Goal: Task Accomplishment & Management: Manage account settings

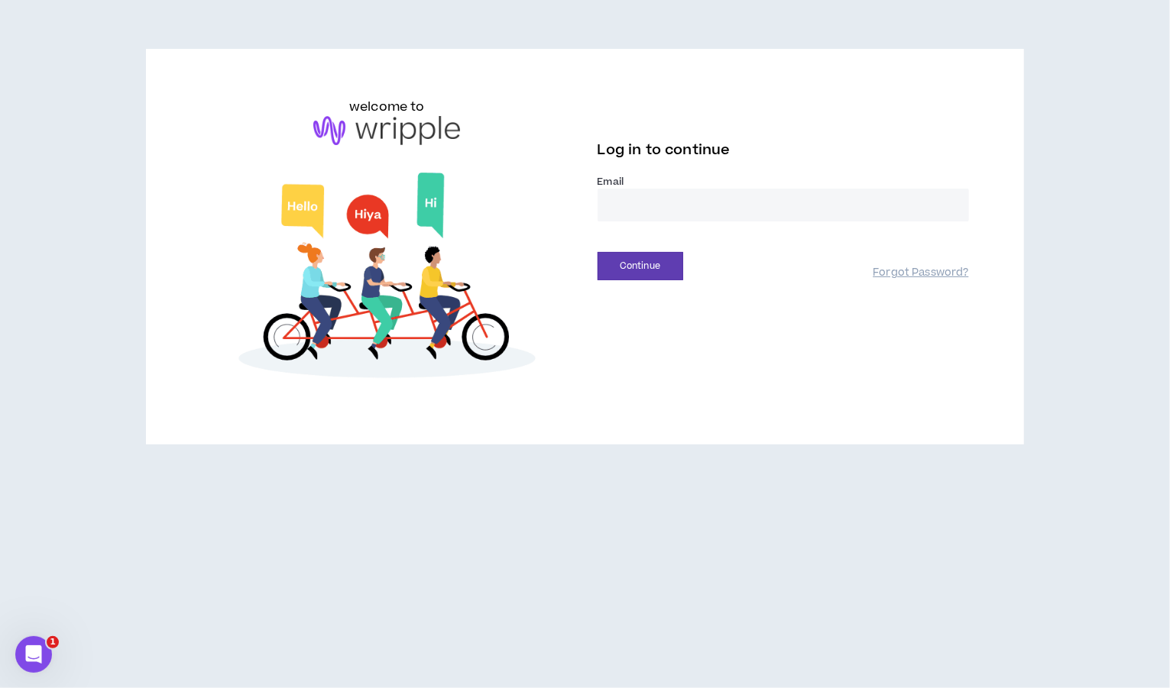
click at [634, 215] on input "email" at bounding box center [783, 205] width 371 height 33
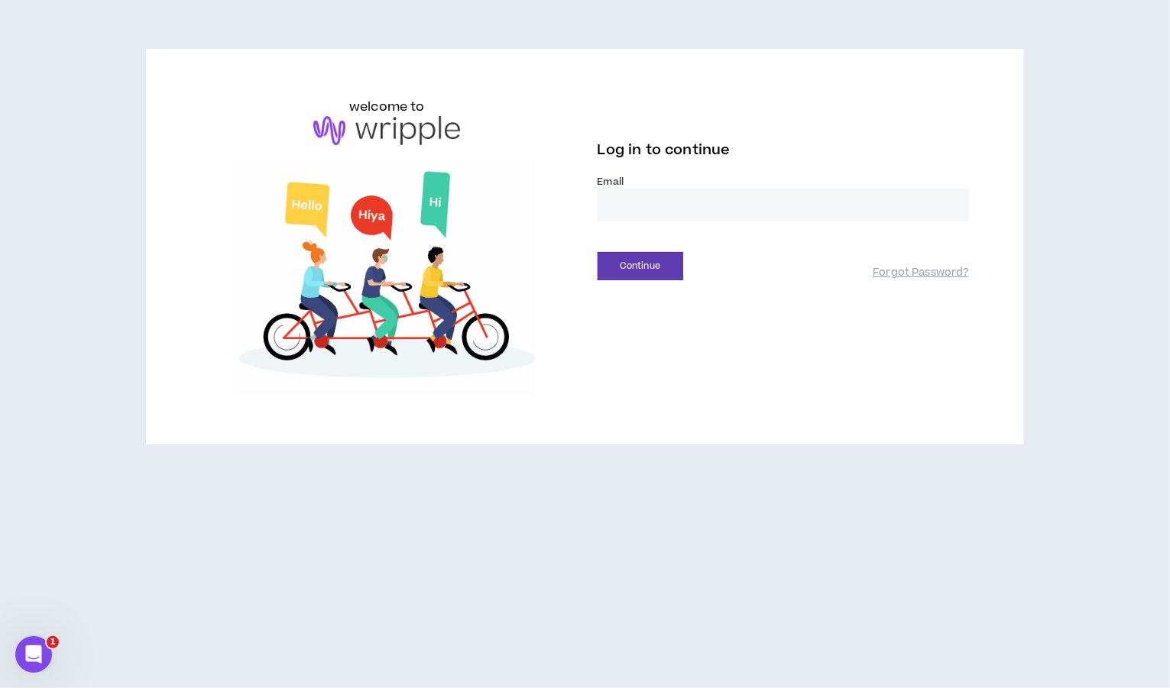
type input "**********"
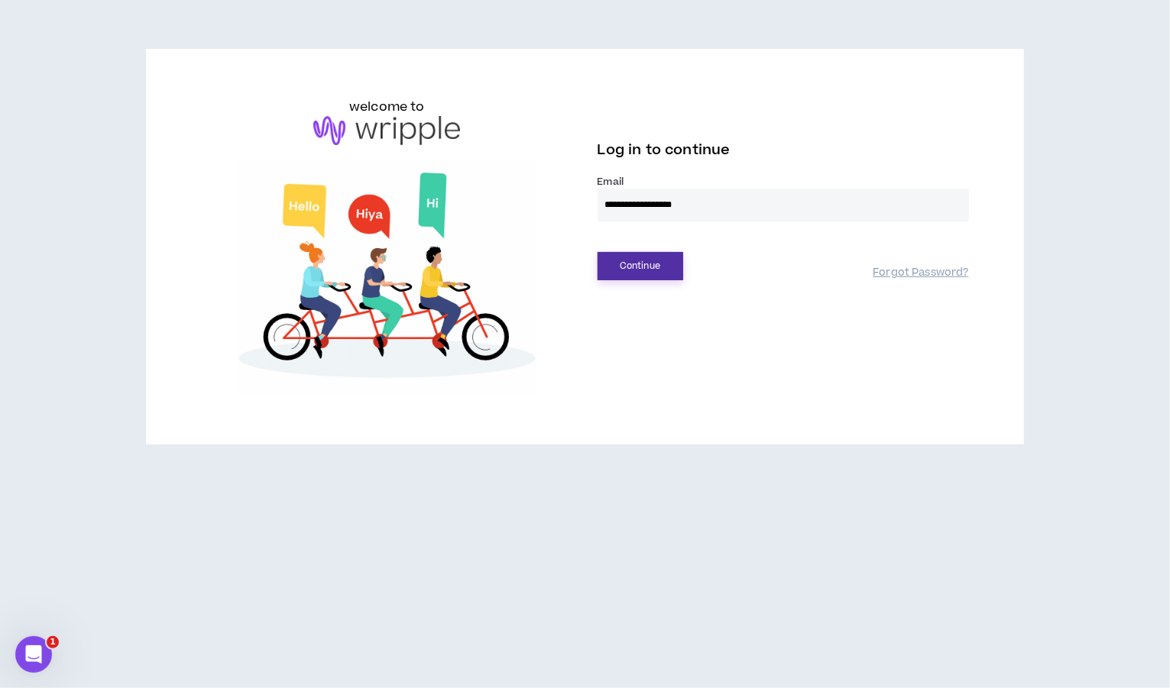
click at [630, 259] on button "Continue" at bounding box center [641, 266] width 86 height 28
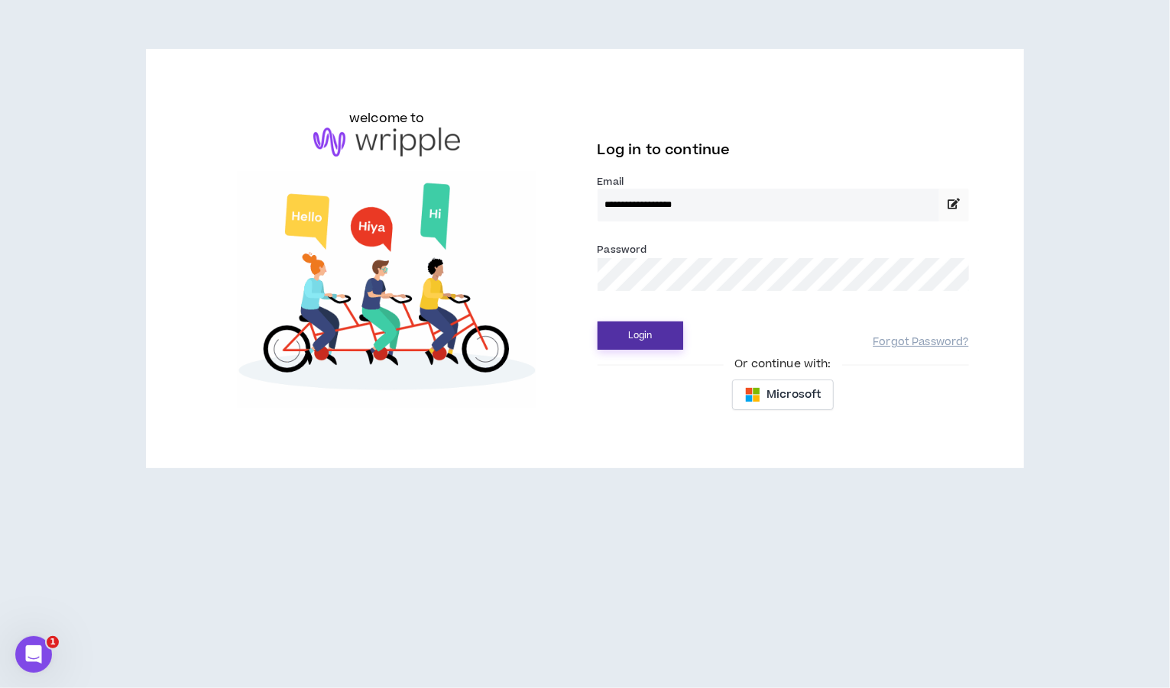
click at [634, 329] on button "Login" at bounding box center [641, 336] width 86 height 28
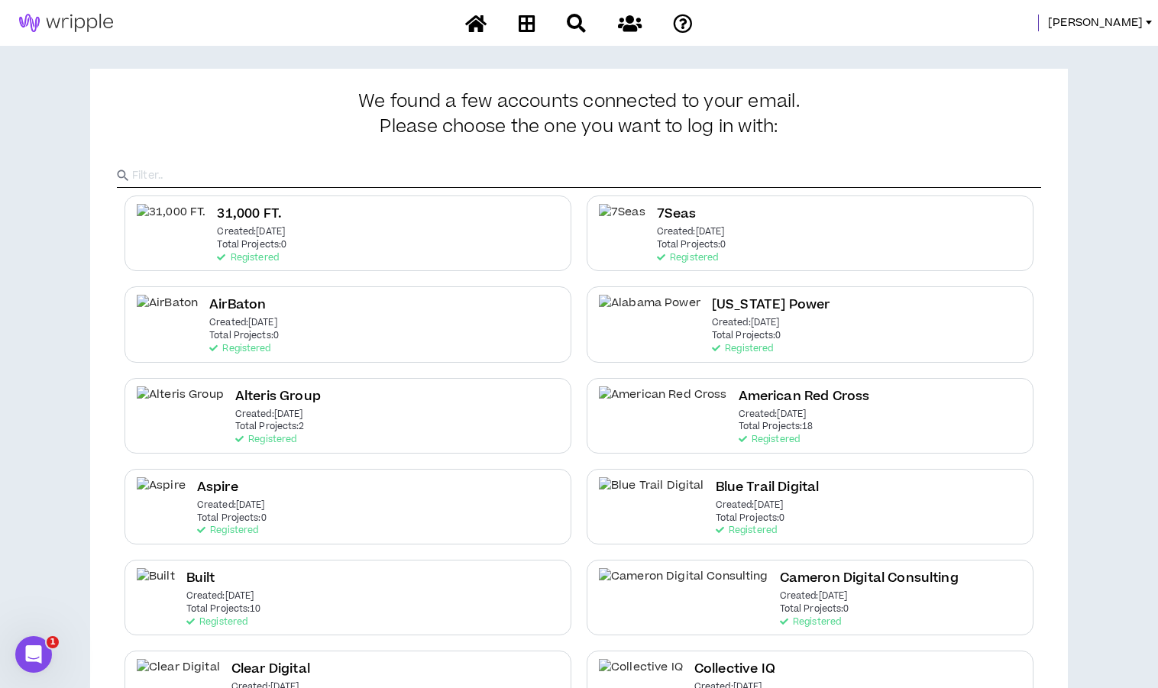
click at [833, 176] on input "text" at bounding box center [586, 175] width 909 height 23
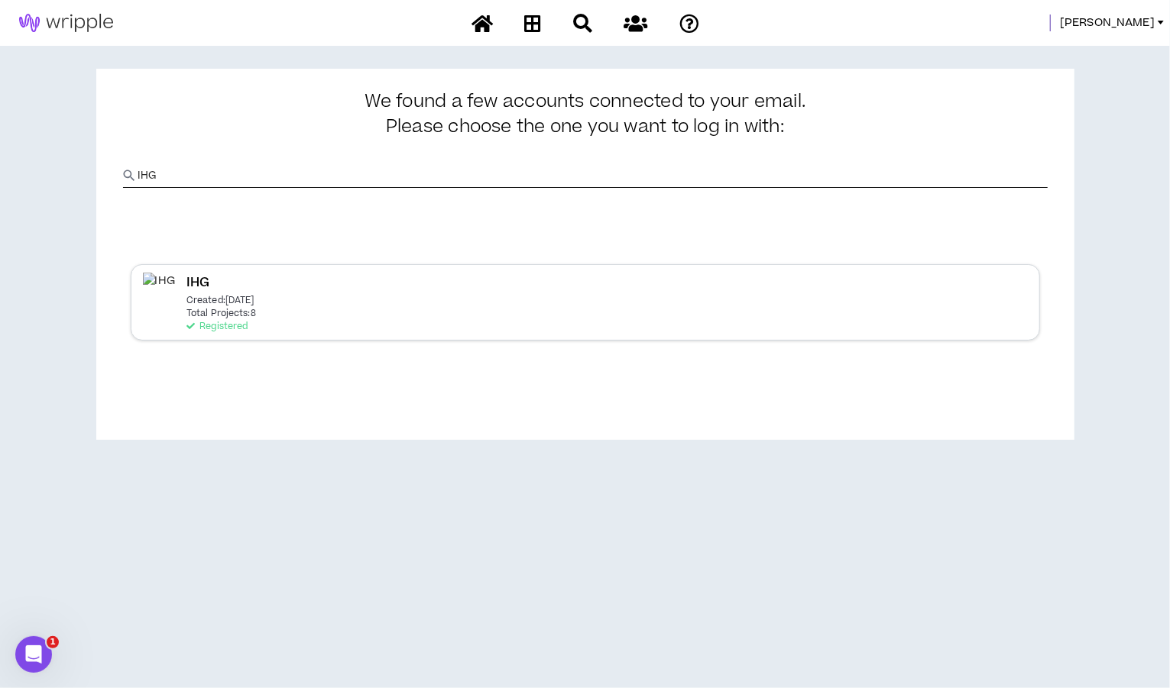
type input "IHG"
click at [217, 323] on p "Registered" at bounding box center [216, 327] width 61 height 11
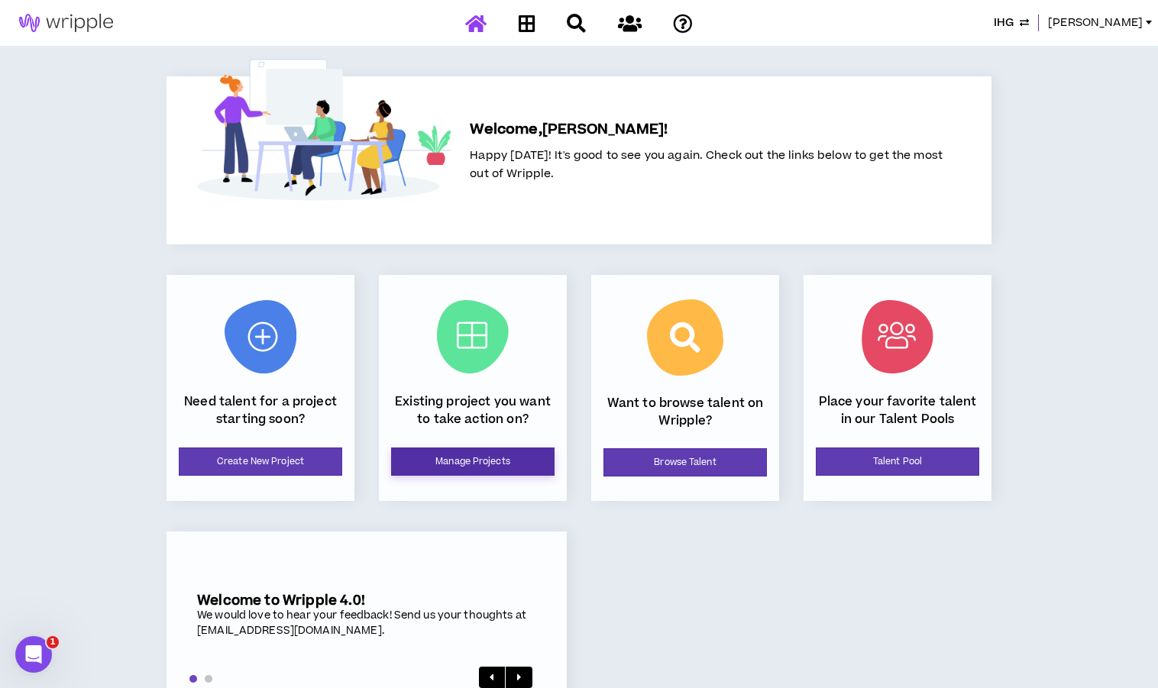
click at [457, 469] on link "Manage Projects" at bounding box center [473, 462] width 164 height 28
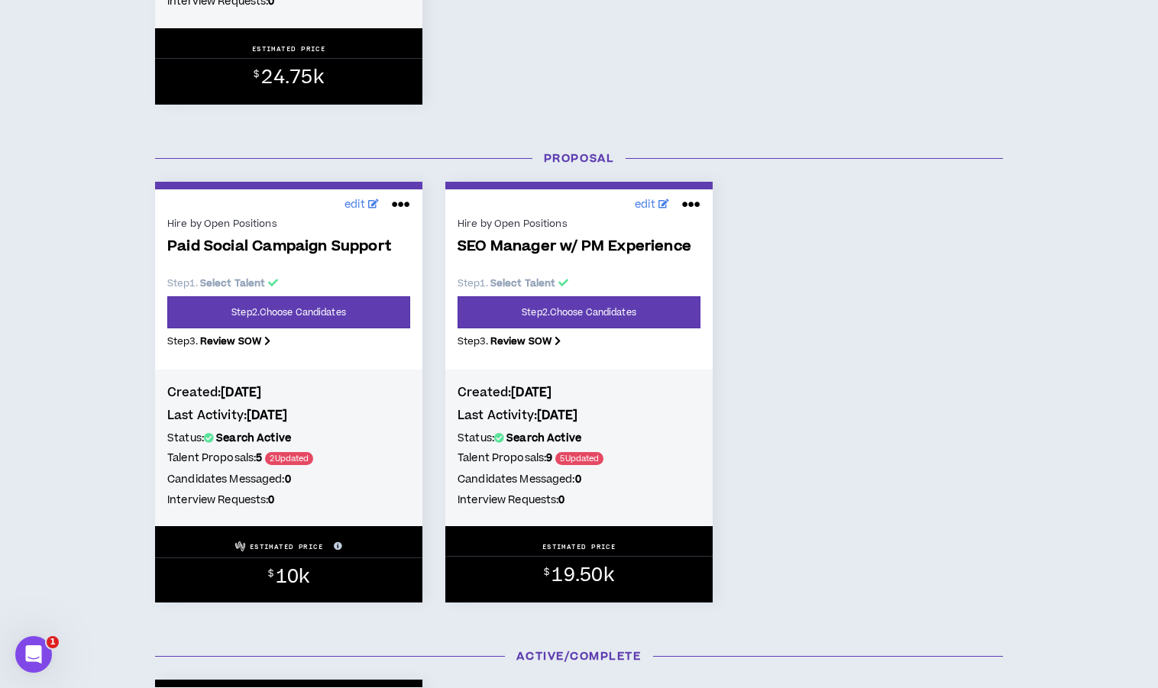
scroll to position [620, 0]
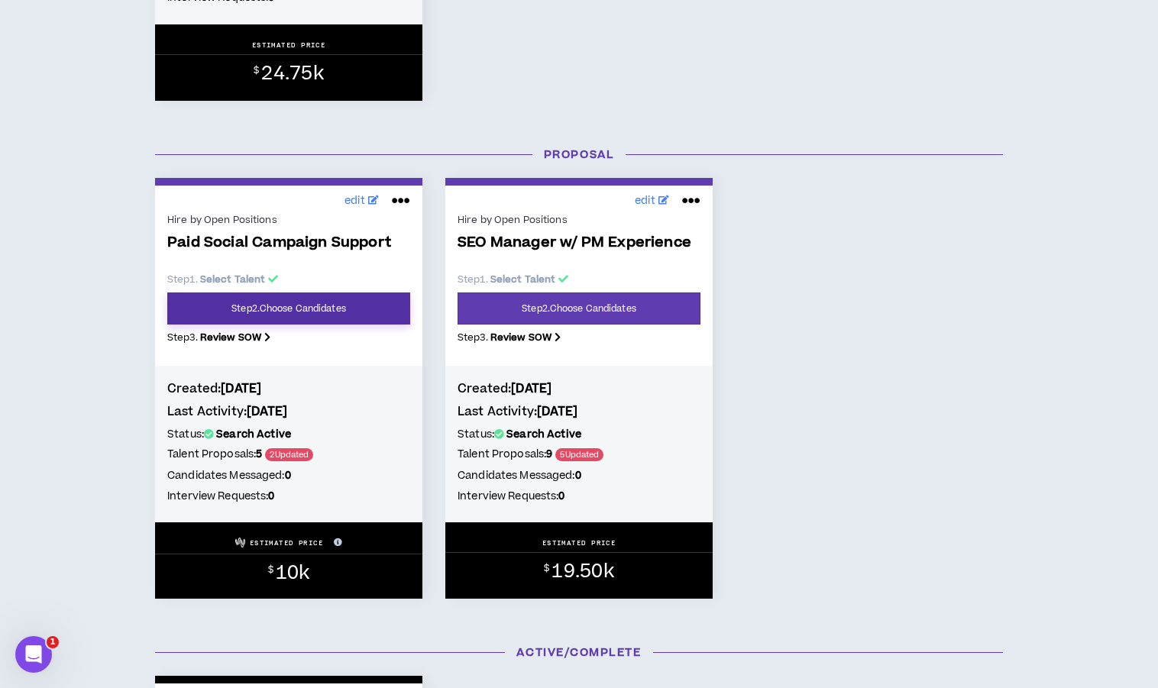
click at [291, 311] on link "Step 2 . Choose Candidates" at bounding box center [288, 309] width 243 height 32
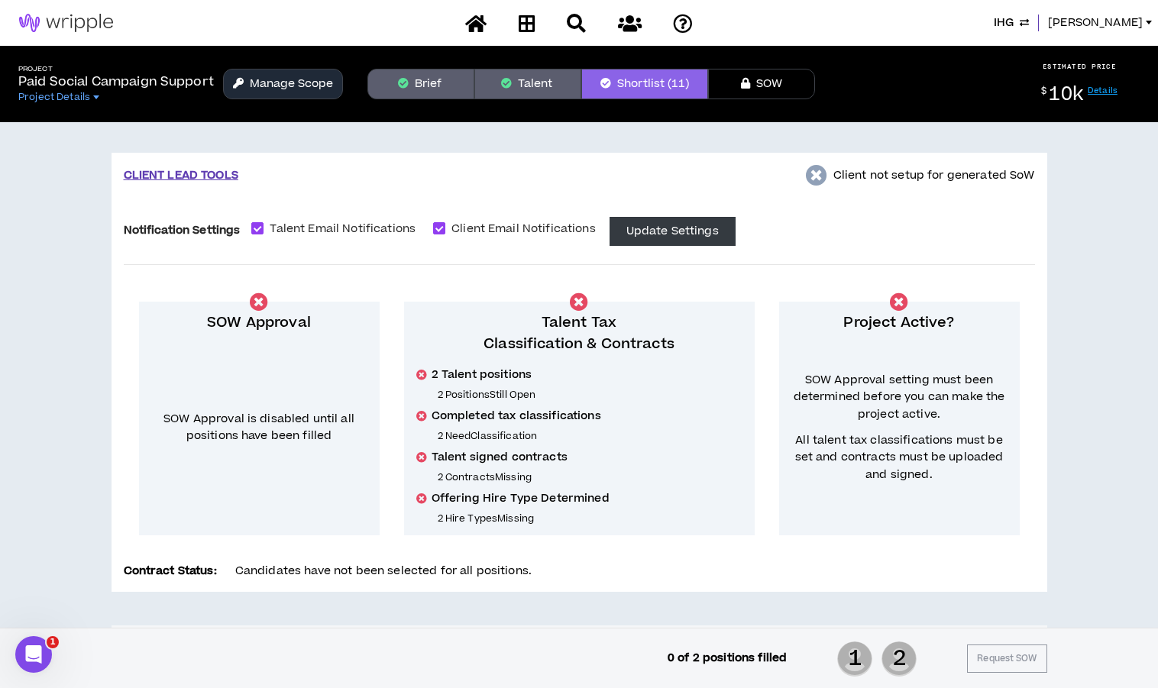
click at [277, 78] on button "Manage Scope" at bounding box center [283, 84] width 120 height 31
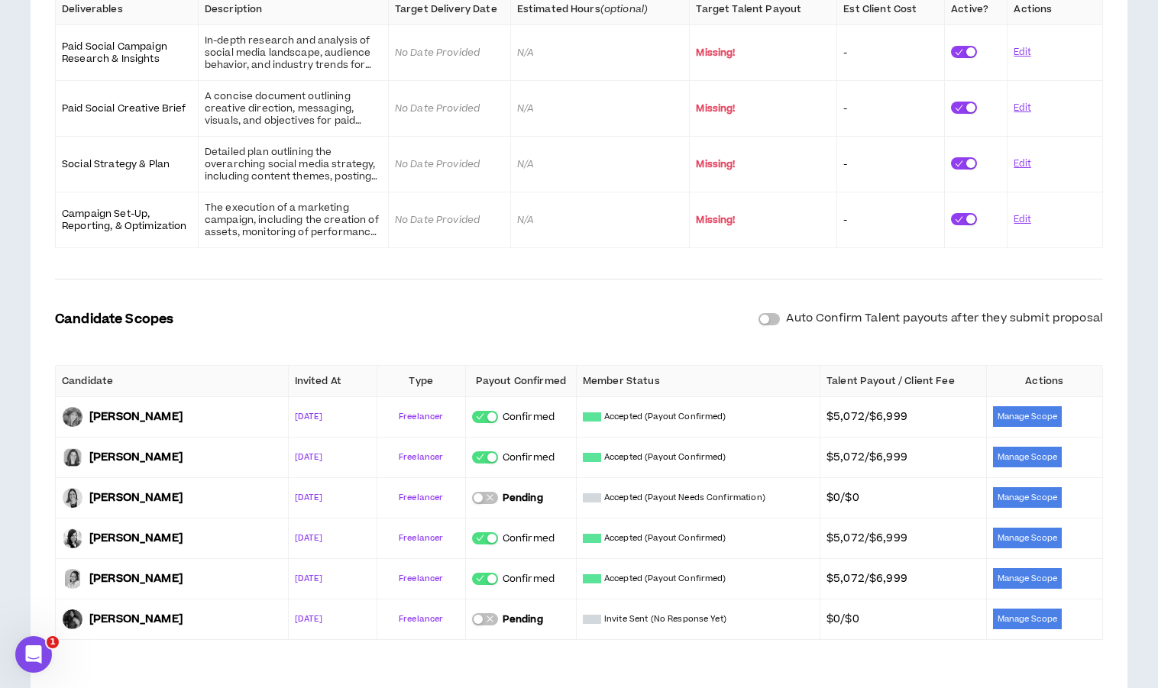
scroll to position [527, 0]
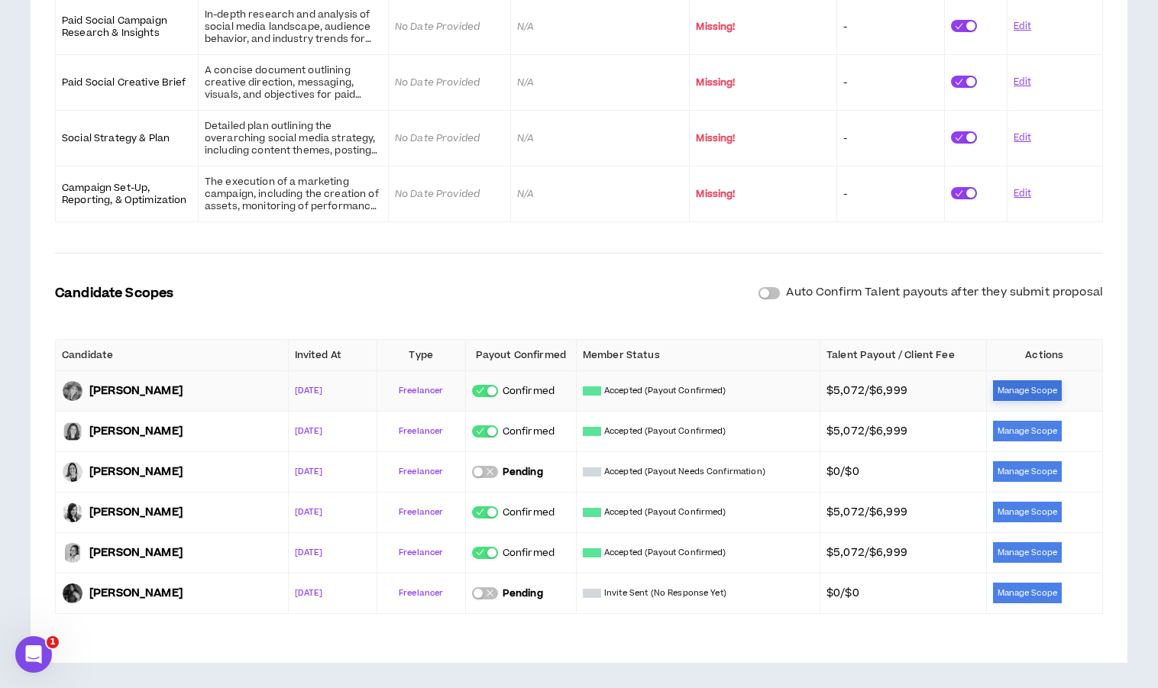
click at [1040, 384] on button "Manage Scope" at bounding box center [1027, 391] width 69 height 21
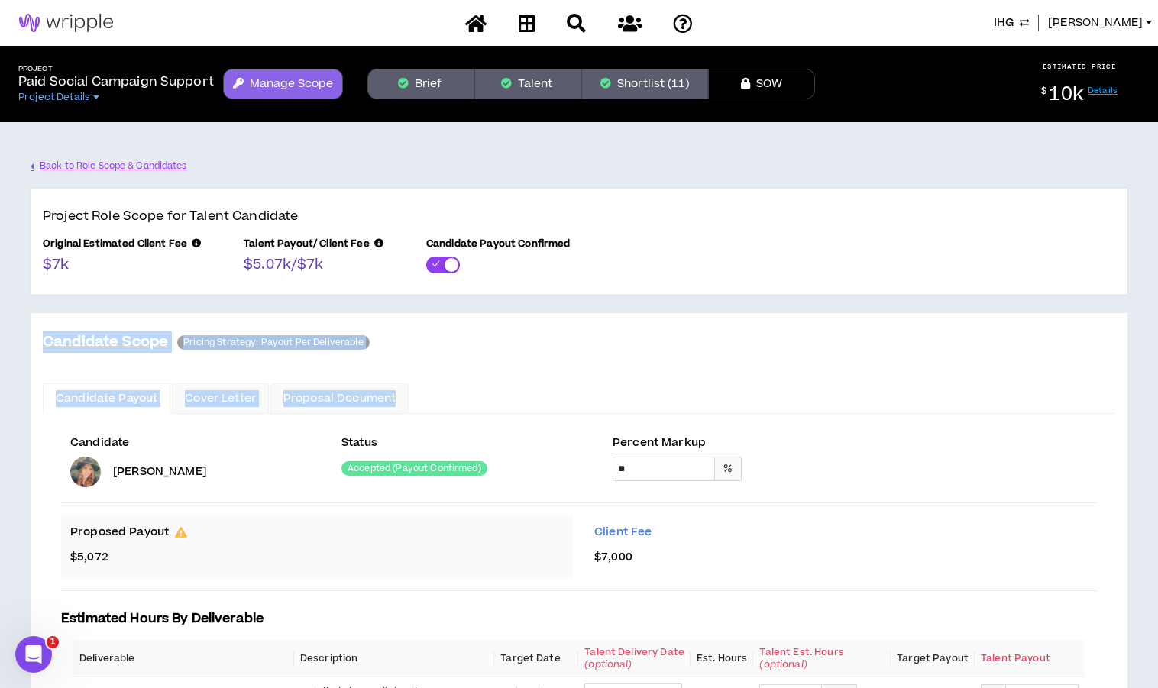
drag, startPoint x: 1156, startPoint y: 263, endPoint x: 1187, endPoint y: 399, distance: 139.6
click at [1158, 399] on html "**********" at bounding box center [579, 344] width 1158 height 688
click at [1138, 303] on div "**********" at bounding box center [579, 565] width 1146 height 886
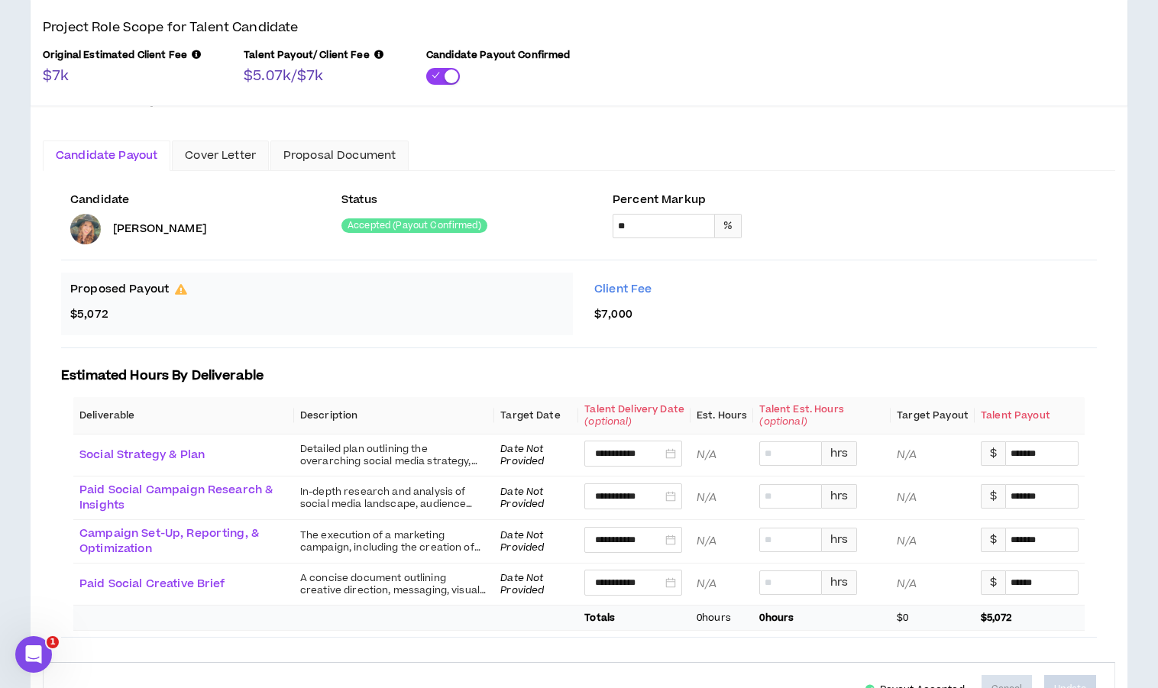
scroll to position [240, 0]
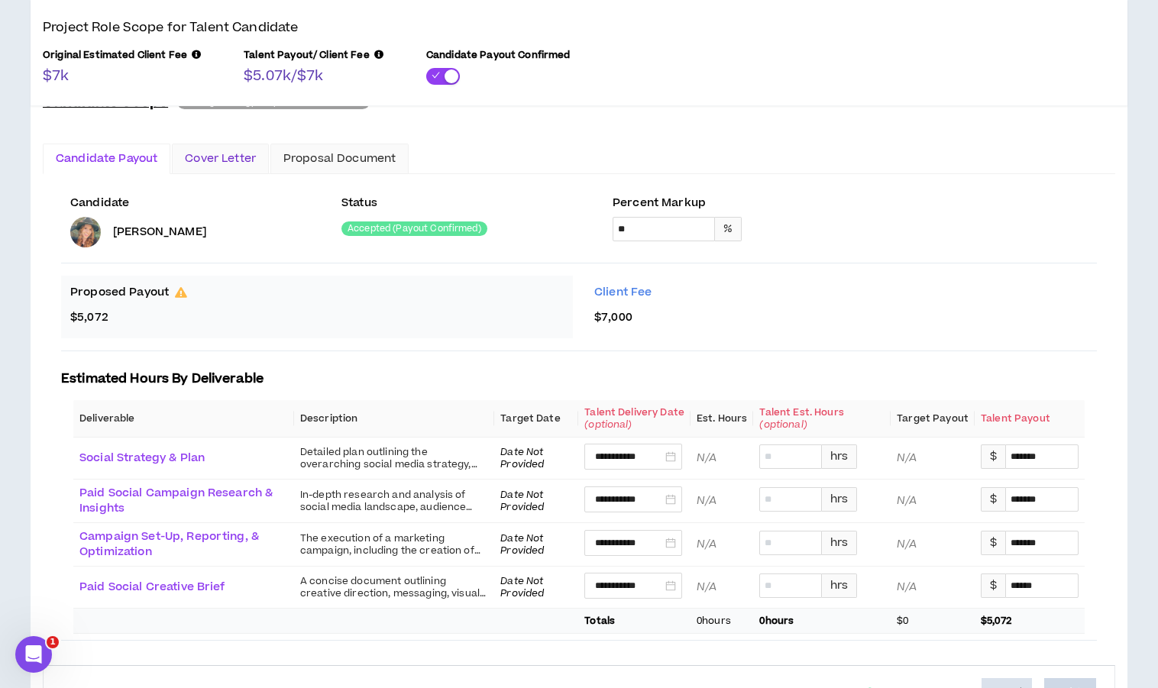
click at [212, 160] on div "Cover Letter" at bounding box center [220, 159] width 71 height 17
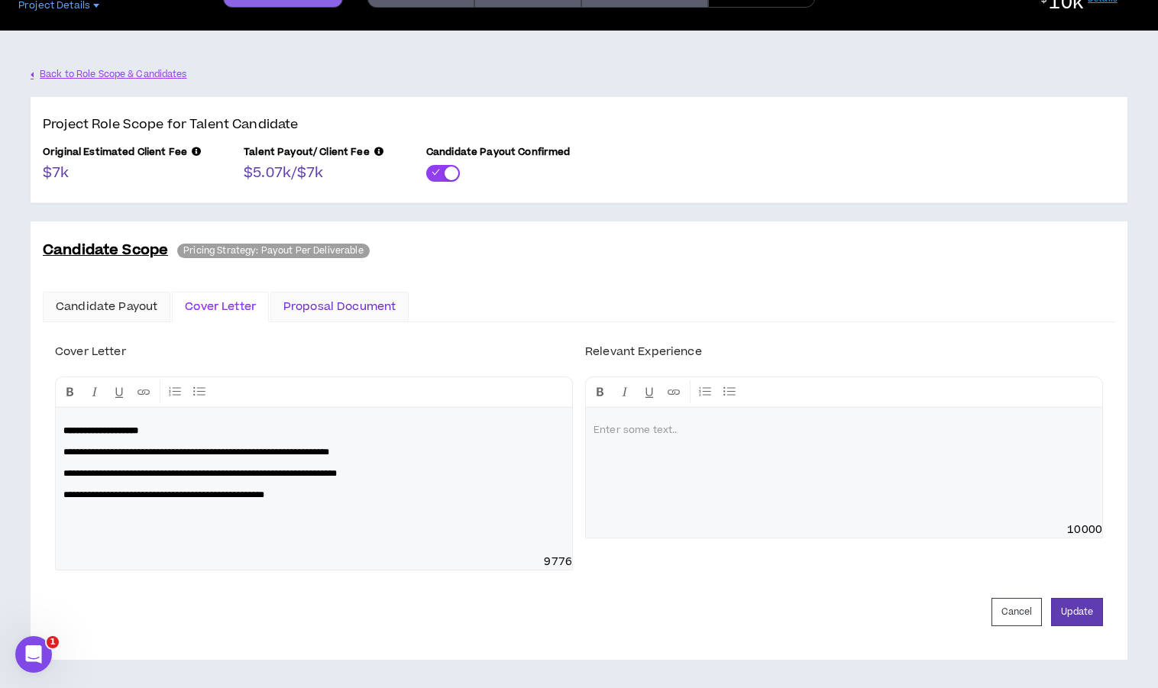
click at [309, 299] on div "Proposal Document" at bounding box center [339, 307] width 112 height 17
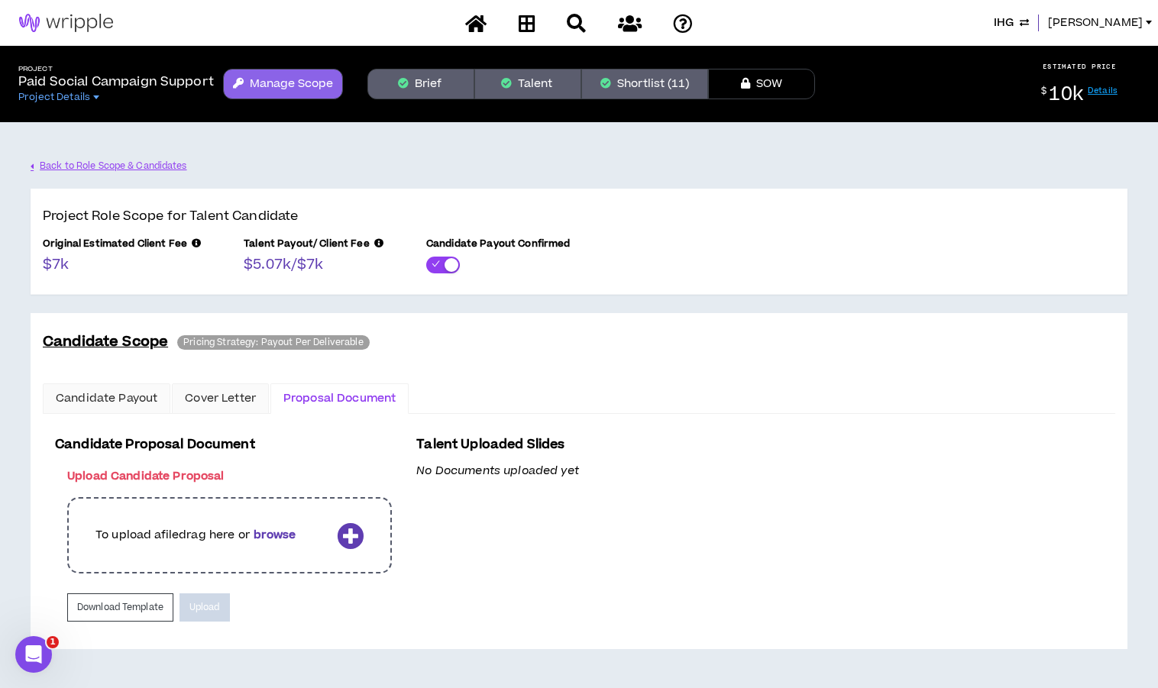
scroll to position [0, 0]
click at [199, 391] on div "Cover Letter" at bounding box center [220, 398] width 71 height 17
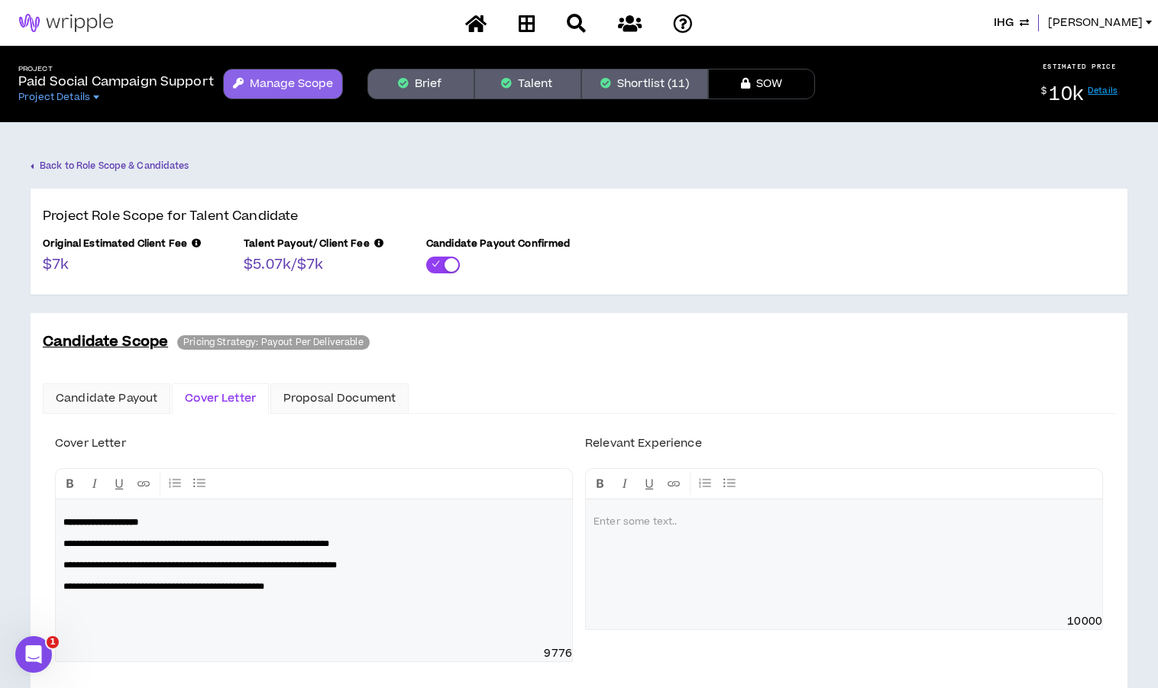
click at [156, 168] on link "Back to Role Scope & Candidates" at bounding box center [110, 166] width 159 height 27
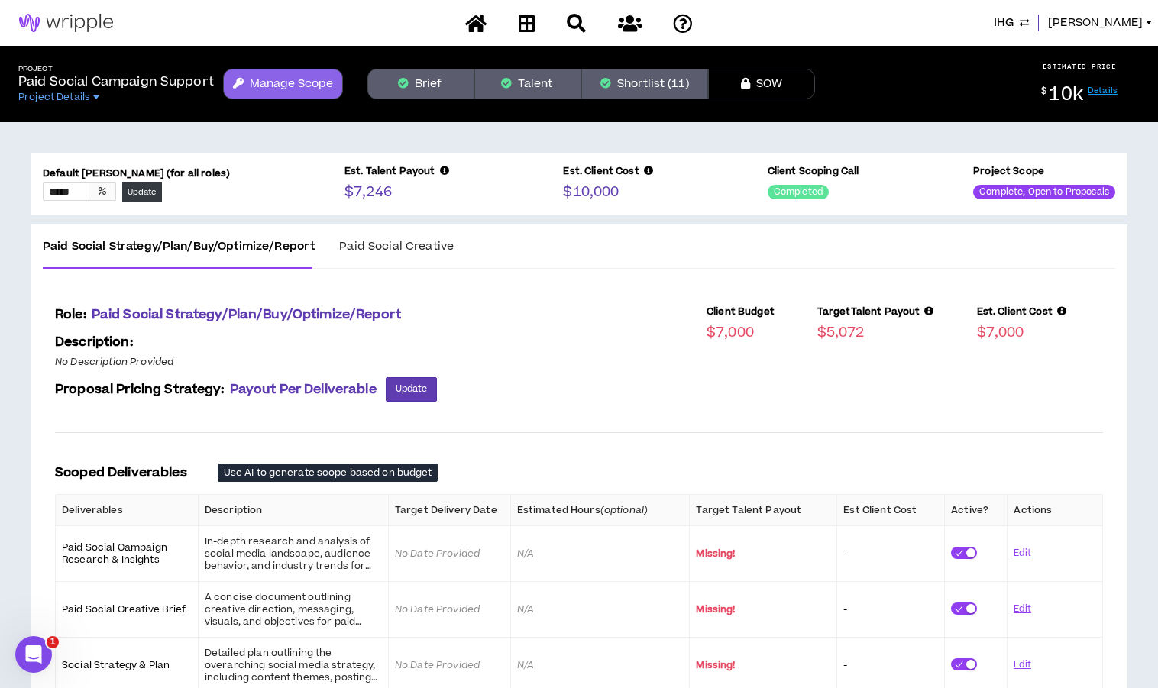
click at [367, 250] on span "Paid Social Creative" at bounding box center [396, 246] width 115 height 16
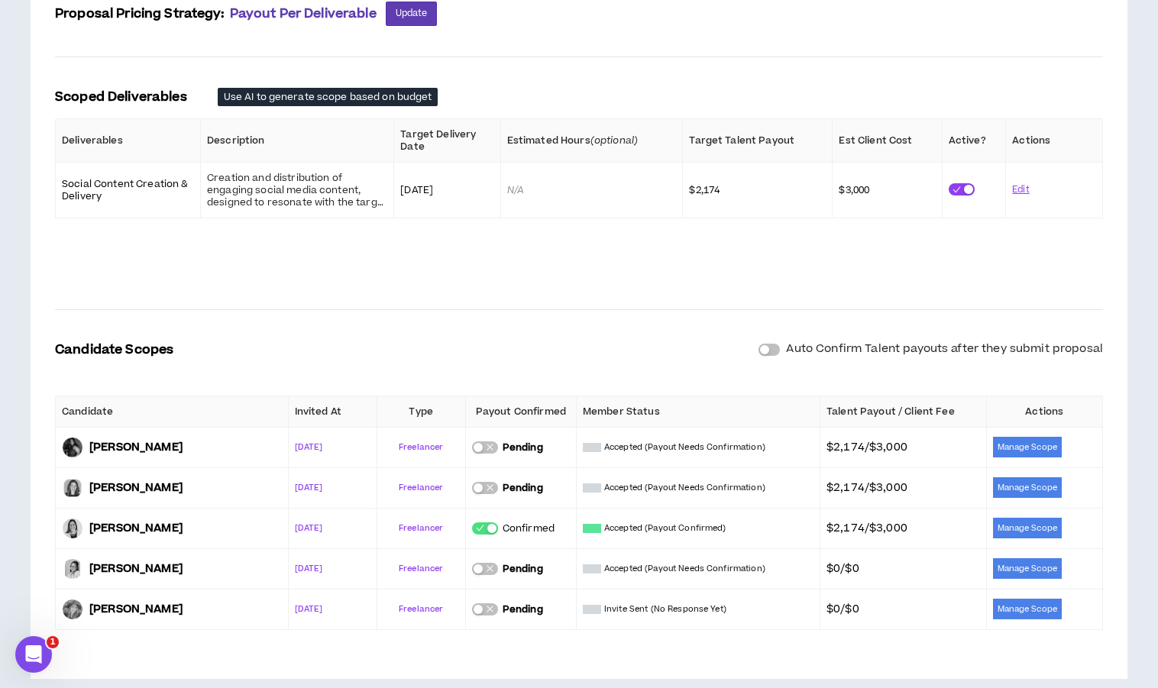
scroll to position [394, 0]
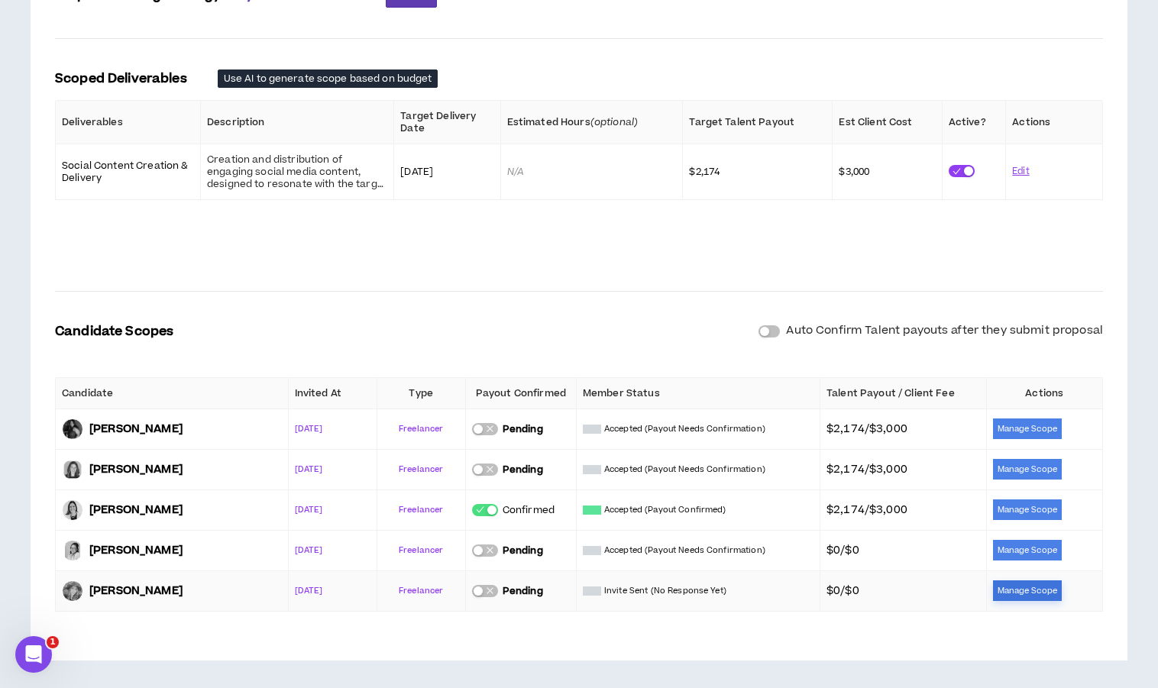
click at [1015, 595] on button "Manage Scope" at bounding box center [1027, 591] width 69 height 21
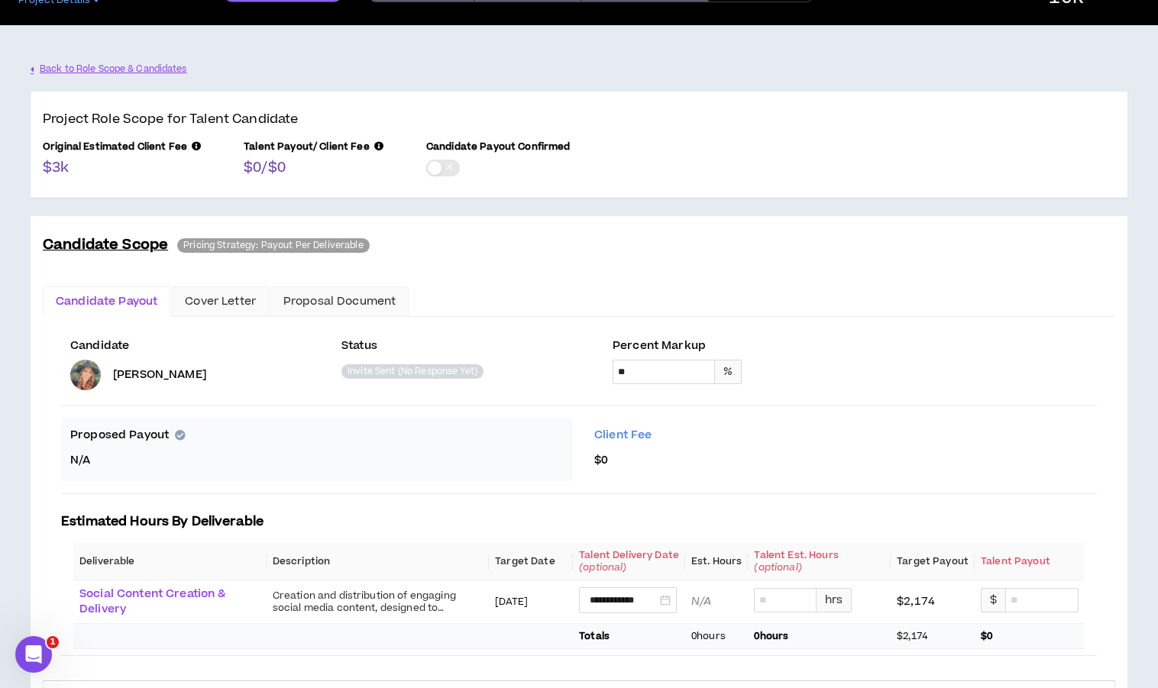
scroll to position [189, 0]
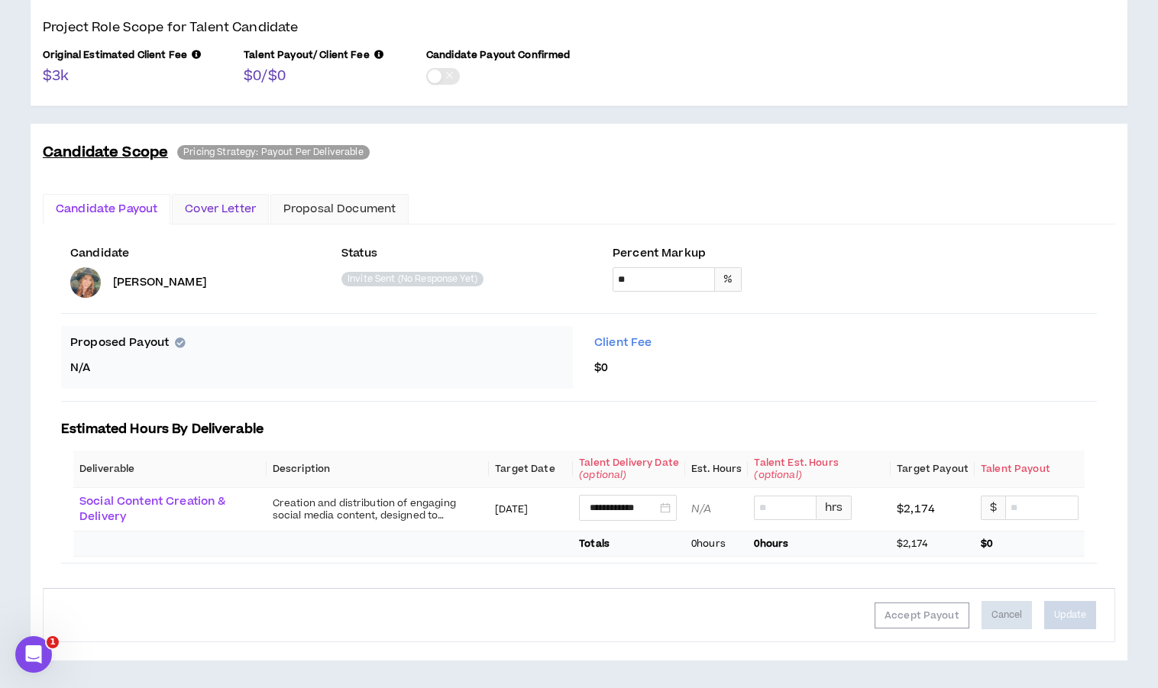
click at [250, 213] on div "Cover Letter" at bounding box center [220, 209] width 71 height 17
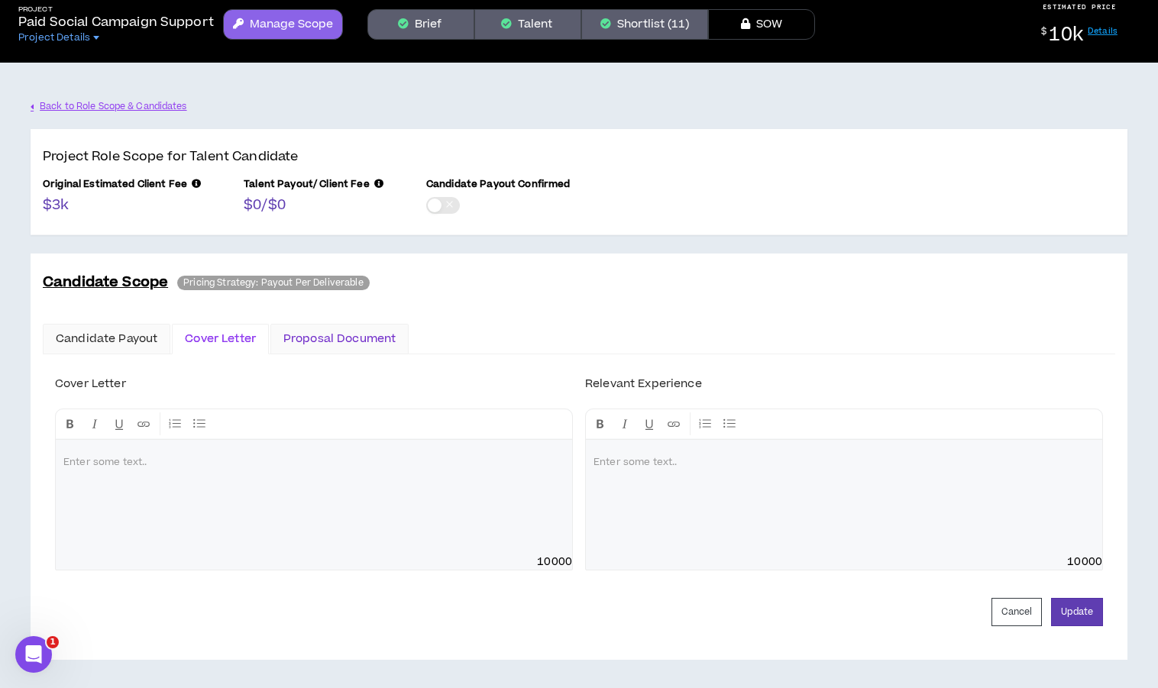
click at [329, 333] on div "Proposal Document" at bounding box center [339, 339] width 112 height 17
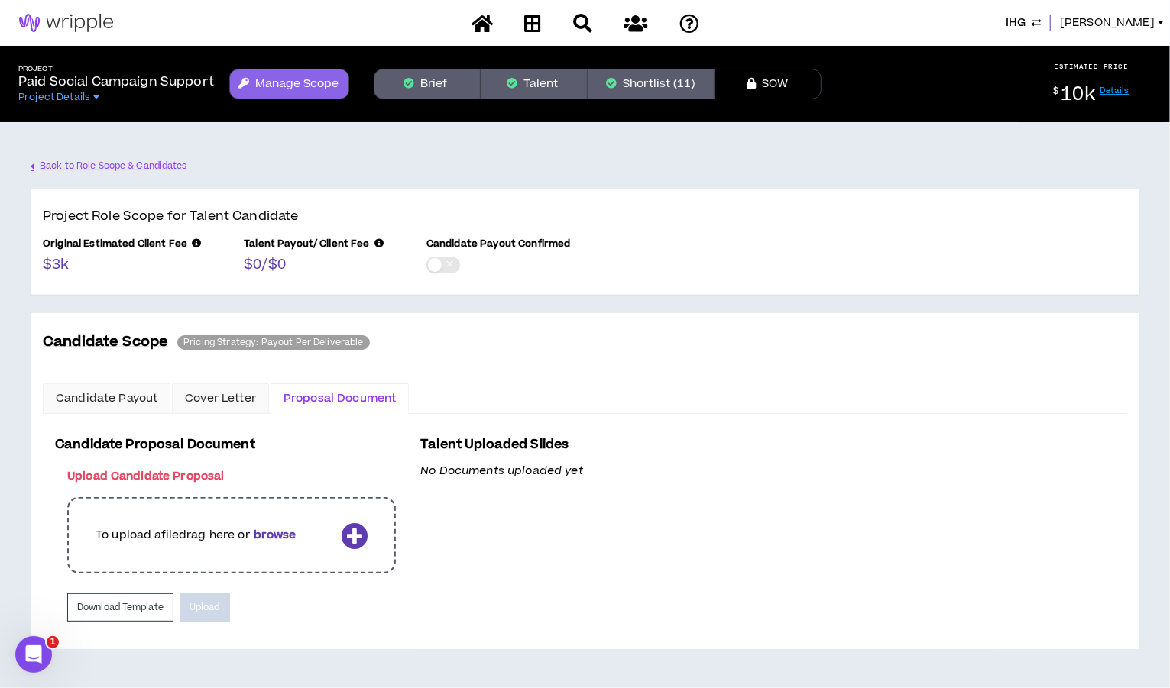
click at [306, 82] on button "Manage Scope" at bounding box center [289, 84] width 120 height 31
click at [131, 166] on link "Back to Role Scope & Candidates" at bounding box center [110, 166] width 159 height 27
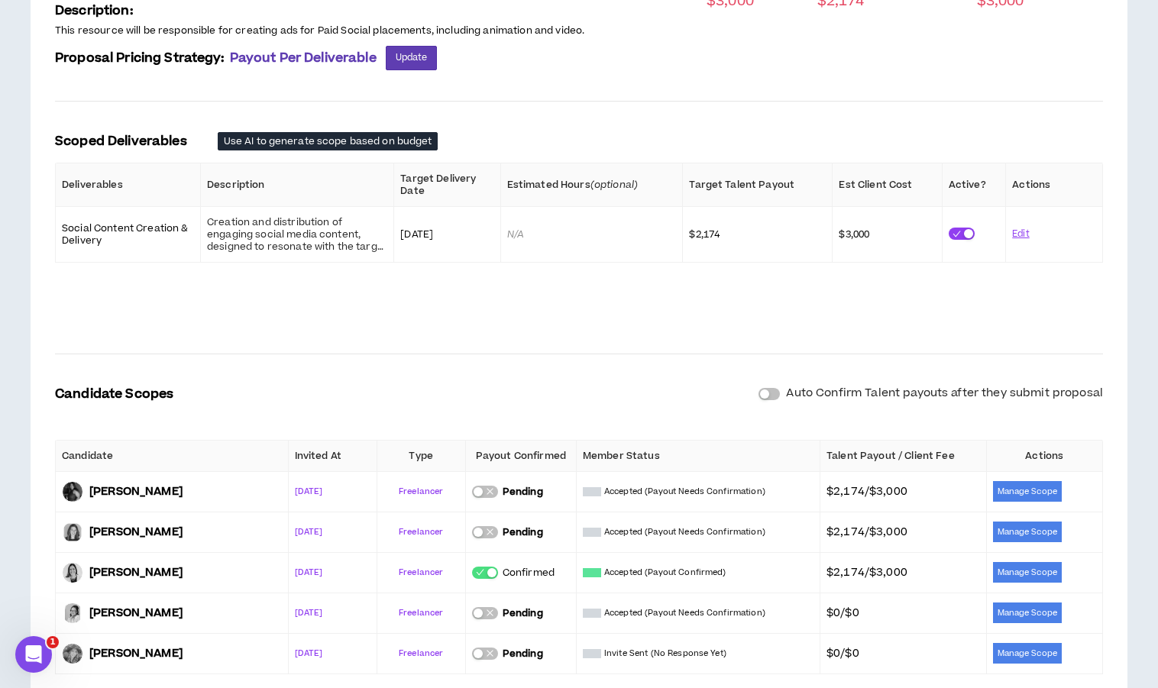
scroll to position [394, 0]
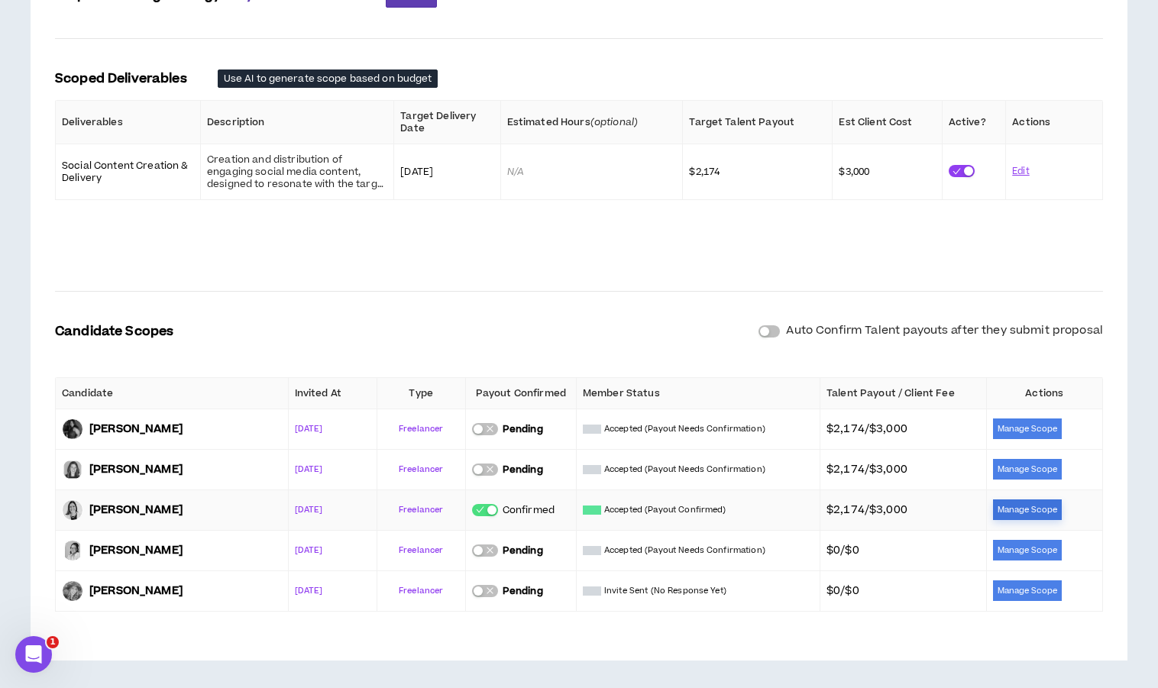
click at [1000, 510] on button "Manage Scope" at bounding box center [1027, 510] width 69 height 21
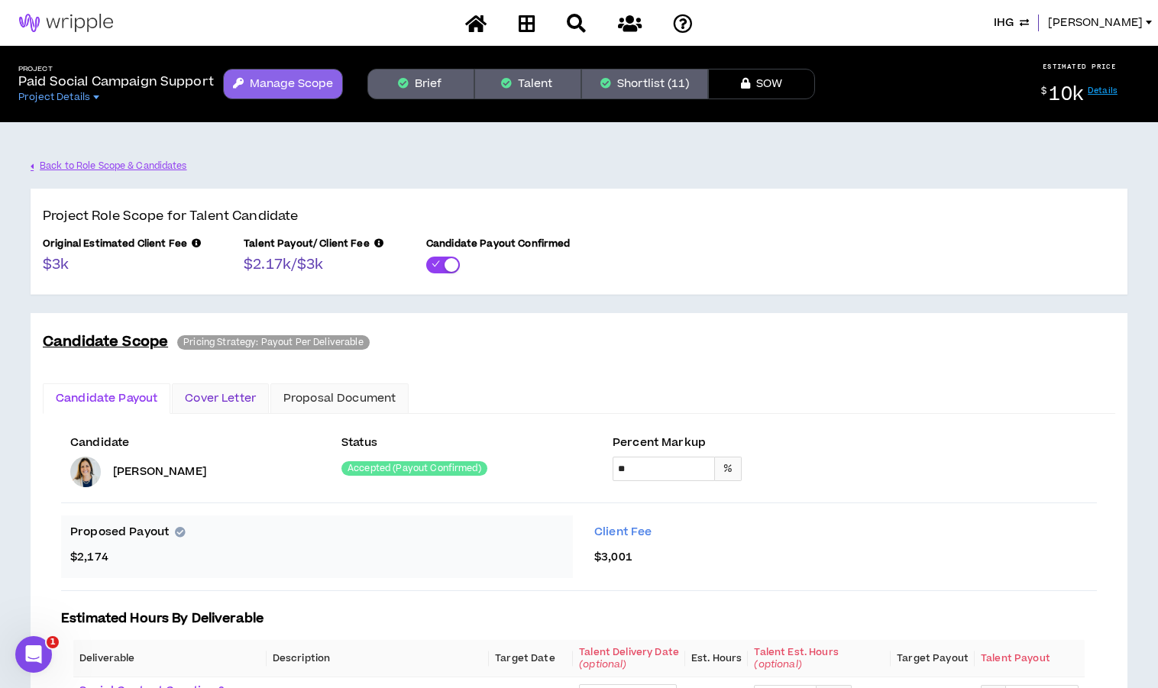
click at [210, 400] on div "Cover Letter" at bounding box center [220, 398] width 71 height 17
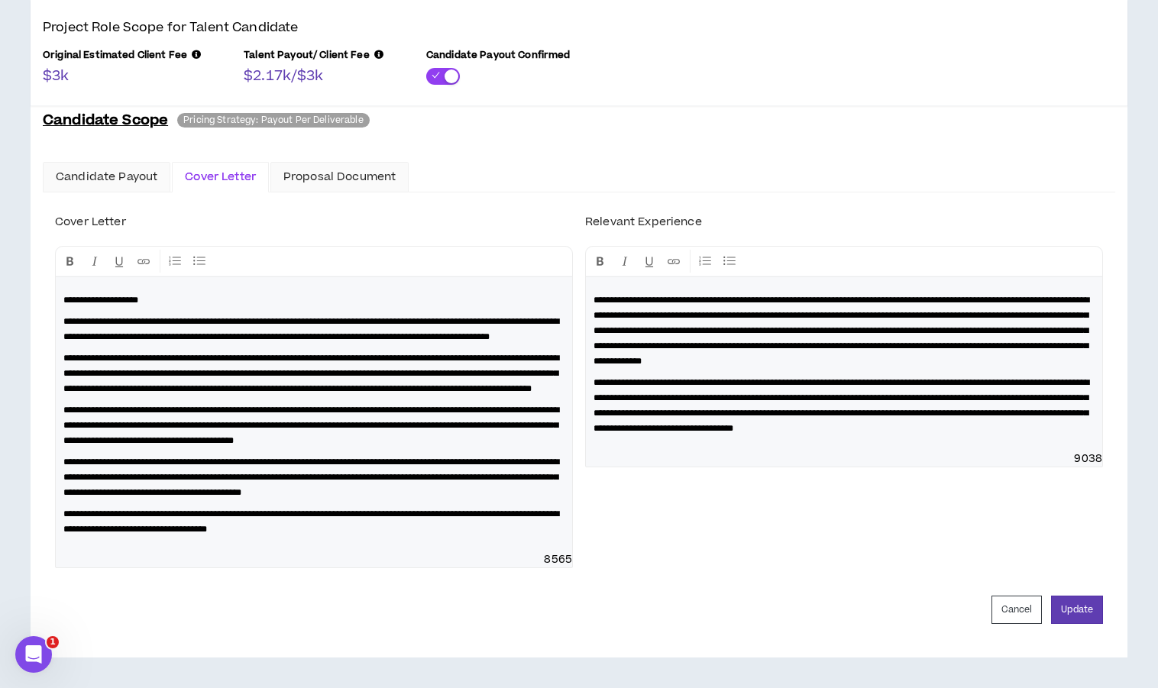
scroll to position [261, 0]
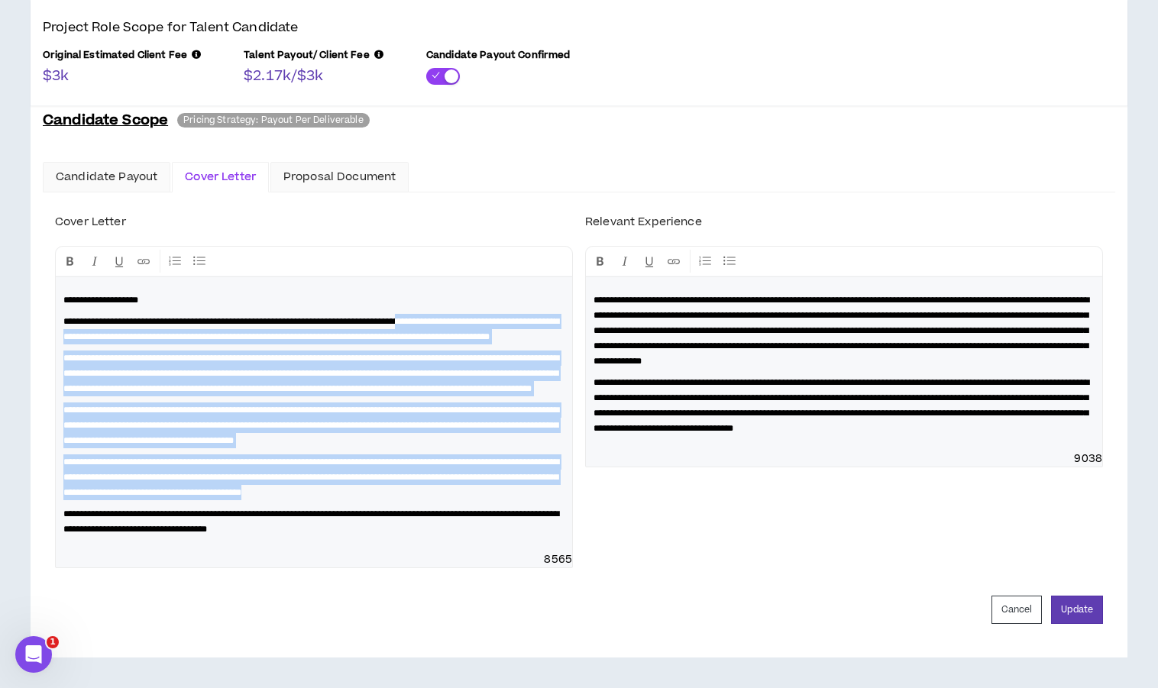
drag, startPoint x: 538, startPoint y: 500, endPoint x: 471, endPoint y: 271, distance: 237.9
click at [471, 277] on div "**********" at bounding box center [314, 414] width 517 height 275
copy div "**********"
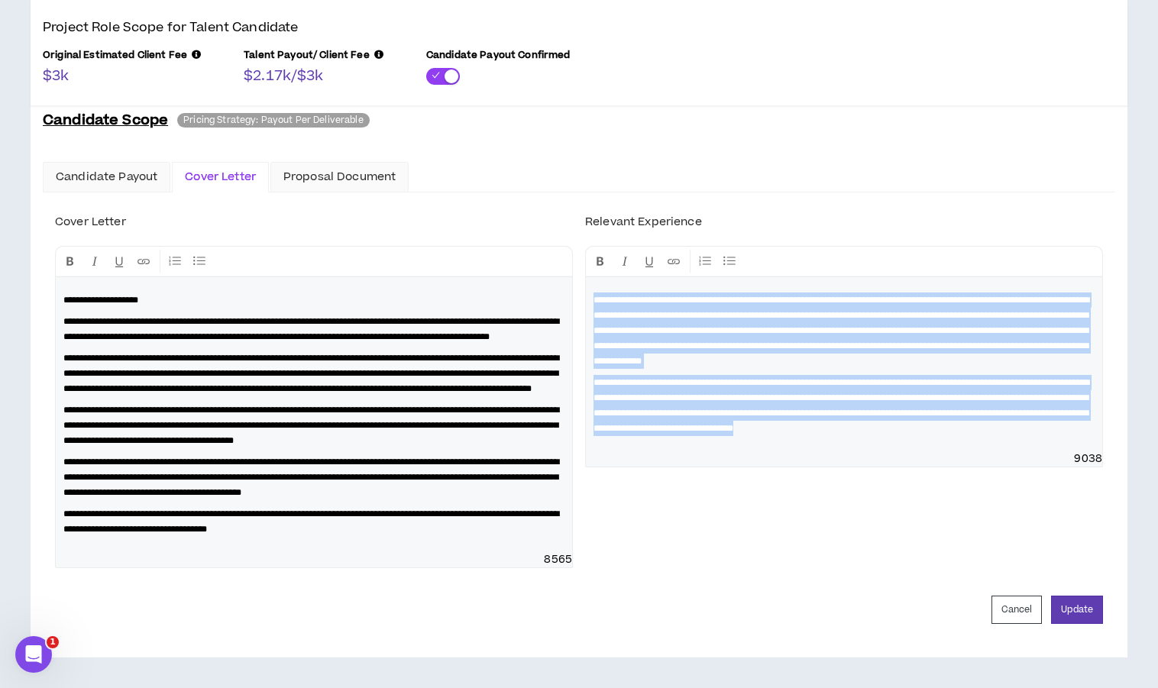
drag, startPoint x: 784, startPoint y: 429, endPoint x: 588, endPoint y: 256, distance: 260.9
click at [588, 277] on div "**********" at bounding box center [844, 364] width 517 height 174
copy div "**********"
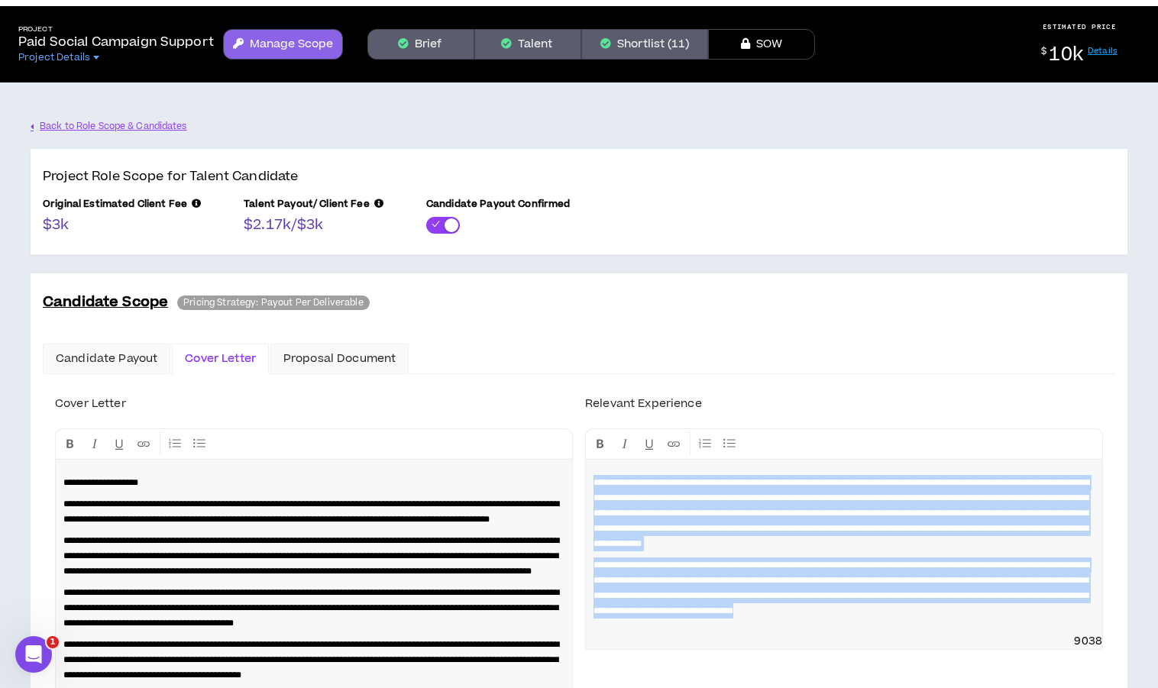
scroll to position [0, 0]
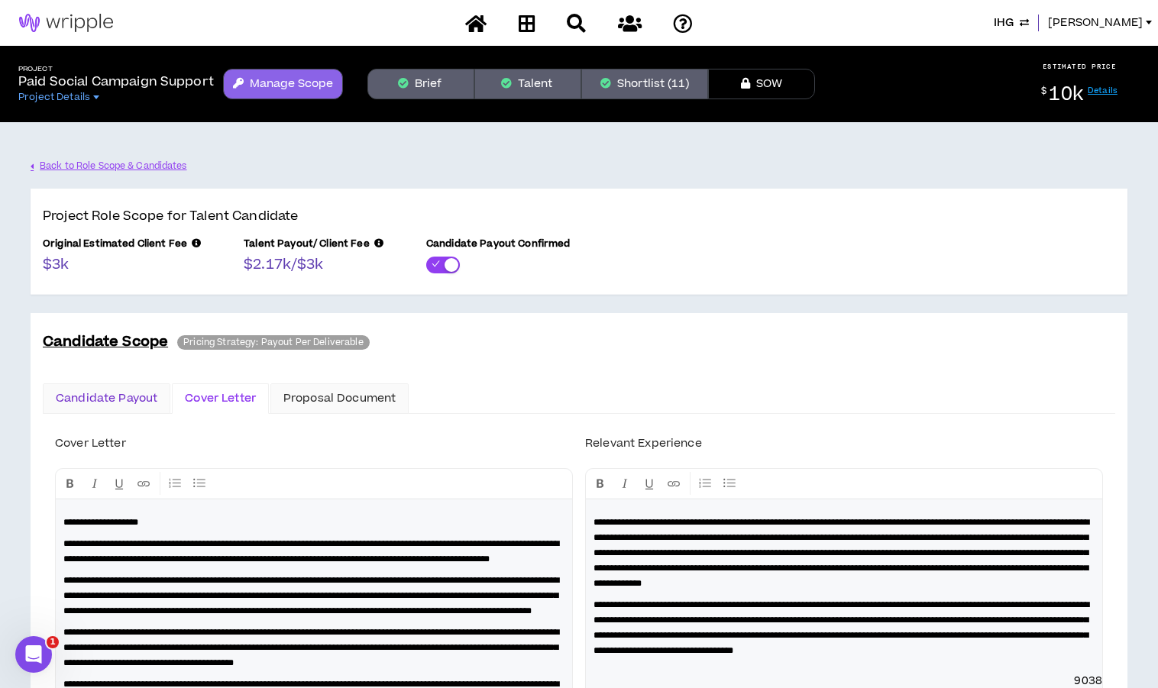
click at [124, 390] on div "Candidate Payout" at bounding box center [107, 398] width 102 height 17
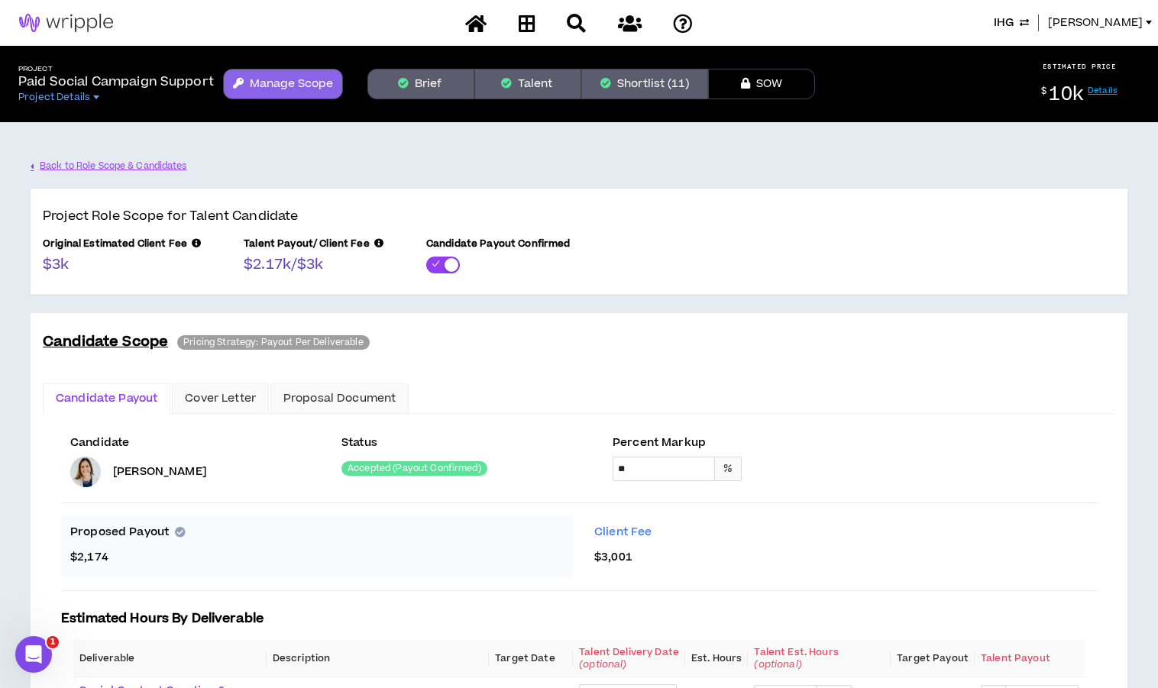
click at [79, 473] on div at bounding box center [85, 472] width 31 height 31
click at [79, 454] on div "Candidate April Voris" at bounding box center [190, 462] width 241 height 52
click at [83, 462] on div at bounding box center [85, 472] width 31 height 31
click at [81, 167] on link "Back to Role Scope & Candidates" at bounding box center [110, 166] width 159 height 27
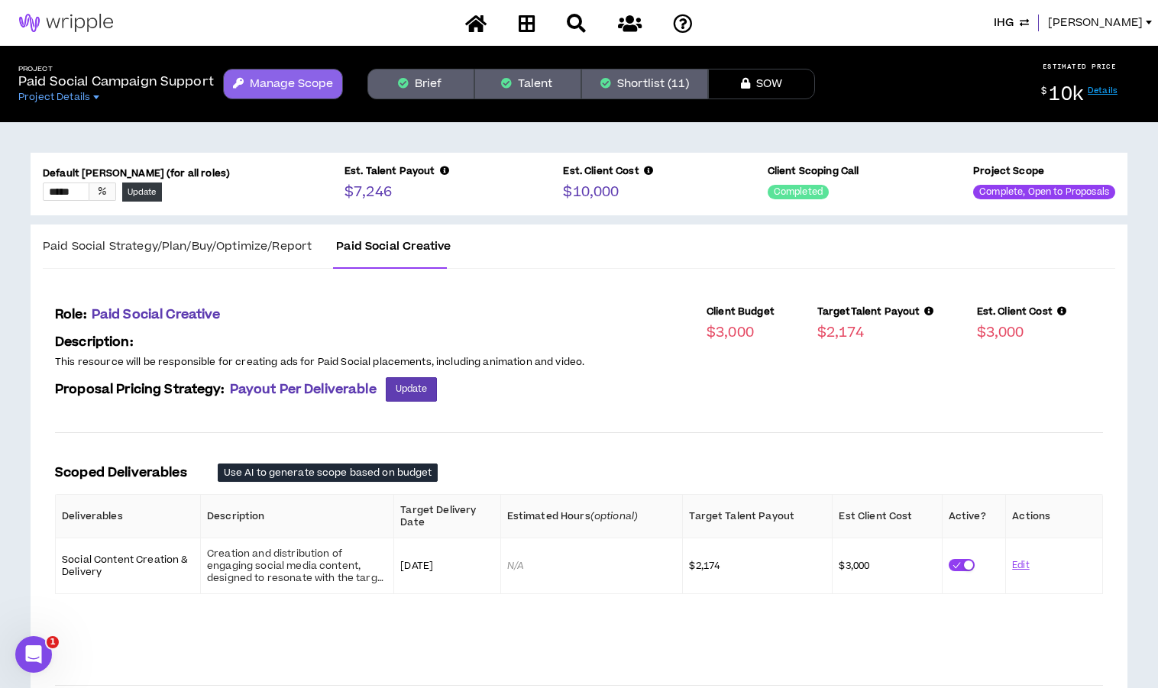
click at [1112, 22] on span "[PERSON_NAME]" at bounding box center [1095, 23] width 95 height 17
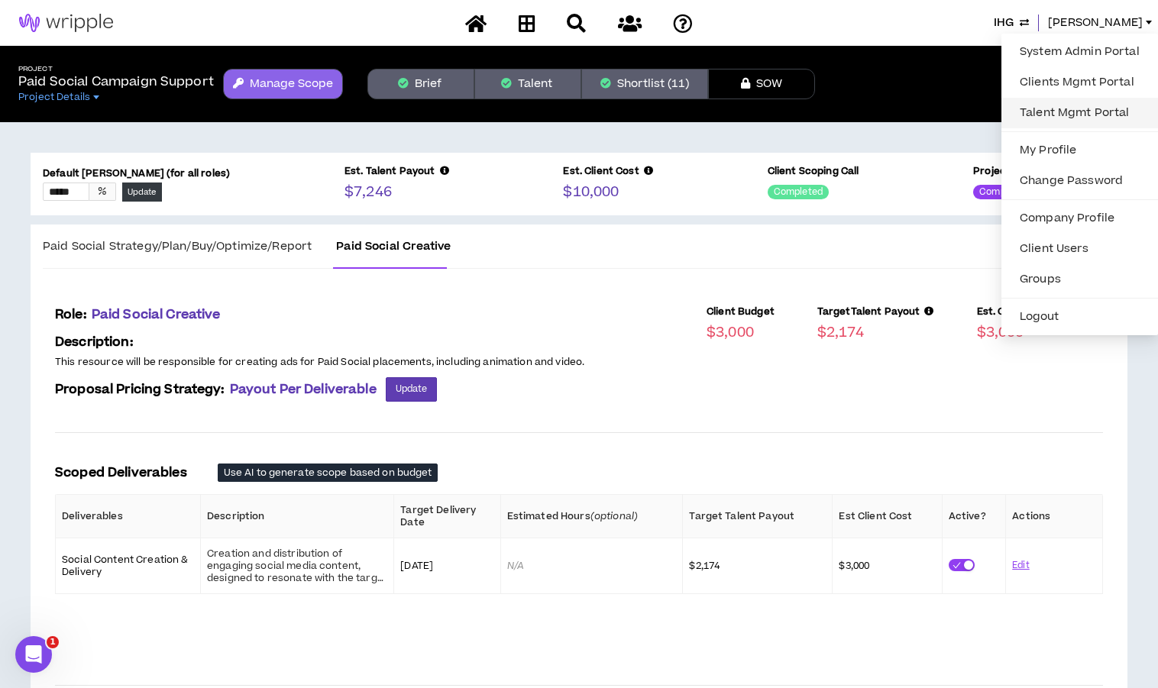
click at [1103, 104] on link "Talent Mgmt Portal" at bounding box center [1080, 113] width 138 height 23
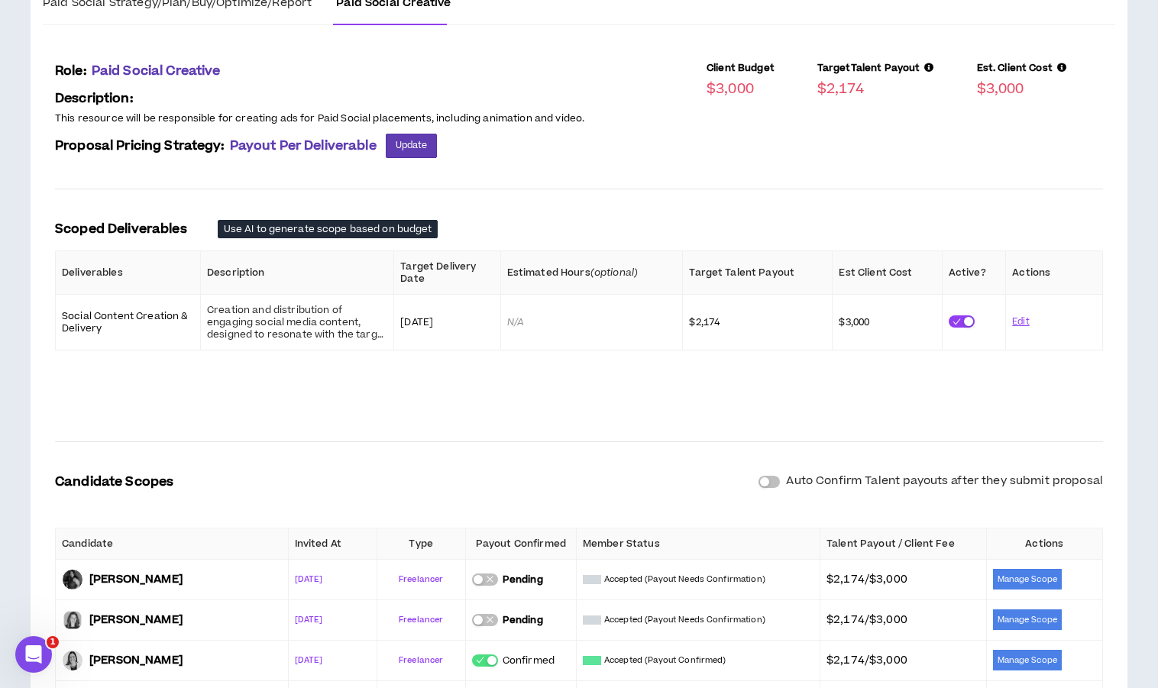
scroll to position [394, 0]
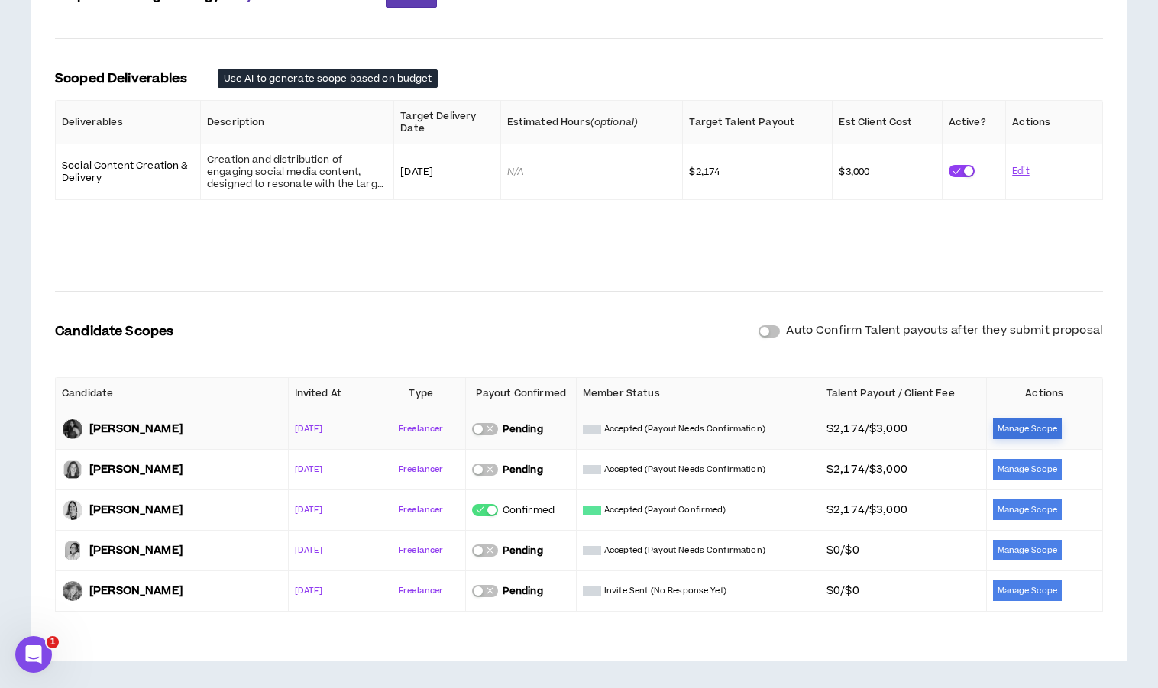
click at [1019, 429] on button "Manage Scope" at bounding box center [1027, 429] width 69 height 21
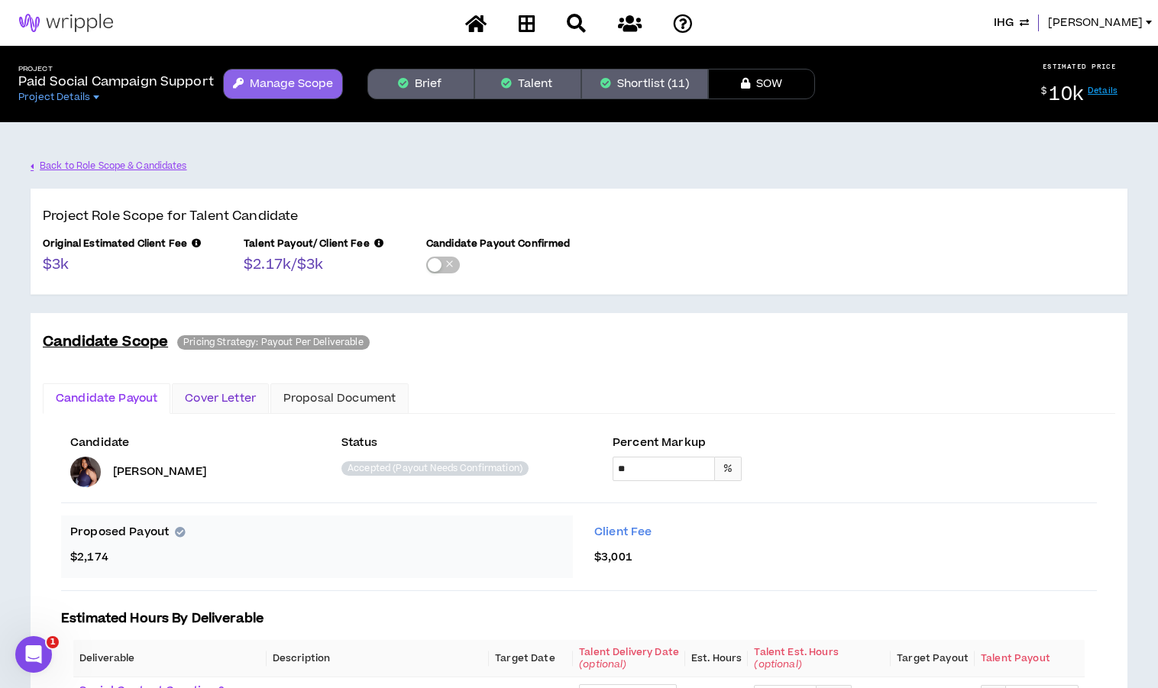
click at [239, 394] on div "Cover Letter" at bounding box center [220, 398] width 71 height 17
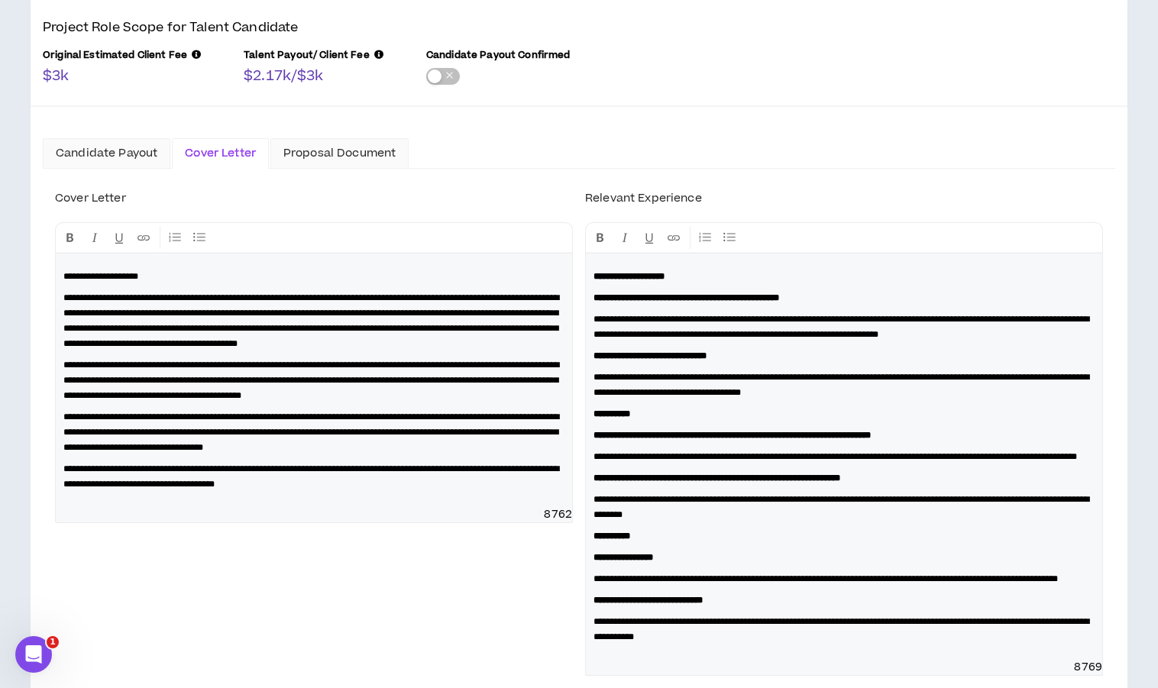
scroll to position [246, 0]
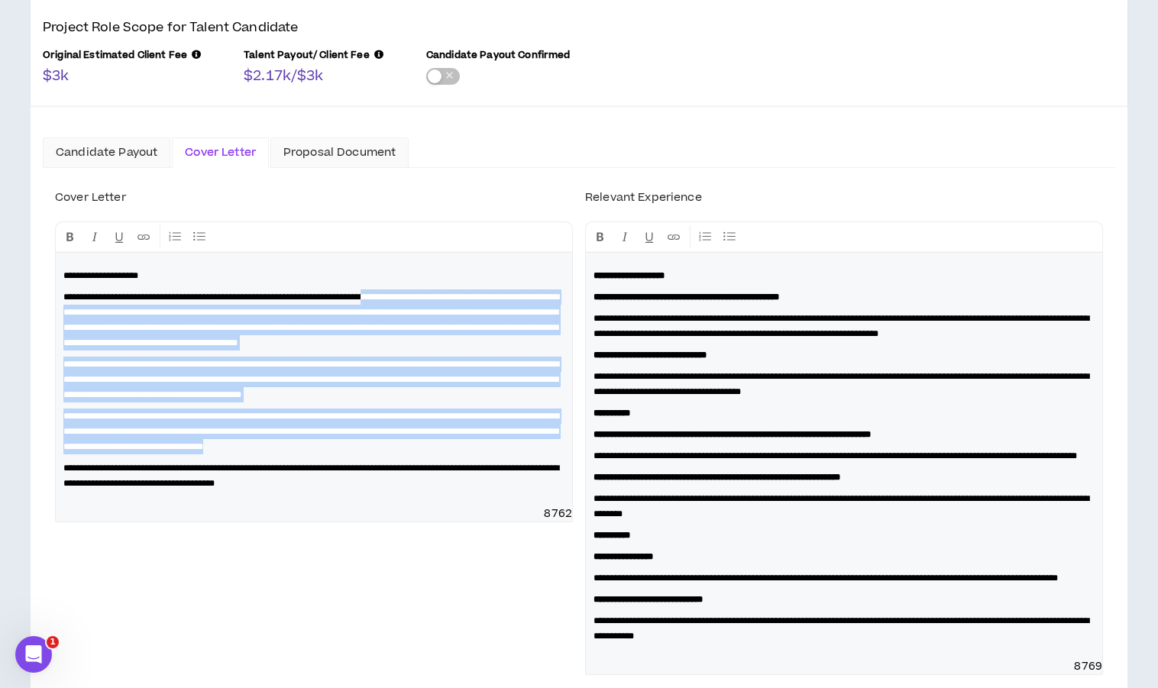
drag, startPoint x: 430, startPoint y: 294, endPoint x: 507, endPoint y: 475, distance: 196.1
click at [507, 475] on div "**********" at bounding box center [314, 380] width 517 height 254
copy div "**********"
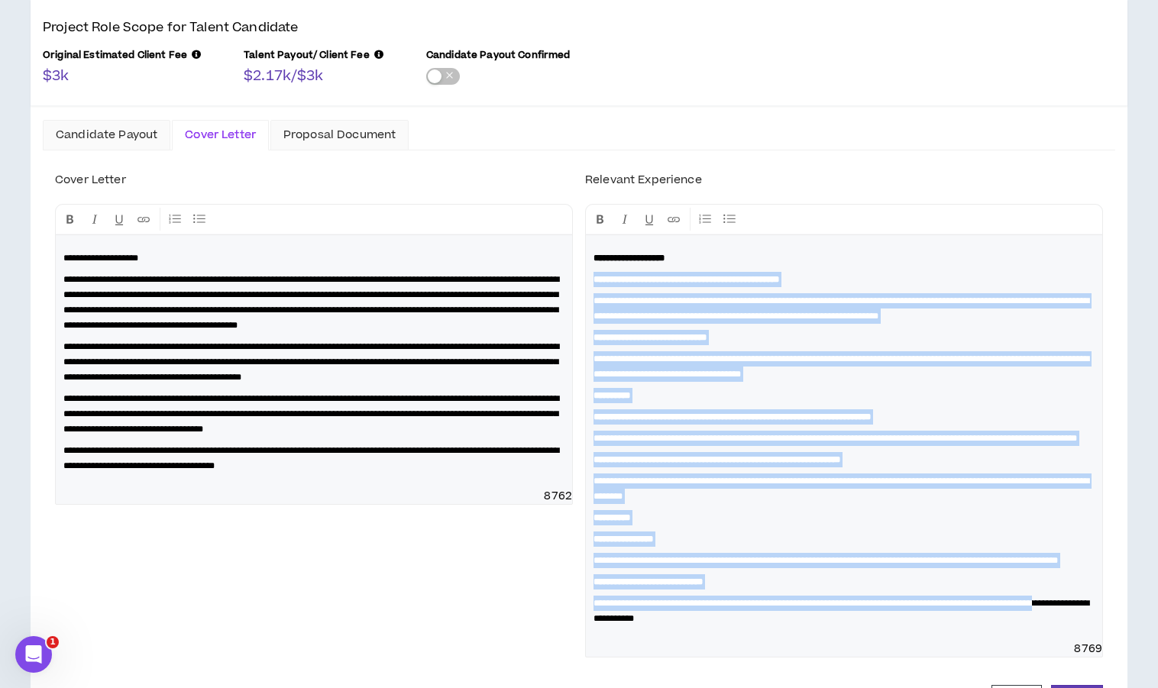
scroll to position [397, 0]
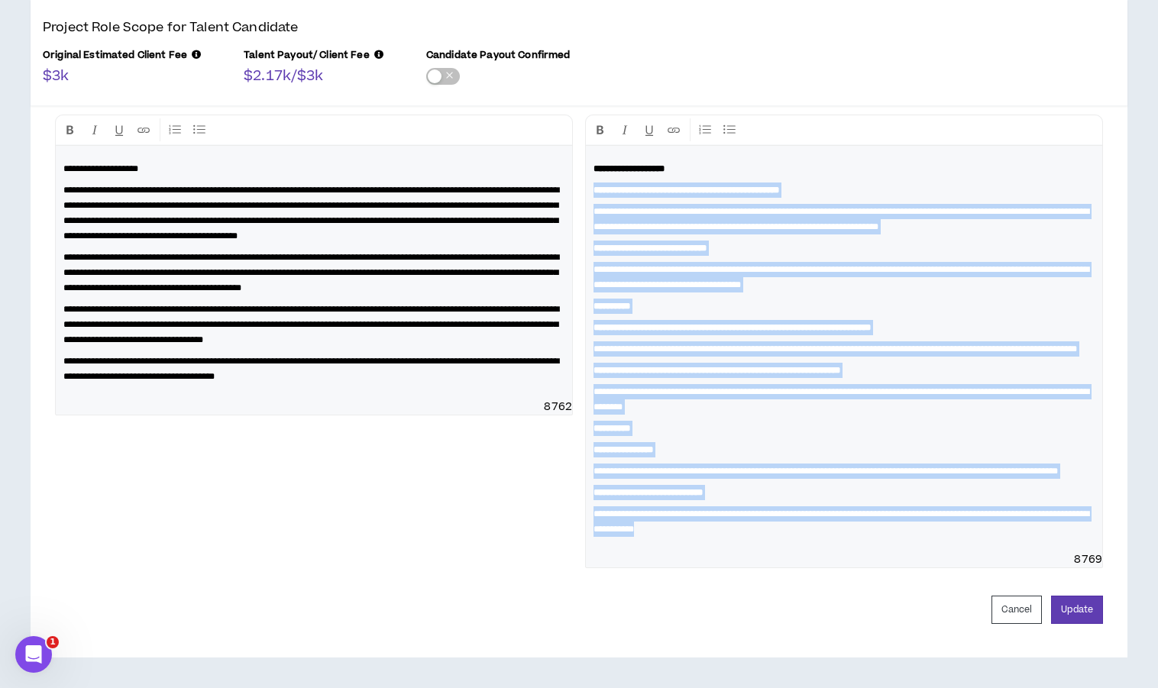
drag, startPoint x: 591, startPoint y: 296, endPoint x: 876, endPoint y: 548, distance: 380.0
click at [876, 548] on div "**********" at bounding box center [844, 349] width 517 height 407
copy div "**********"
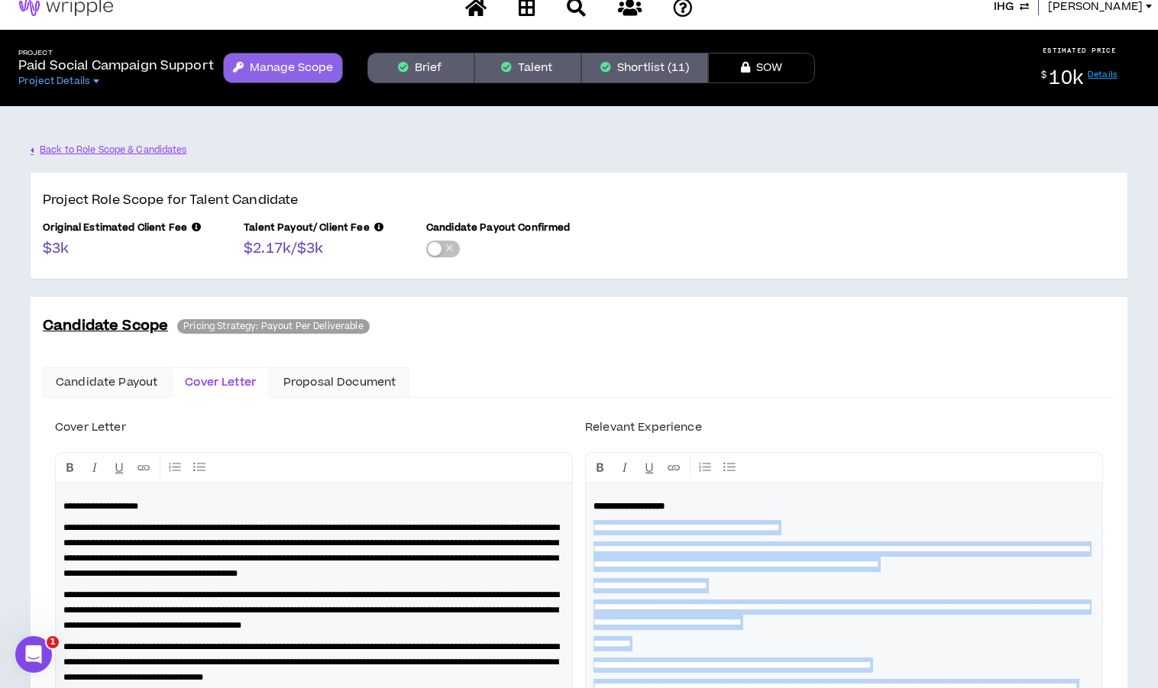
scroll to position [0, 0]
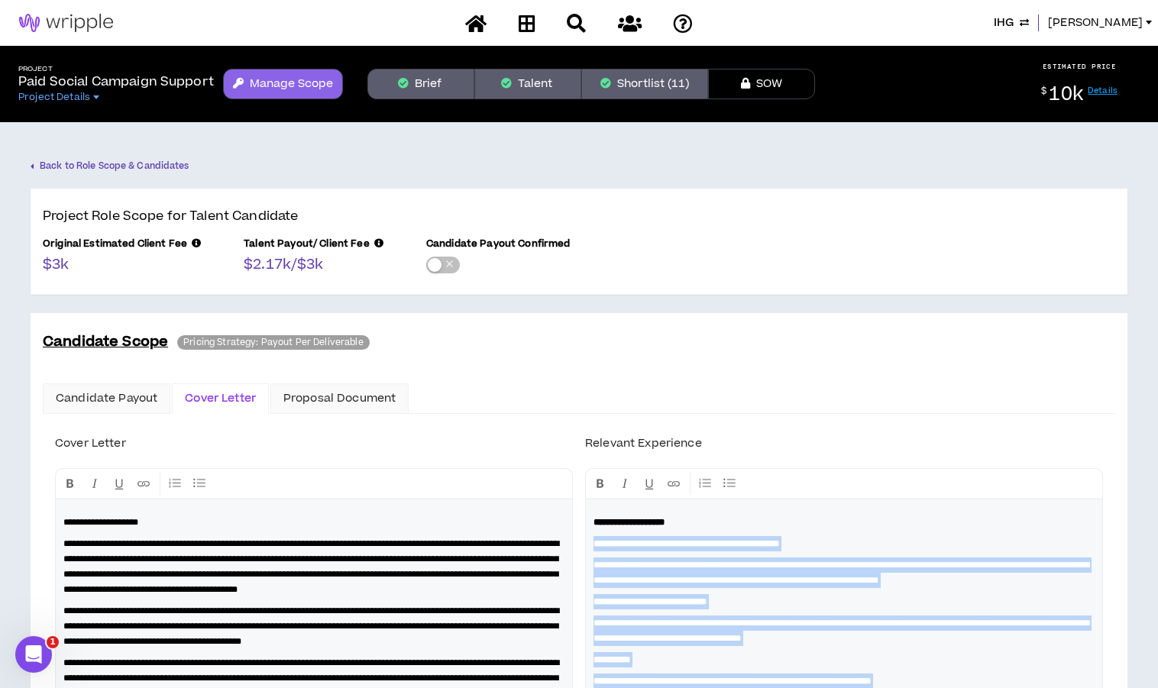
click at [117, 162] on link "Back to Role Scope & Candidates" at bounding box center [110, 166] width 159 height 27
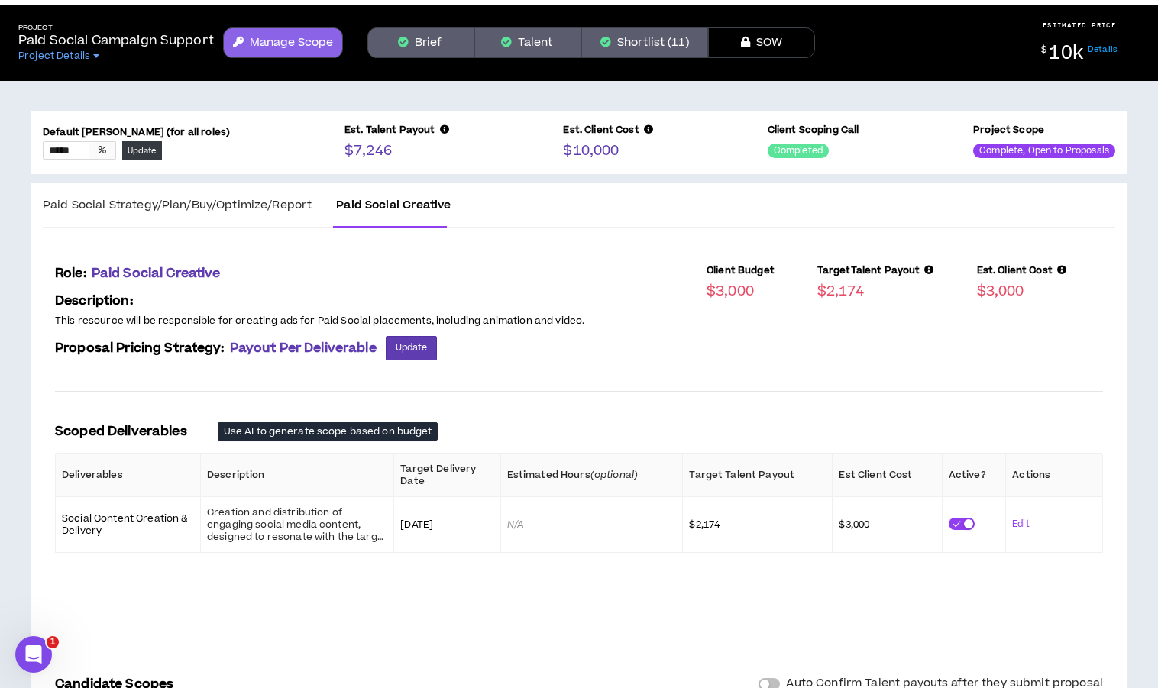
scroll to position [19, 0]
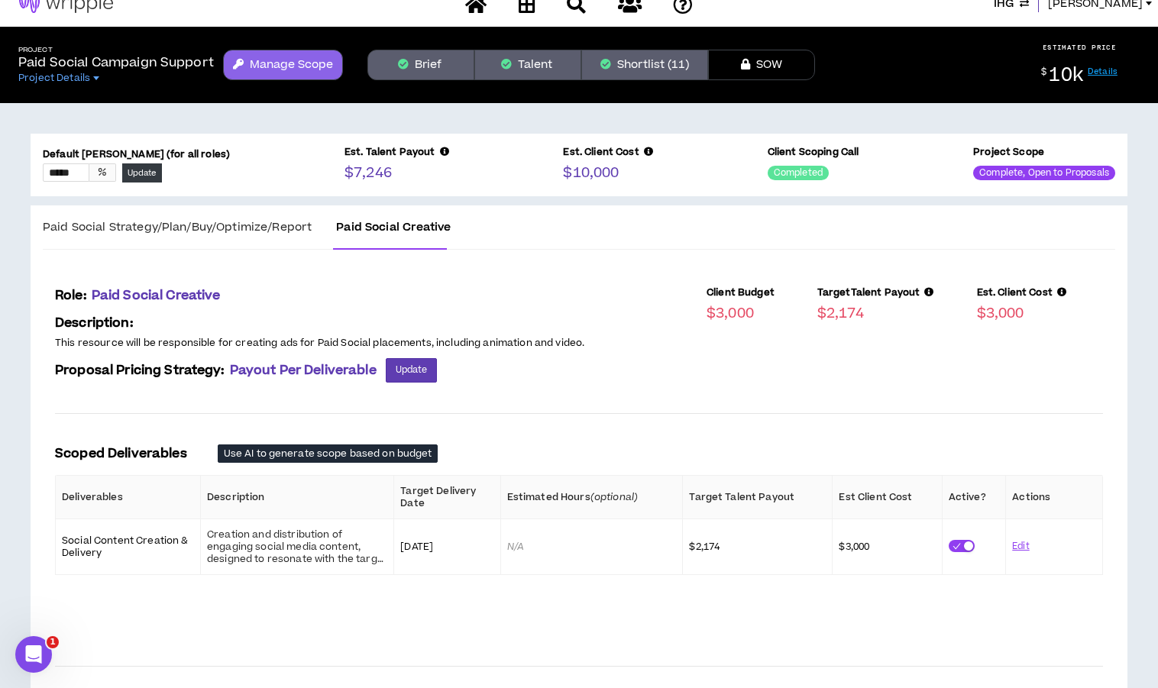
click at [146, 227] on span "Paid Social Strategy/Plan/Buy/Optimize/Report" at bounding box center [177, 227] width 269 height 16
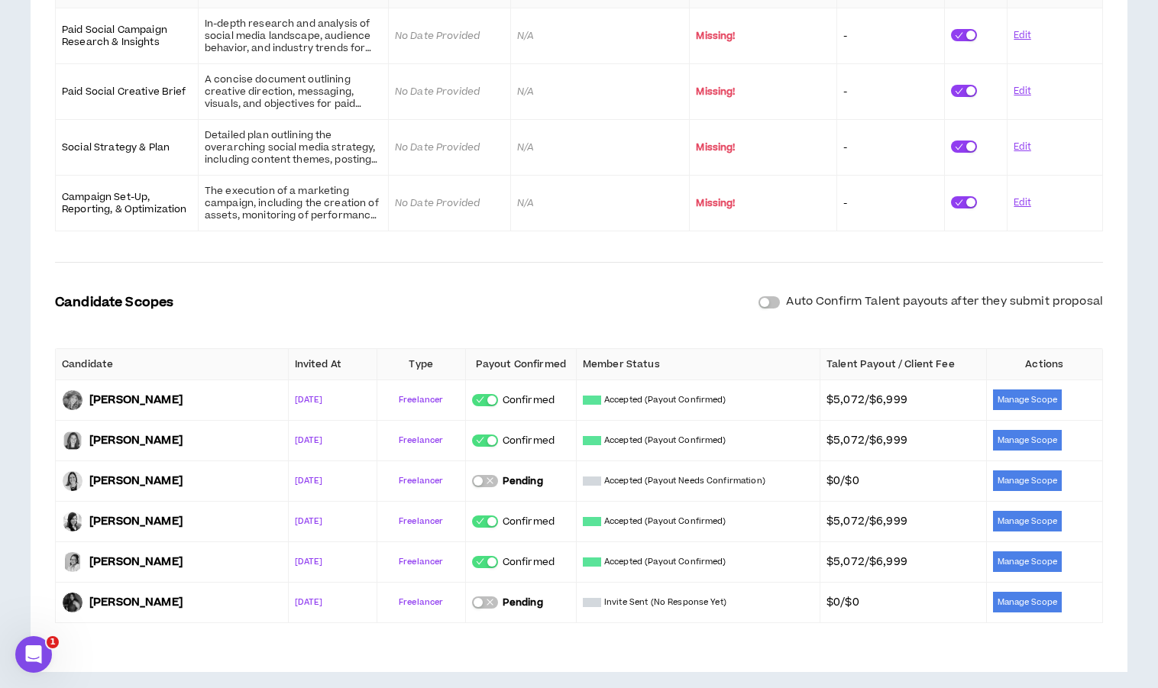
scroll to position [527, 0]
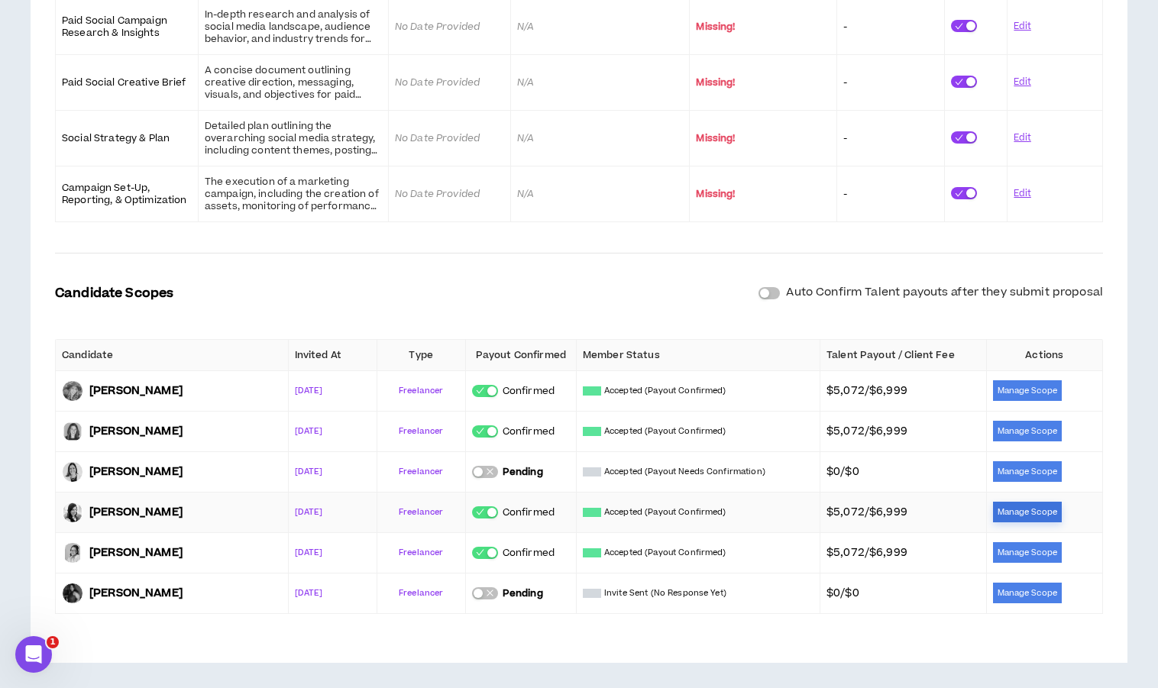
click at [1021, 502] on button "Manage Scope" at bounding box center [1027, 512] width 69 height 21
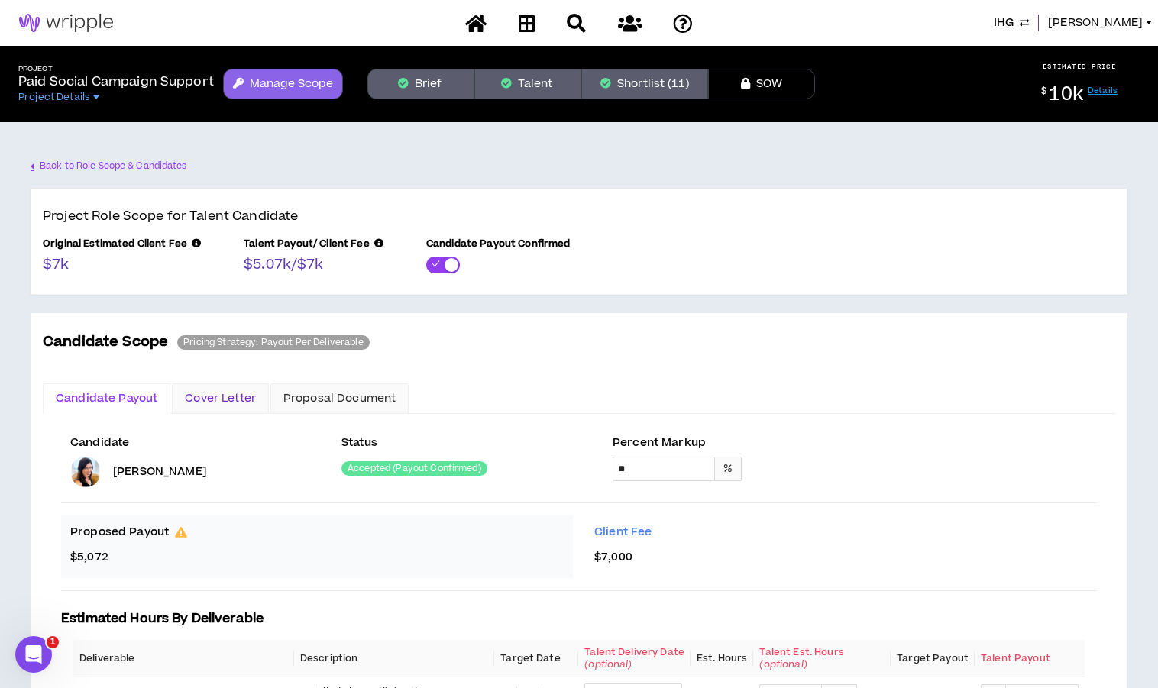
click at [226, 399] on div "Cover Letter" at bounding box center [220, 398] width 71 height 17
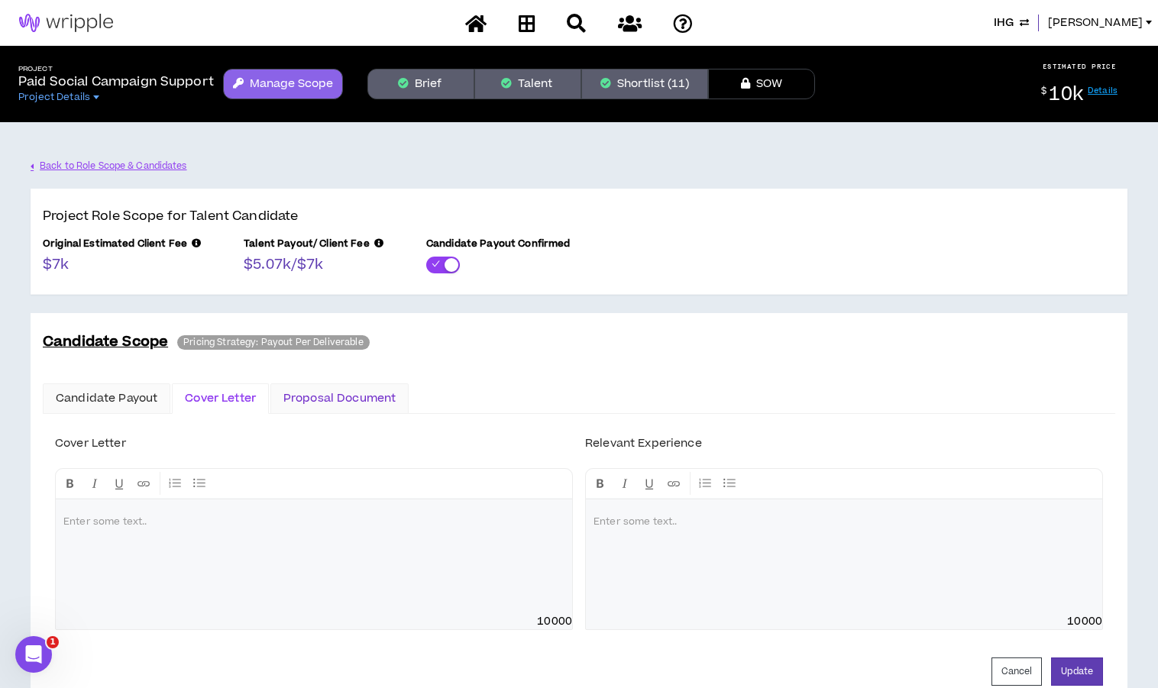
click at [355, 402] on div "Proposal Document" at bounding box center [339, 398] width 112 height 17
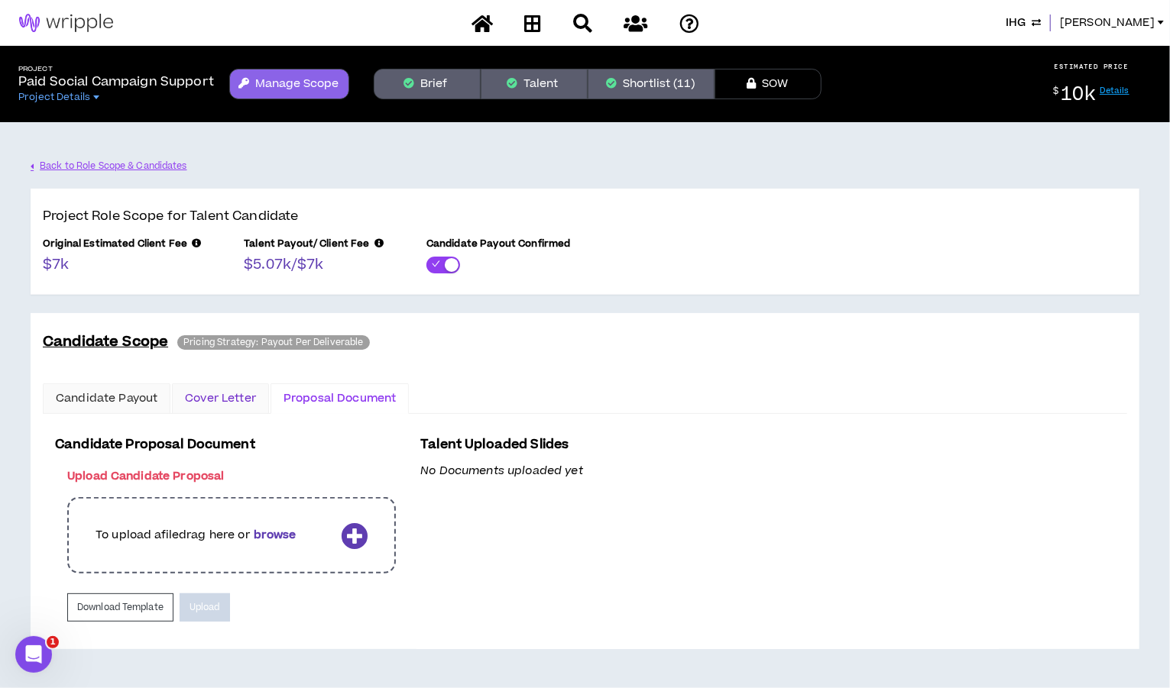
click at [220, 396] on div "Cover Letter" at bounding box center [220, 398] width 71 height 17
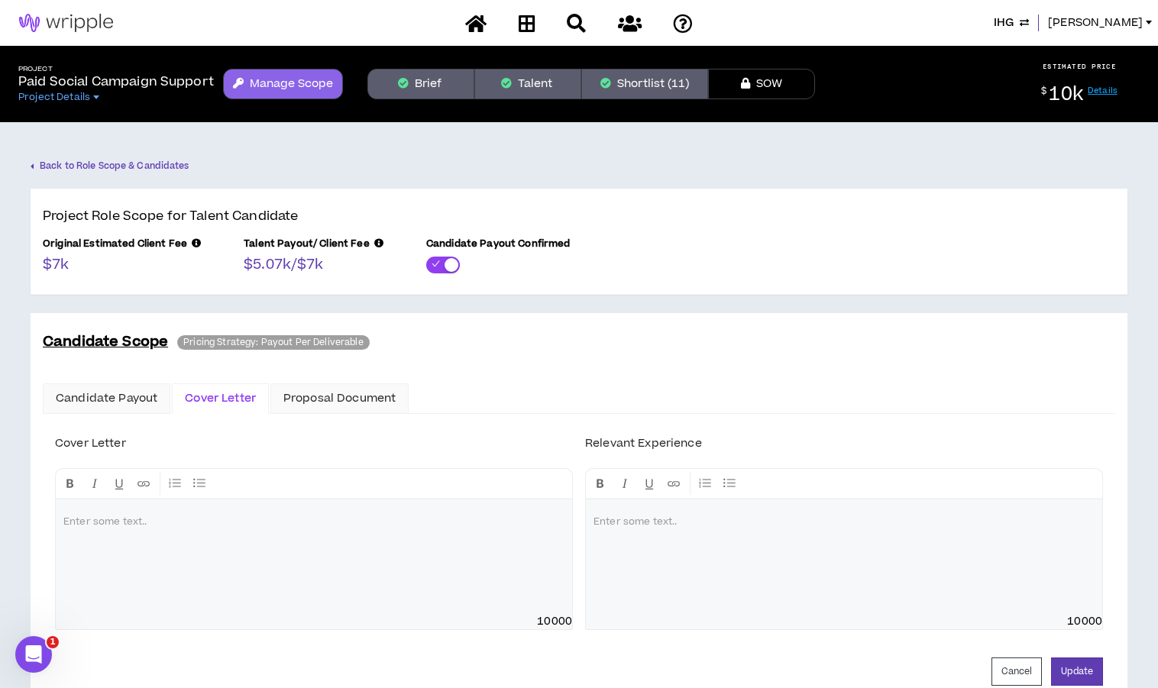
click at [113, 167] on link "Back to Role Scope & Candidates" at bounding box center [110, 166] width 159 height 27
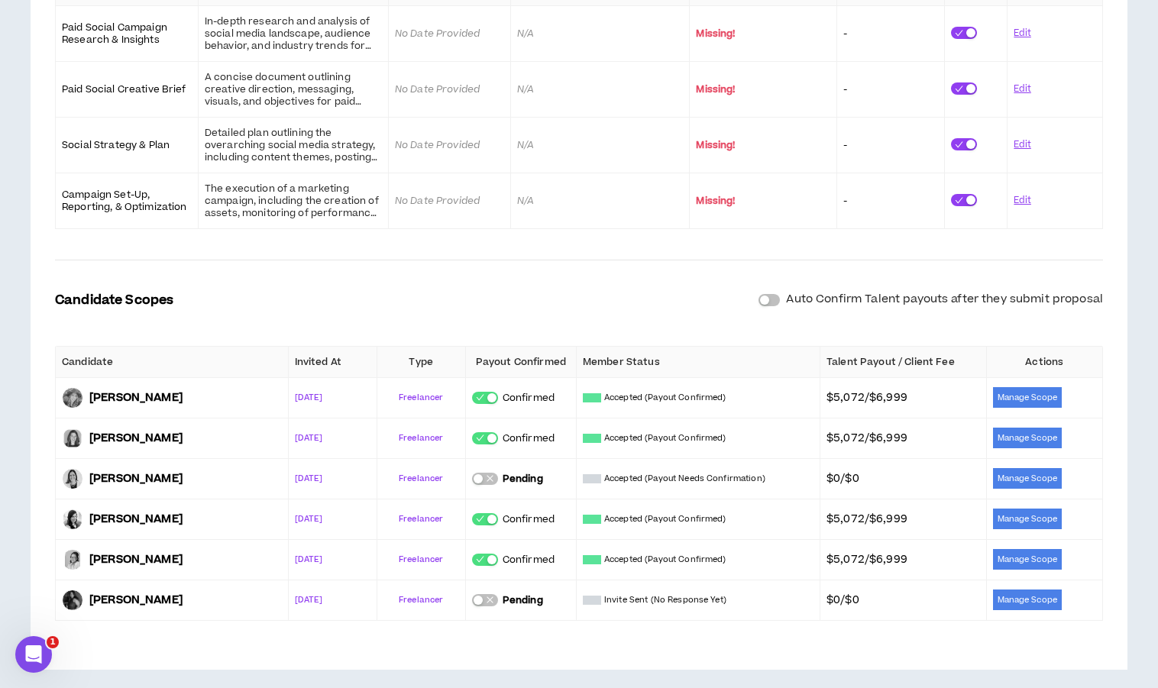
scroll to position [527, 0]
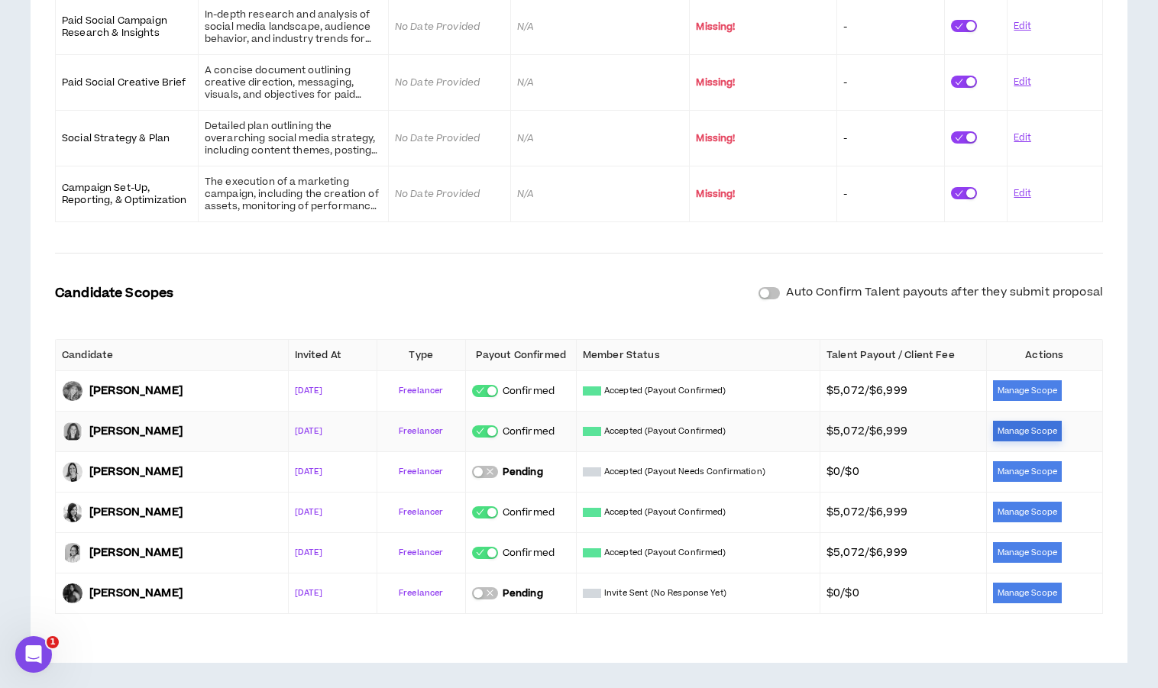
click at [1003, 426] on button "Manage Scope" at bounding box center [1027, 431] width 69 height 21
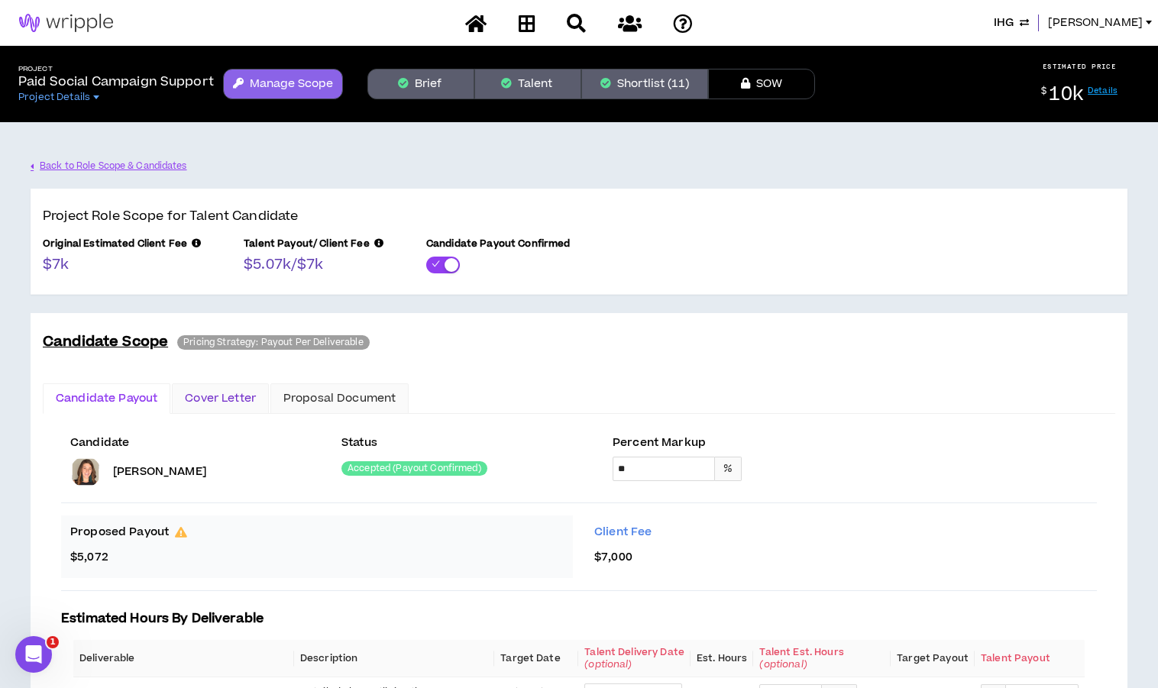
click at [226, 394] on div "Cover Letter" at bounding box center [220, 398] width 71 height 17
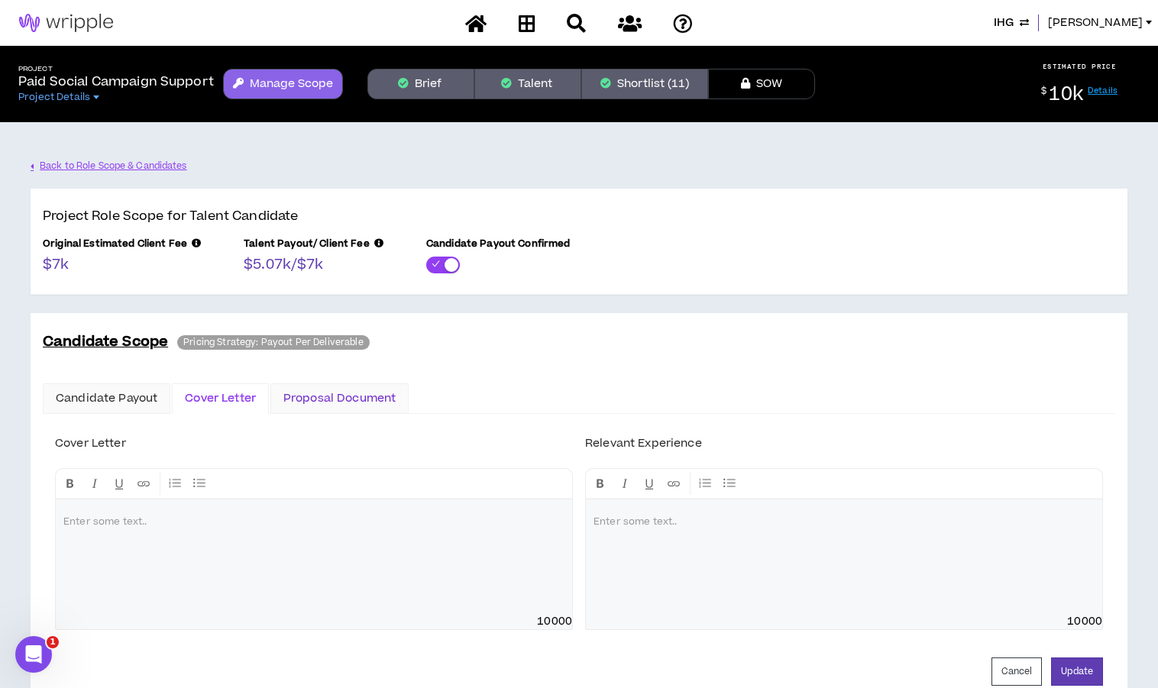
click at [336, 404] on div "Proposal Document" at bounding box center [339, 398] width 112 height 17
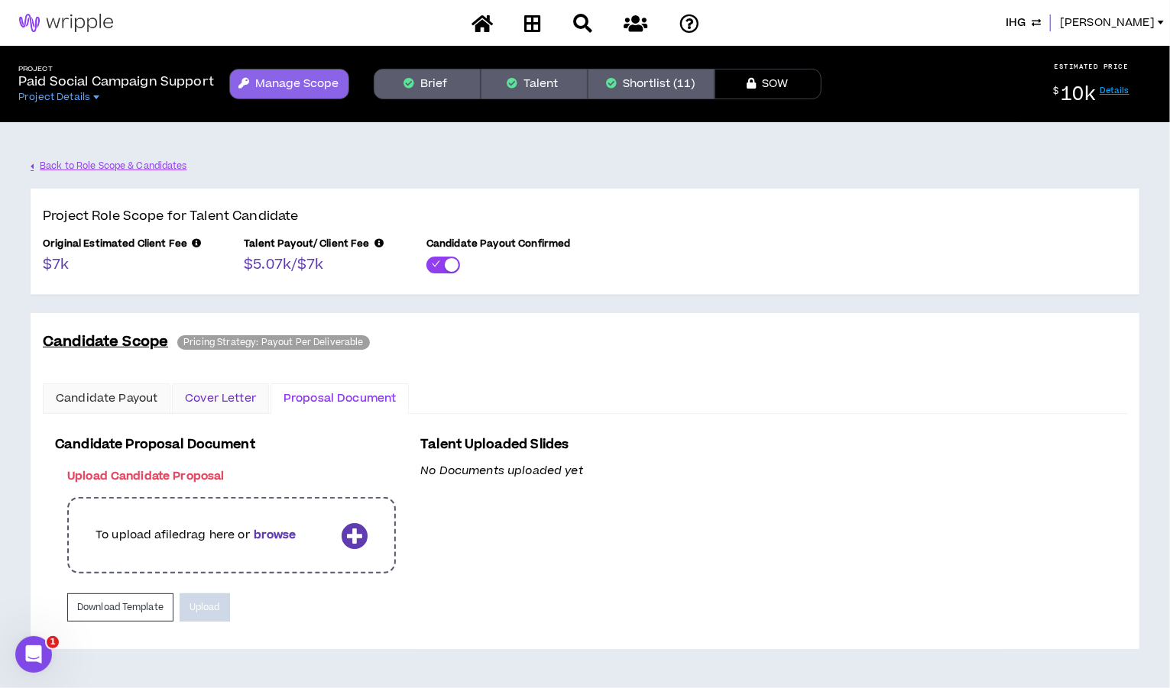
click at [203, 399] on div "Cover Letter" at bounding box center [220, 398] width 71 height 17
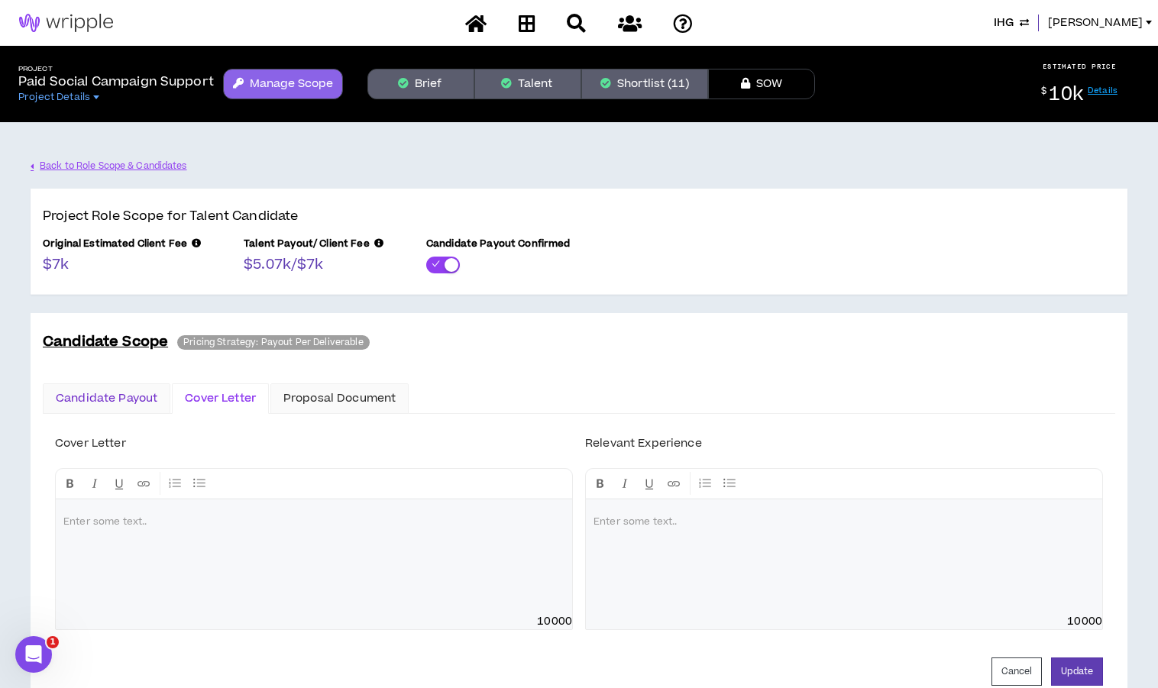
click at [90, 392] on div "Candidate Payout" at bounding box center [107, 398] width 102 height 17
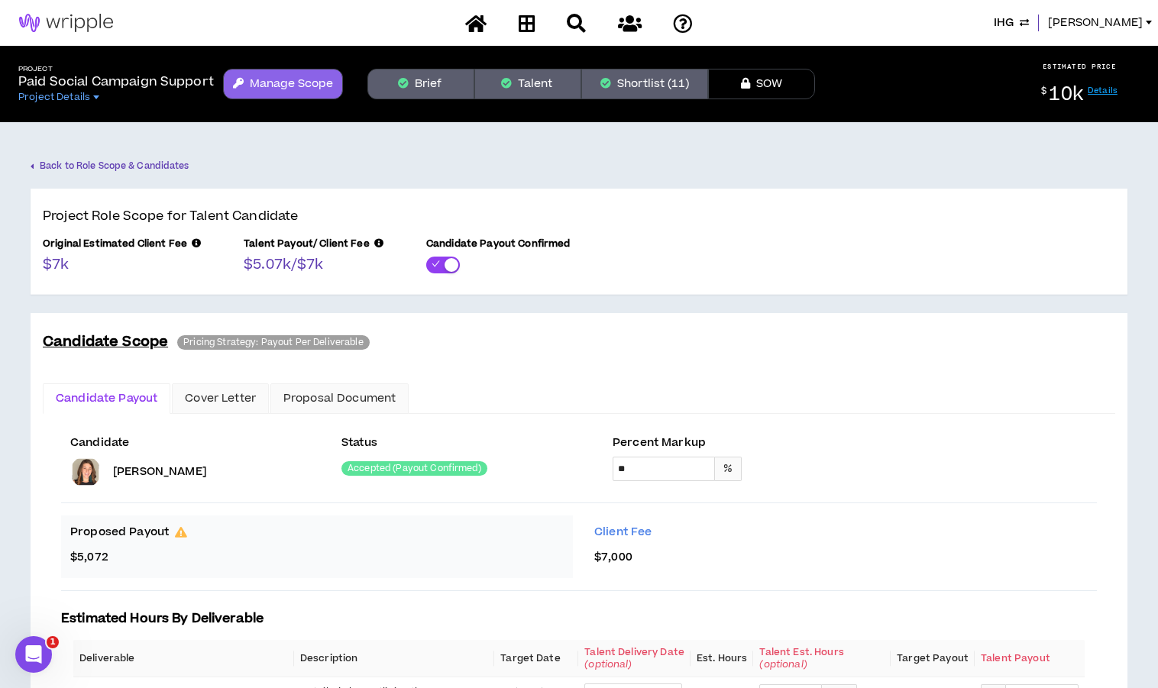
click at [138, 161] on link "Back to Role Scope & Candidates" at bounding box center [110, 166] width 159 height 27
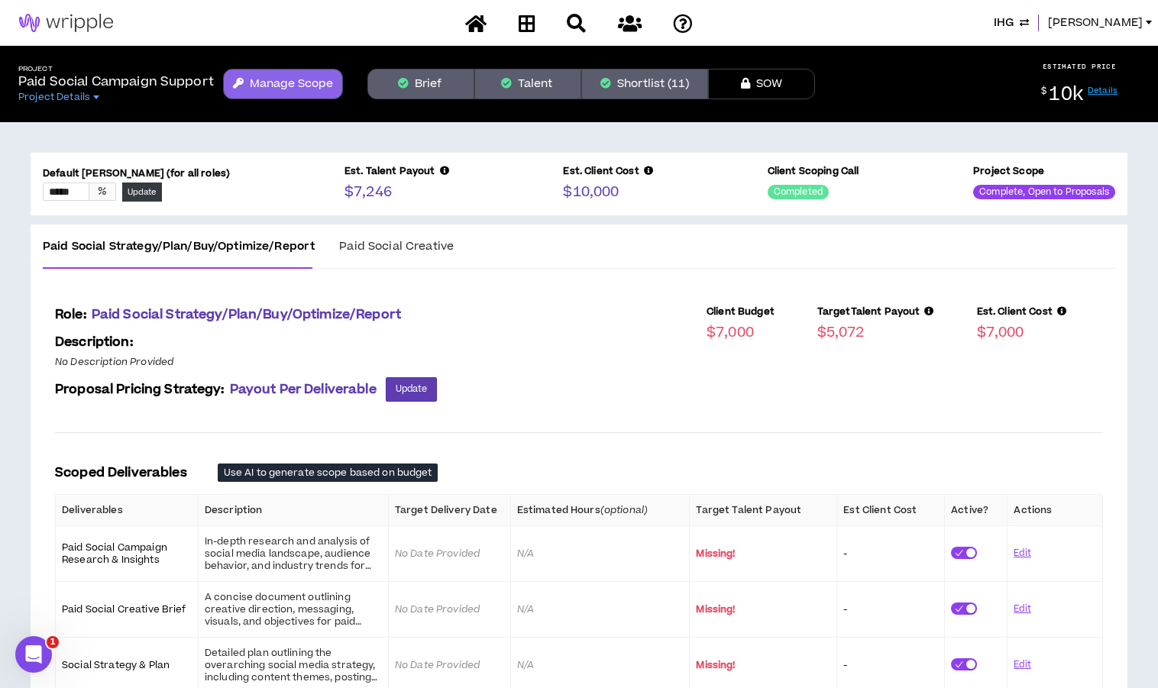
click at [397, 255] on span "Paid Social Creative" at bounding box center [396, 246] width 115 height 17
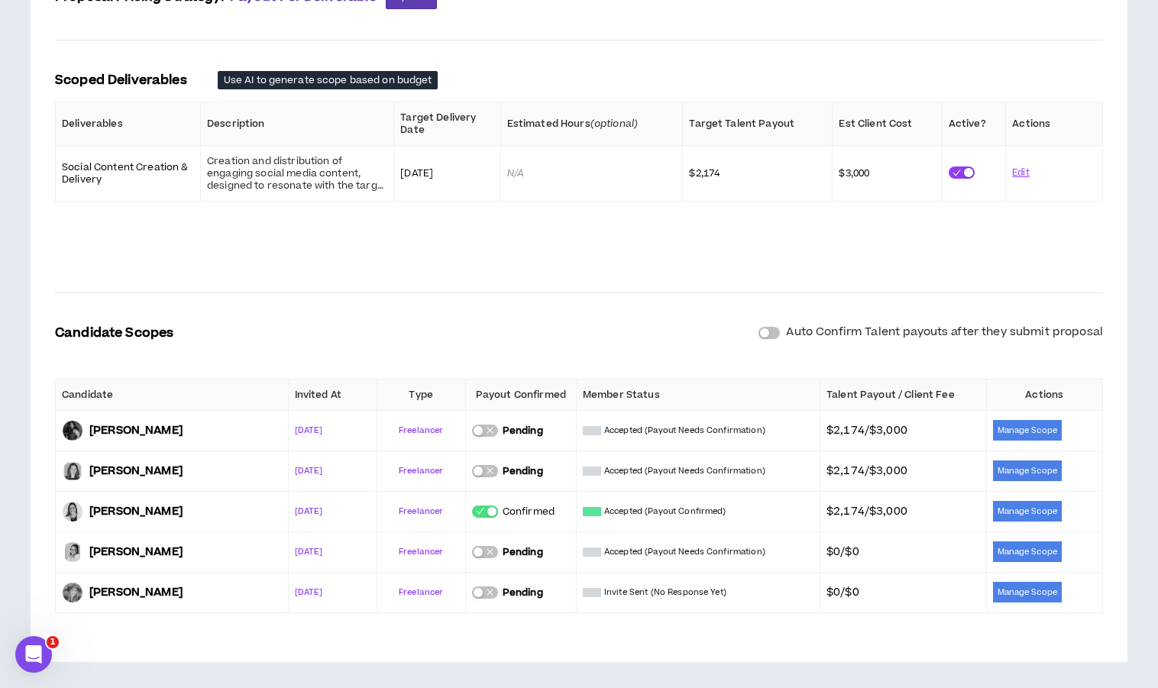
scroll to position [394, 0]
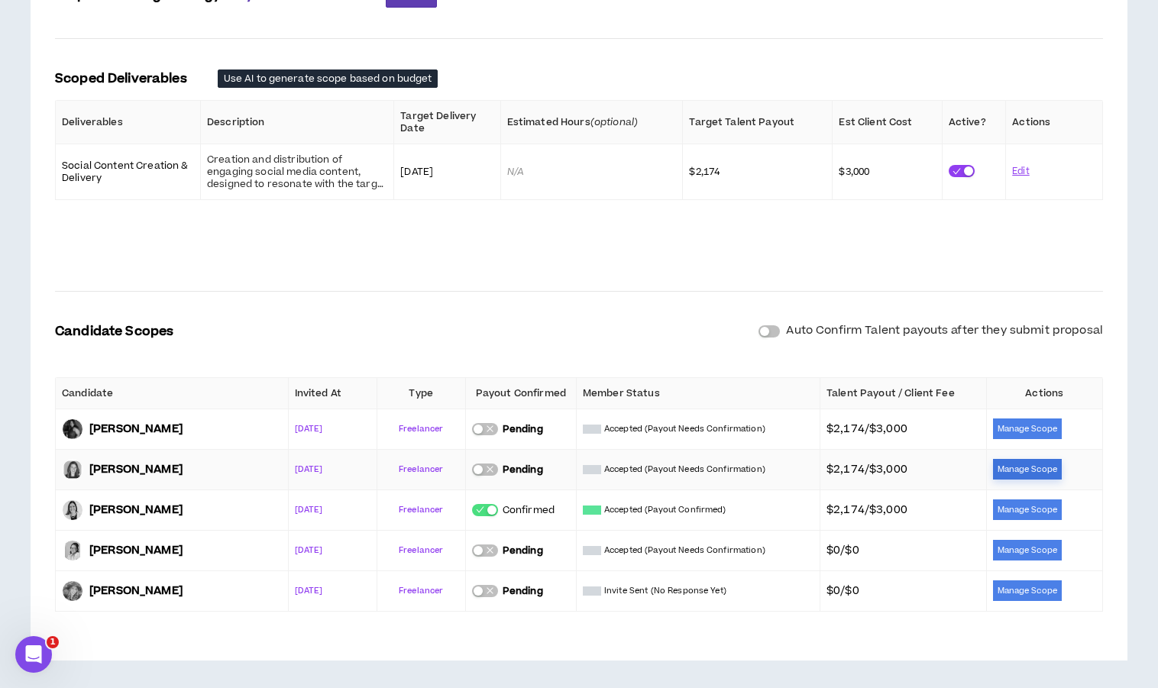
click at [1050, 464] on button "Manage Scope" at bounding box center [1027, 469] width 69 height 21
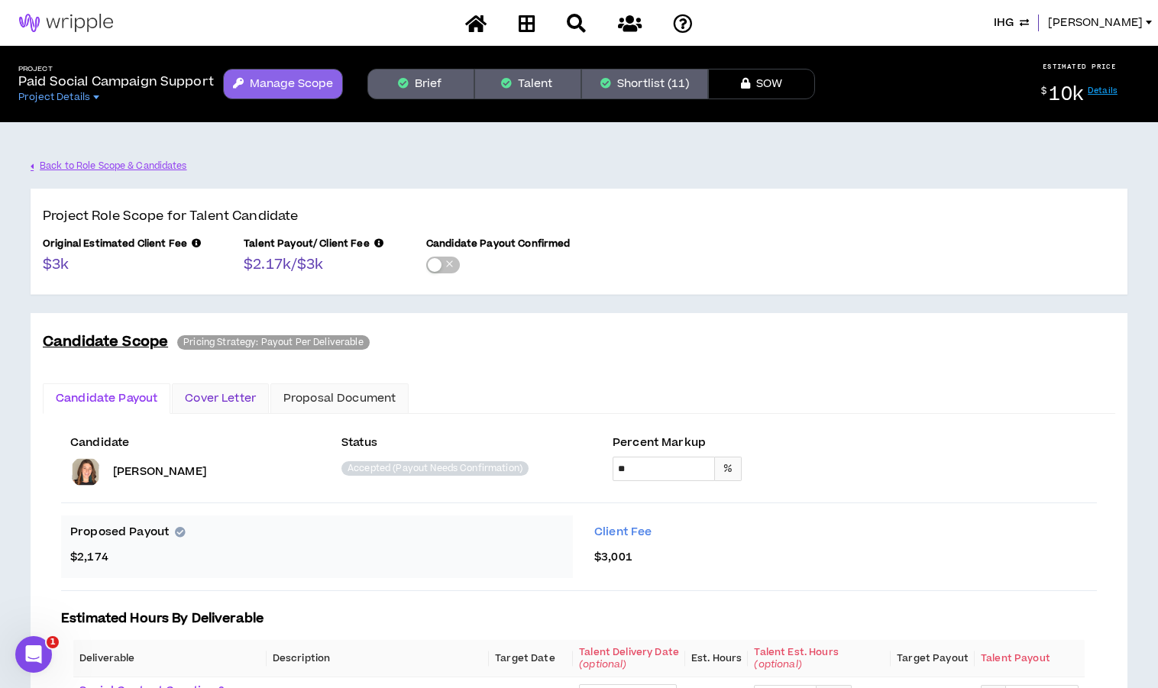
click at [211, 400] on div "Cover Letter" at bounding box center [220, 398] width 71 height 17
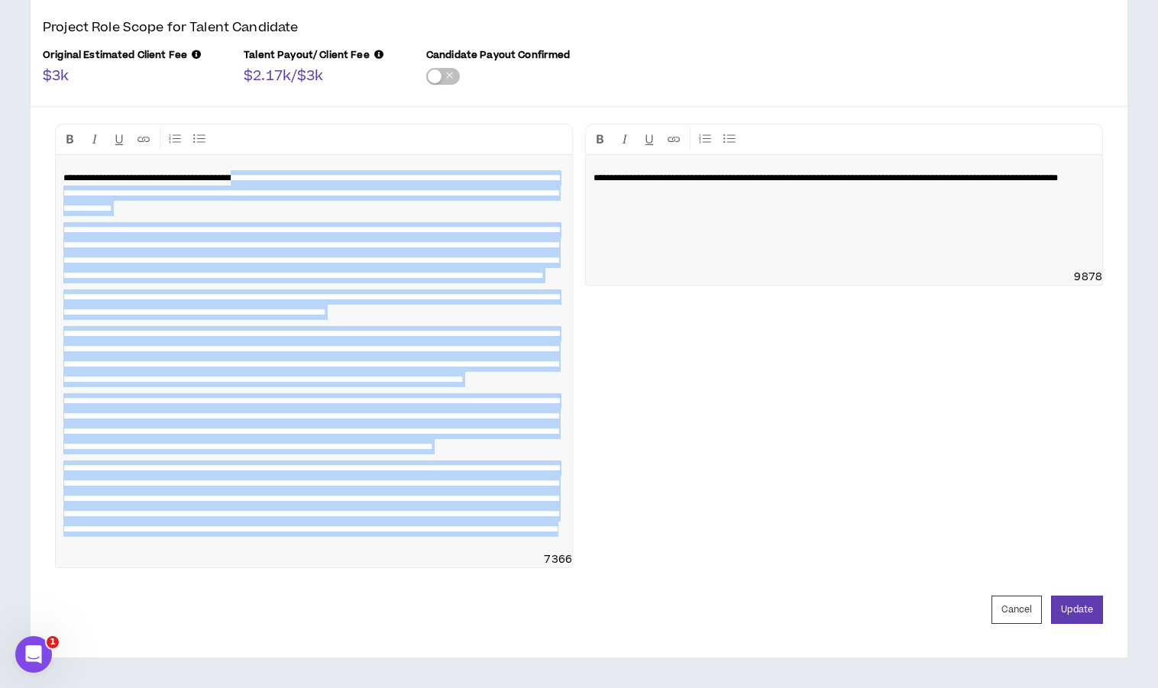
scroll to position [434, 0]
drag, startPoint x: 273, startPoint y: 236, endPoint x: 416, endPoint y: 537, distance: 333.2
click at [416, 537] on div "**********" at bounding box center [314, 353] width 517 height 397
copy div "**********"
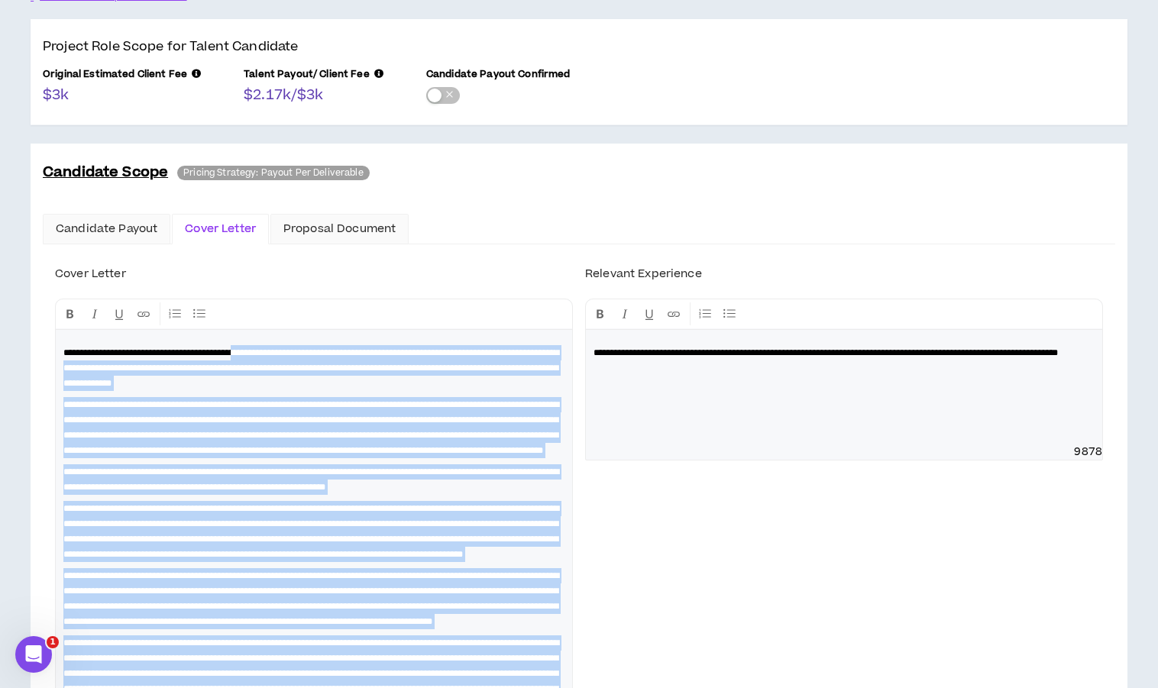
scroll to position [170, 0]
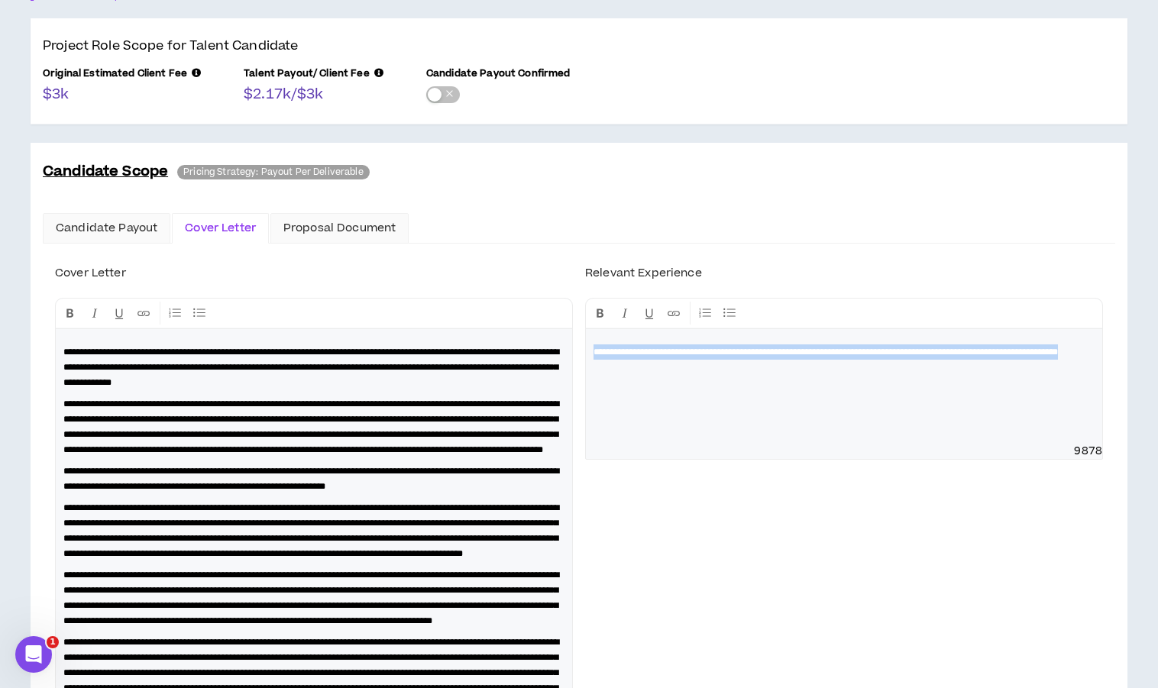
drag, startPoint x: 737, startPoint y: 370, endPoint x: 592, endPoint y: 352, distance: 145.5
click at [592, 352] on div "**********" at bounding box center [844, 386] width 517 height 115
copy span "**********"
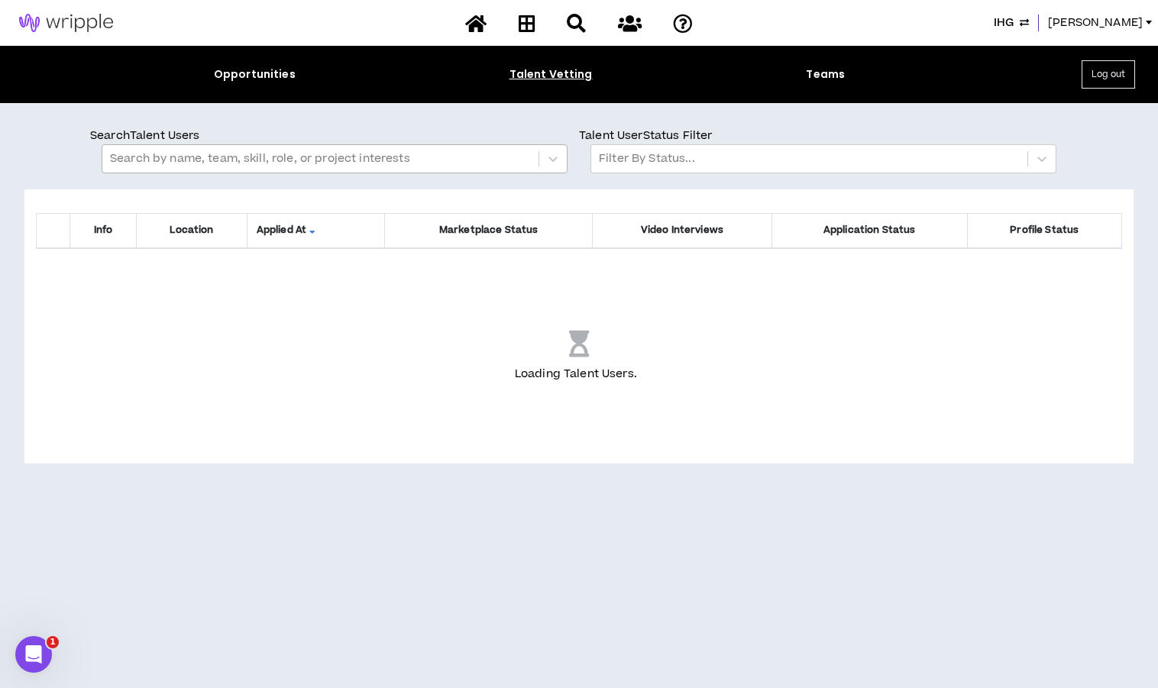
click at [261, 161] on div at bounding box center [320, 159] width 421 height 20
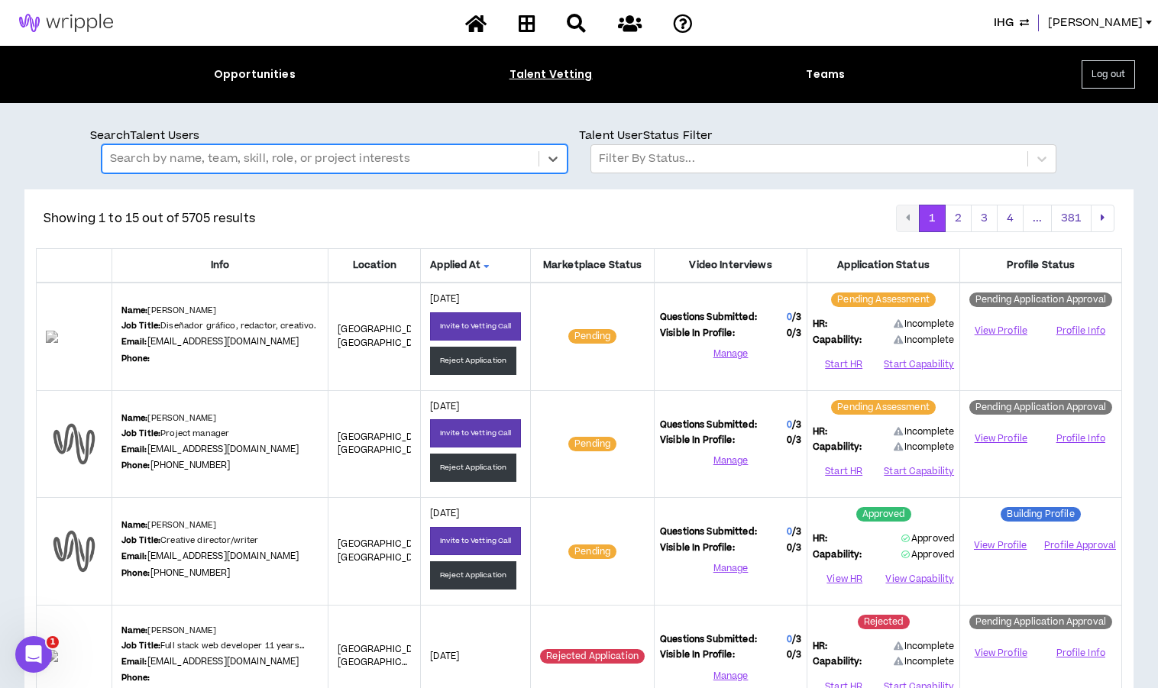
click at [261, 161] on div at bounding box center [320, 159] width 421 height 20
type input "**********"
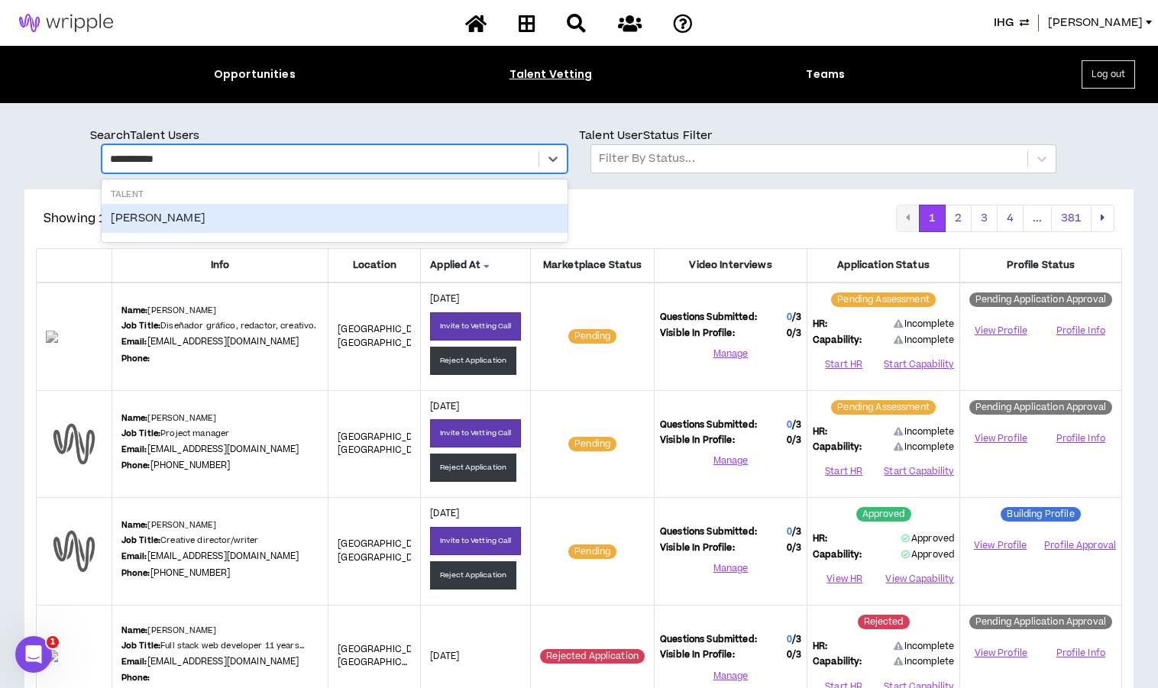
click at [245, 225] on div "[PERSON_NAME]" at bounding box center [335, 218] width 466 height 29
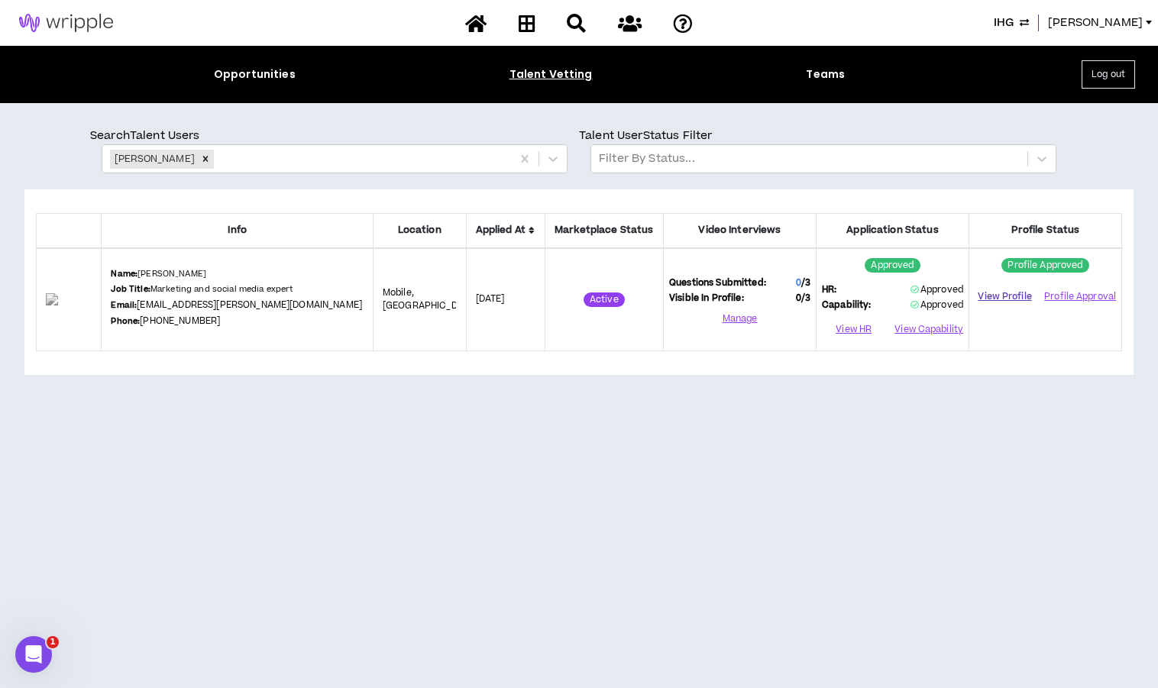
click at [999, 288] on link "View Profile" at bounding box center [1005, 296] width 60 height 27
click at [200, 163] on icon "Remove April Voris" at bounding box center [205, 159] width 11 height 11
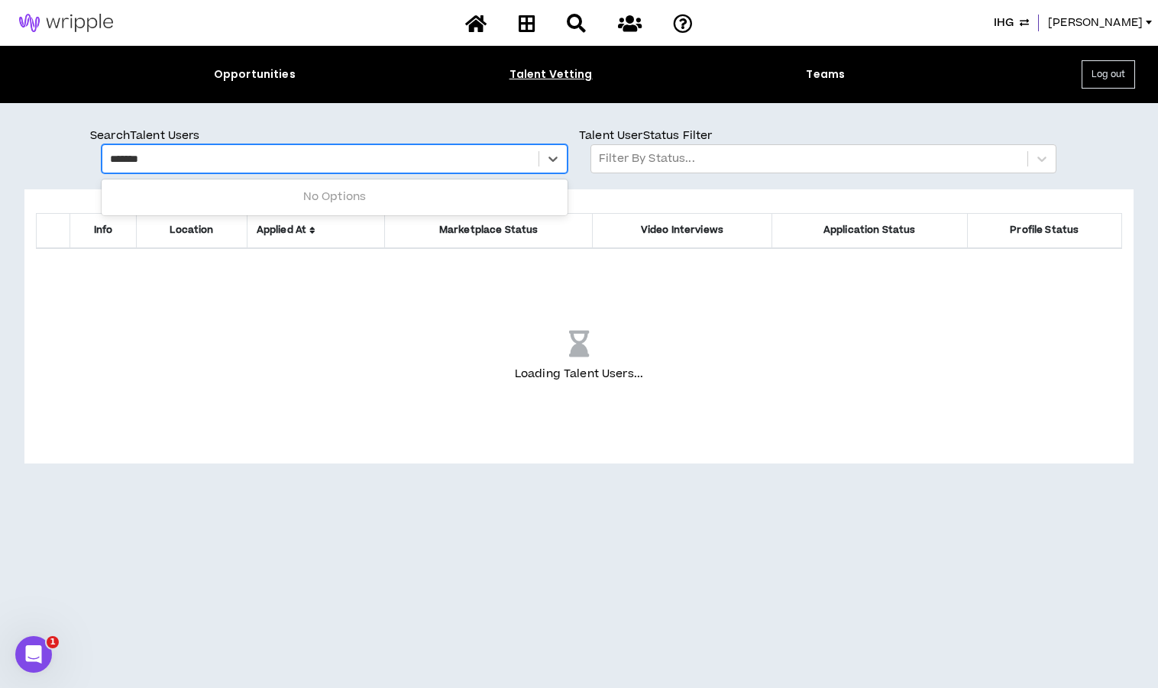
type input "********"
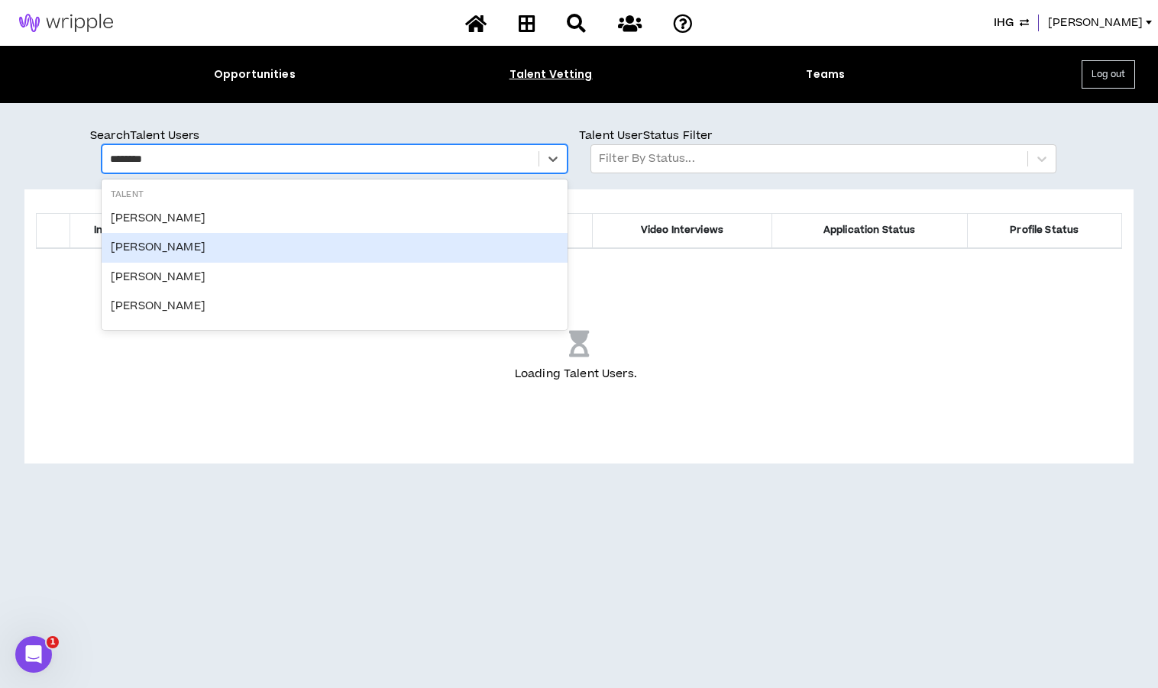
click at [179, 255] on div "[PERSON_NAME]" at bounding box center [335, 247] width 466 height 29
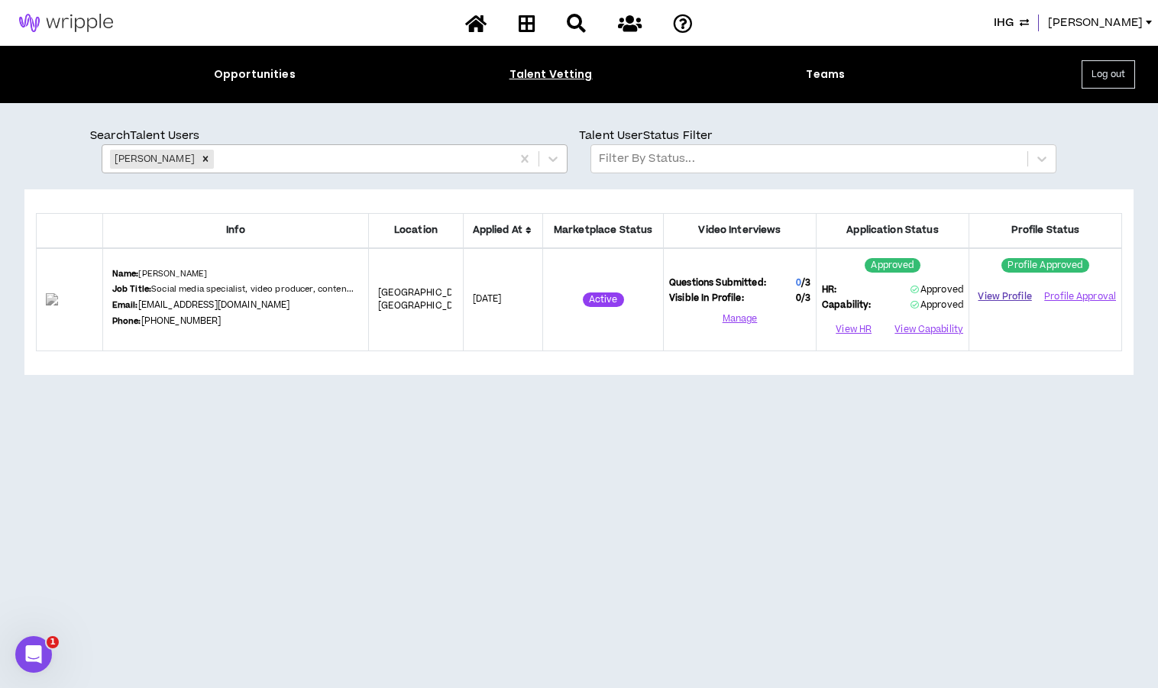
click at [1003, 297] on link "View Profile" at bounding box center [1005, 296] width 60 height 27
click at [200, 160] on icon "Remove Cristina Turner" at bounding box center [205, 159] width 11 height 11
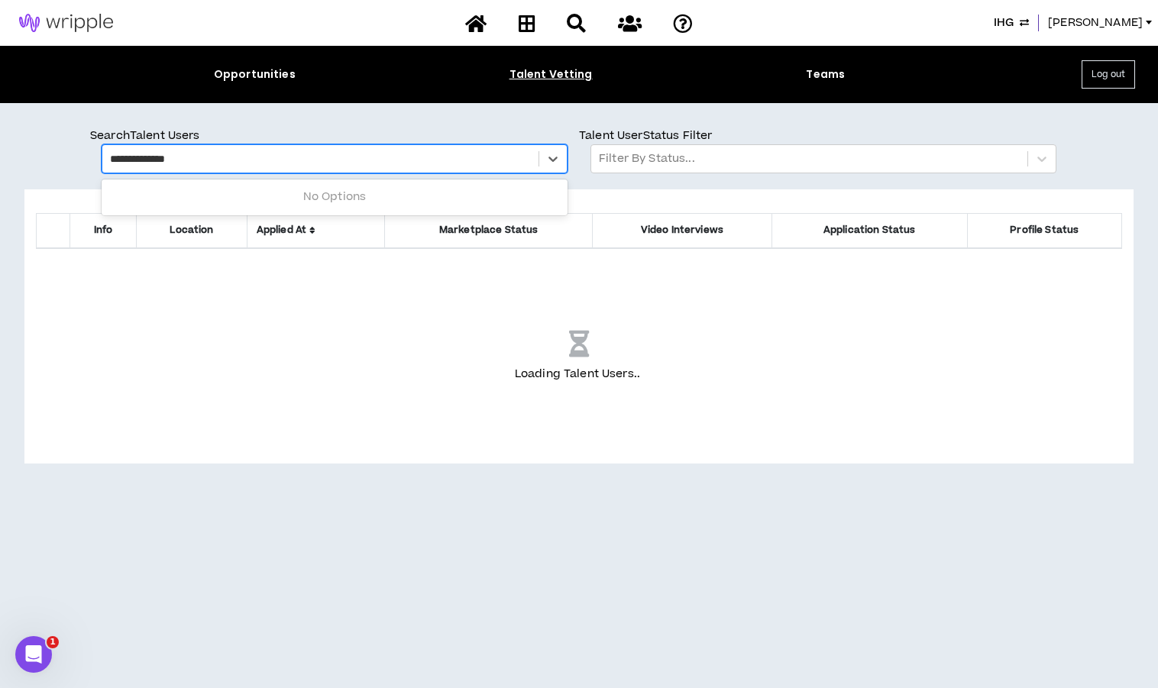
type input "**********"
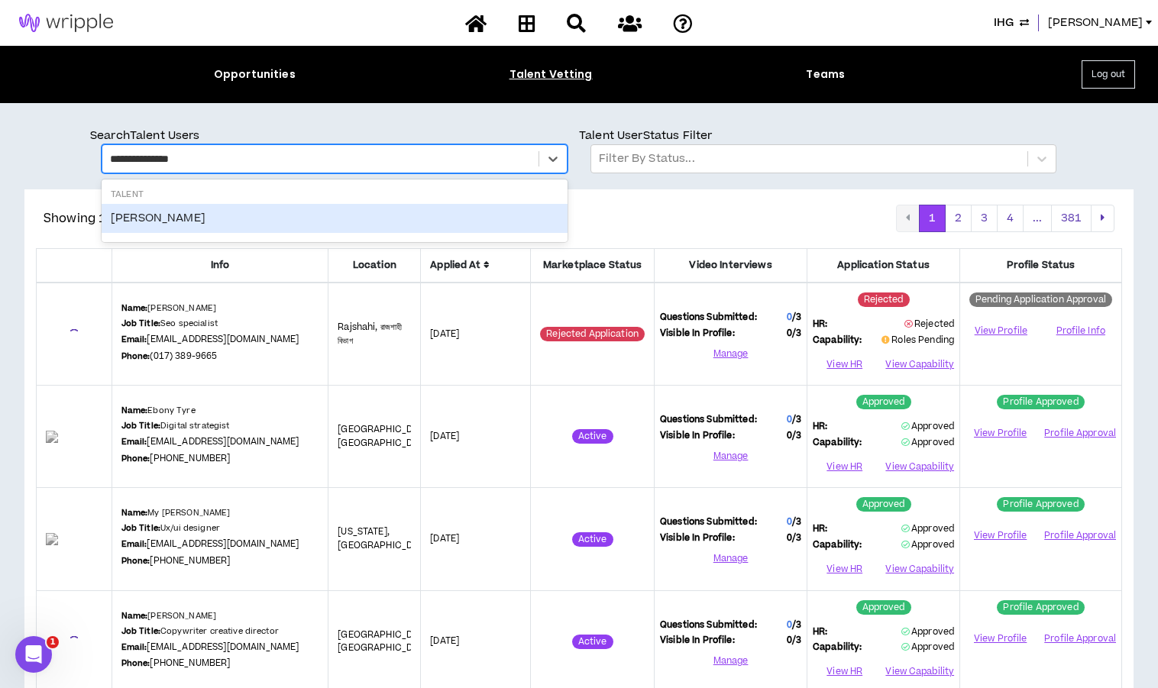
click at [196, 219] on div "[PERSON_NAME]" at bounding box center [335, 218] width 466 height 29
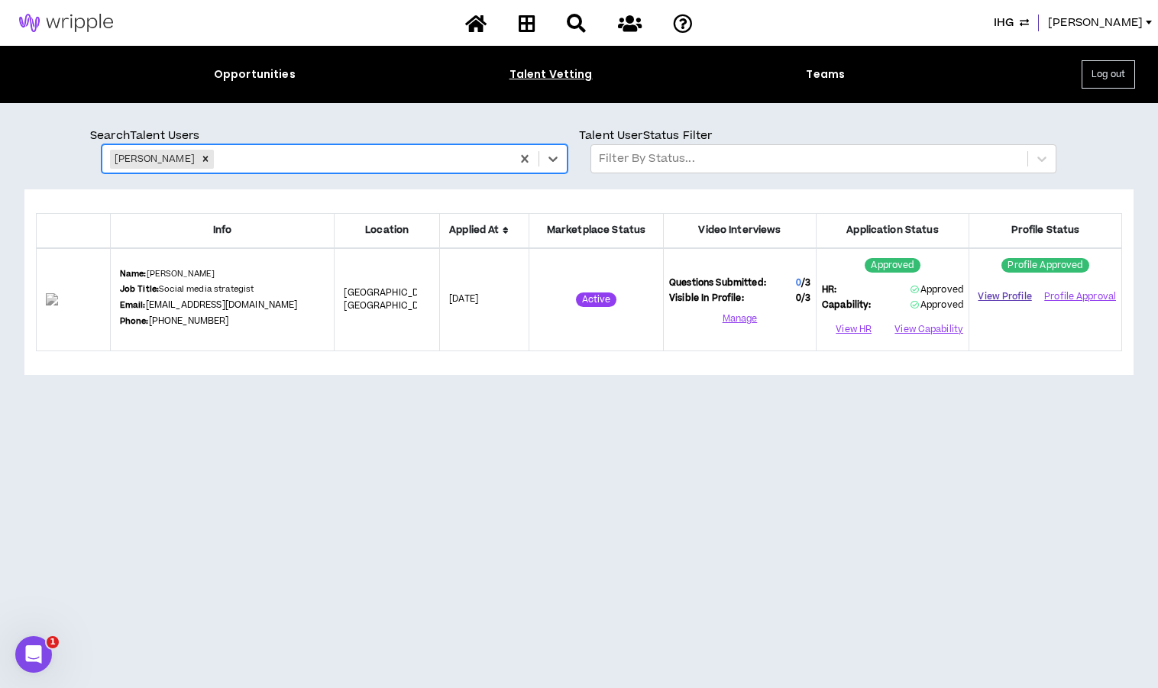
click at [1001, 294] on link "View Profile" at bounding box center [1005, 296] width 60 height 27
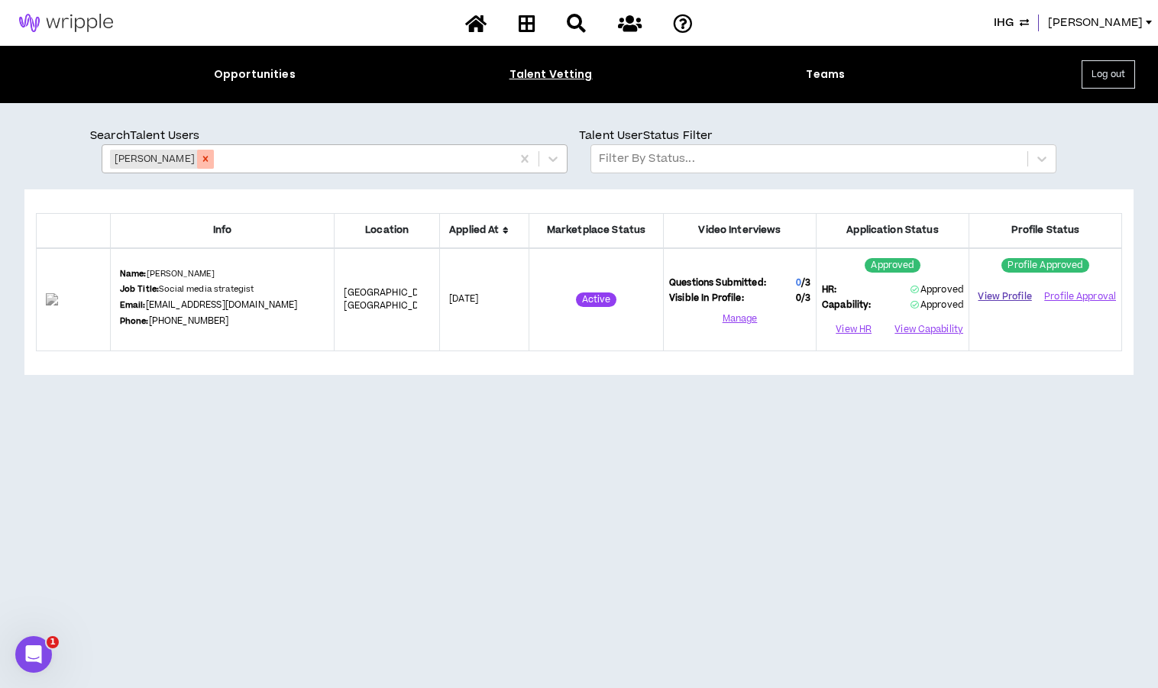
click at [209, 158] on icon "Remove Jasmine Navarro" at bounding box center [205, 159] width 11 height 11
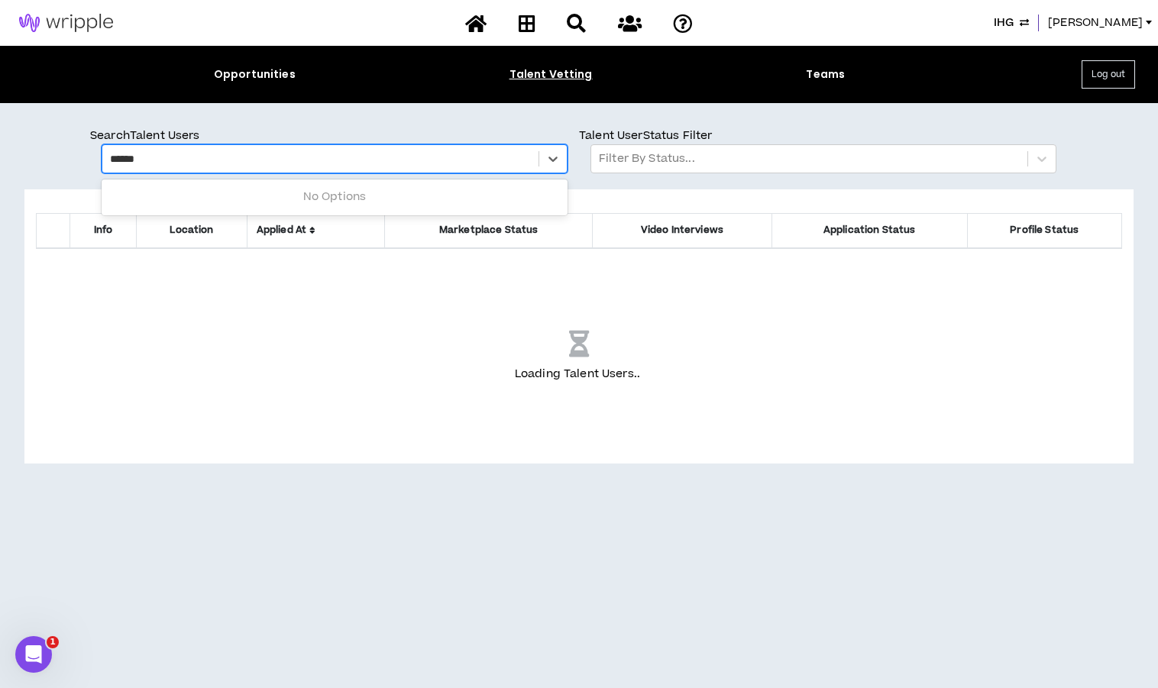
type input "*******"
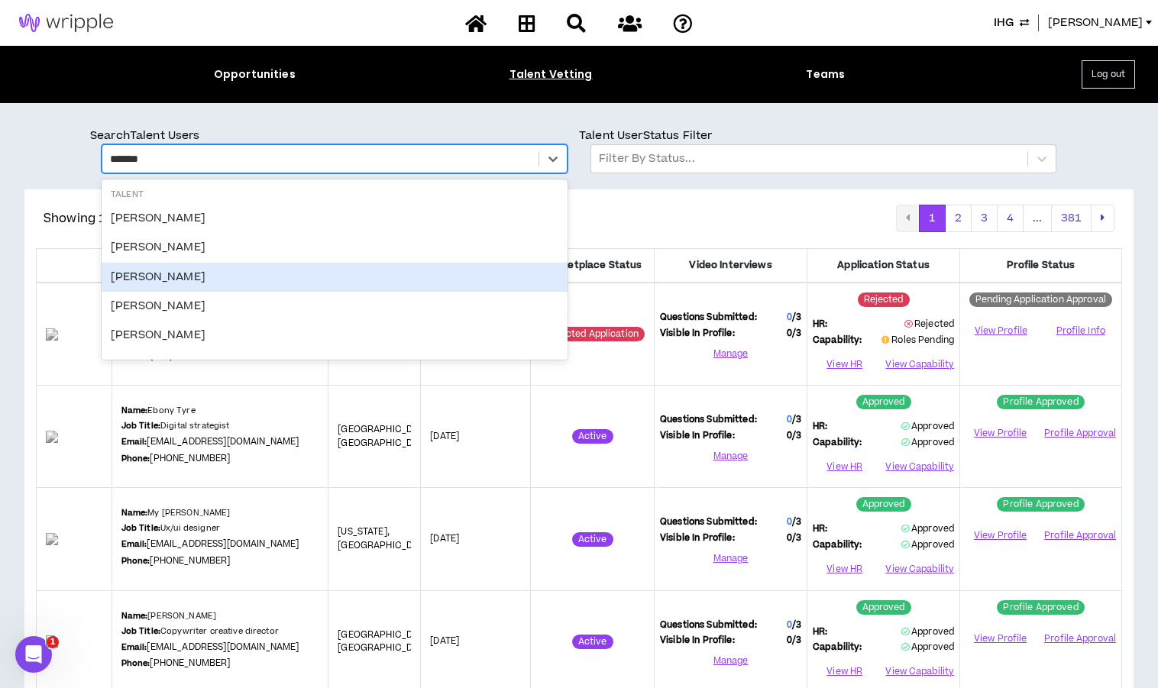
click at [188, 278] on div "Kathryn Hawkins" at bounding box center [335, 277] width 466 height 29
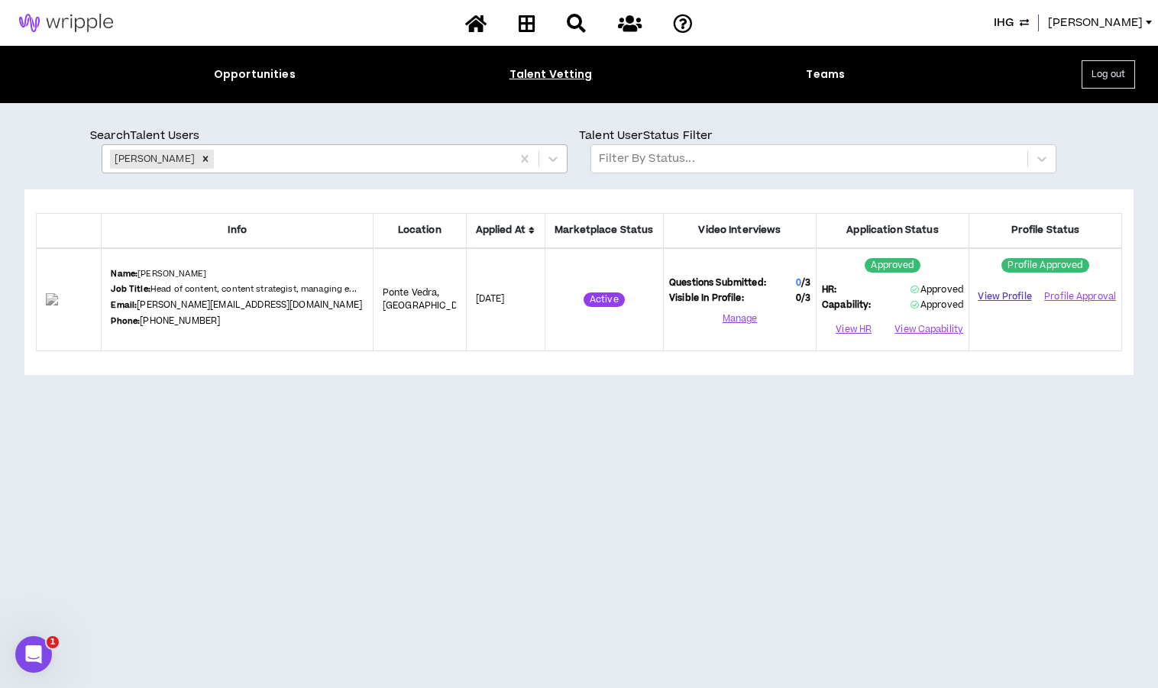
click at [996, 297] on link "View Profile" at bounding box center [1005, 296] width 60 height 27
click at [199, 158] on div "Remove Kathryn Hawkins" at bounding box center [205, 159] width 17 height 19
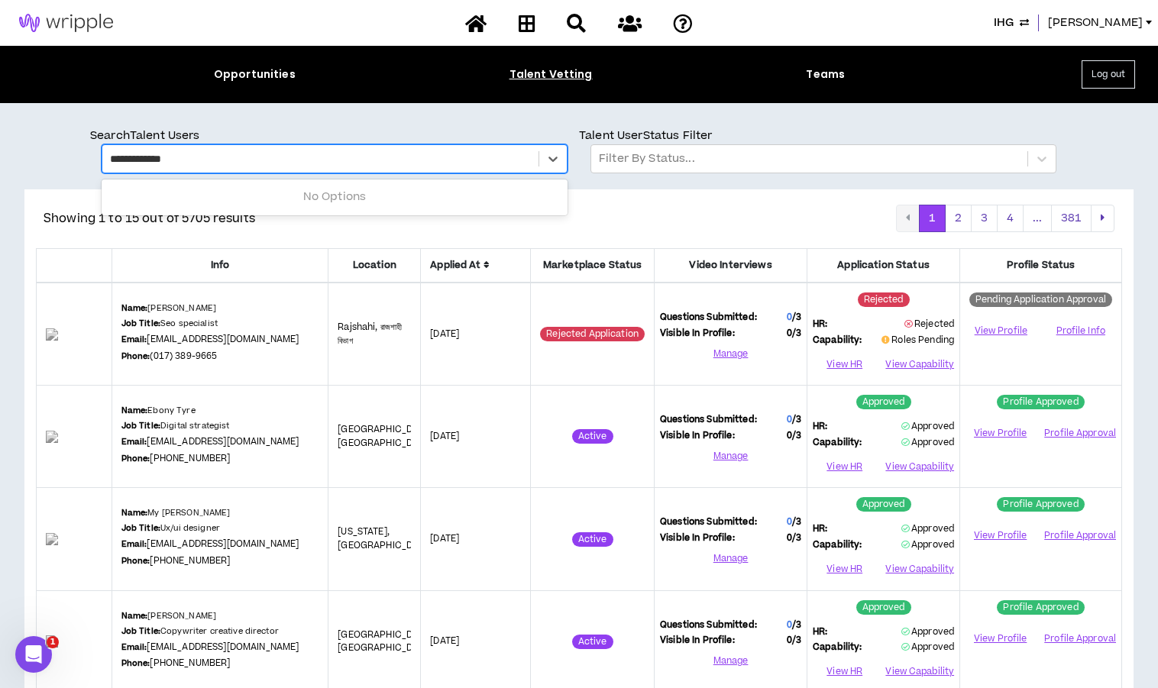
type input "**********"
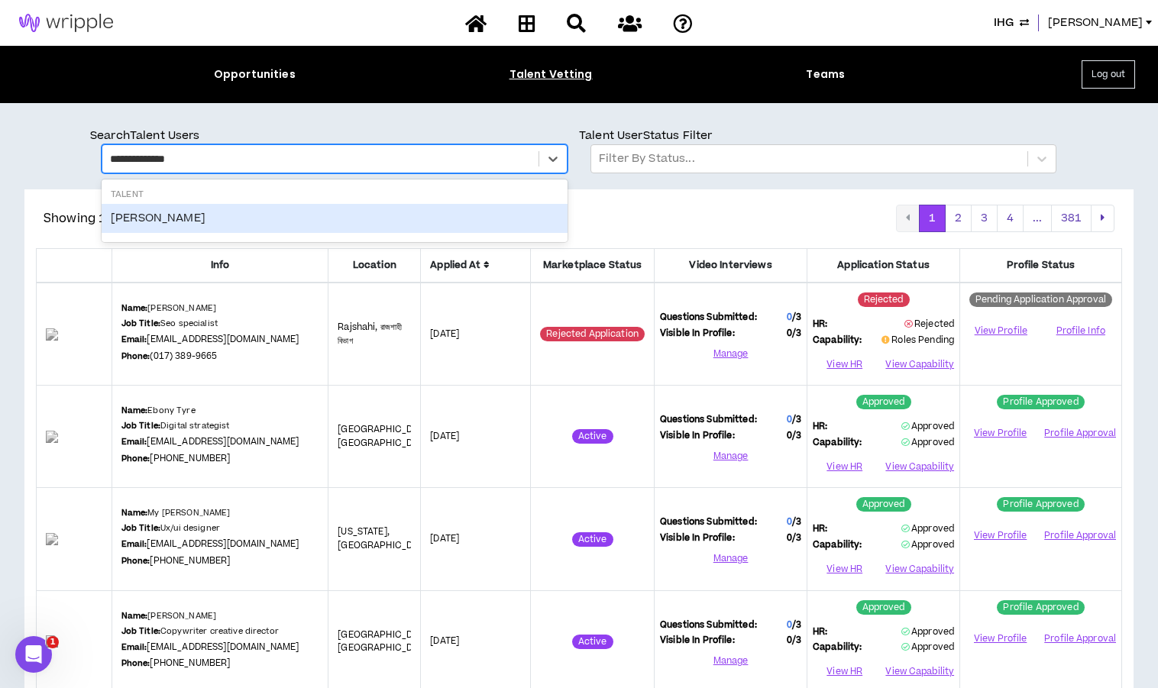
click at [200, 212] on div "Samantha Davis" at bounding box center [335, 218] width 466 height 29
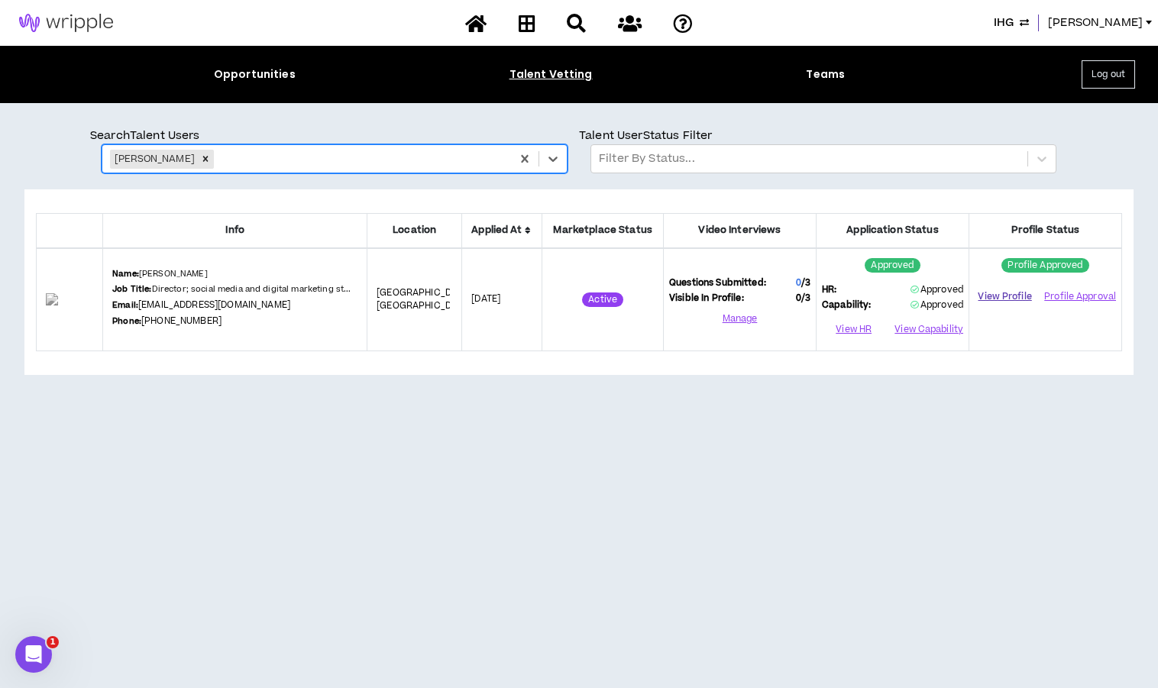
click at [996, 297] on link "View Profile" at bounding box center [1005, 296] width 60 height 27
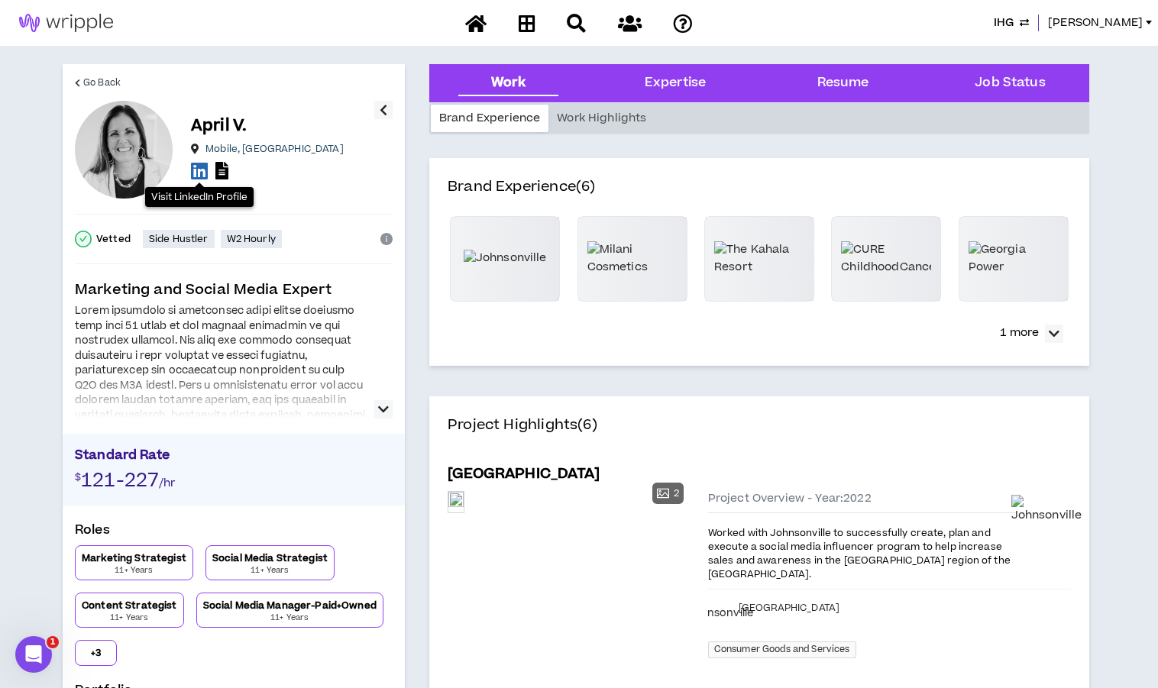
click at [204, 173] on icon at bounding box center [199, 170] width 17 height 19
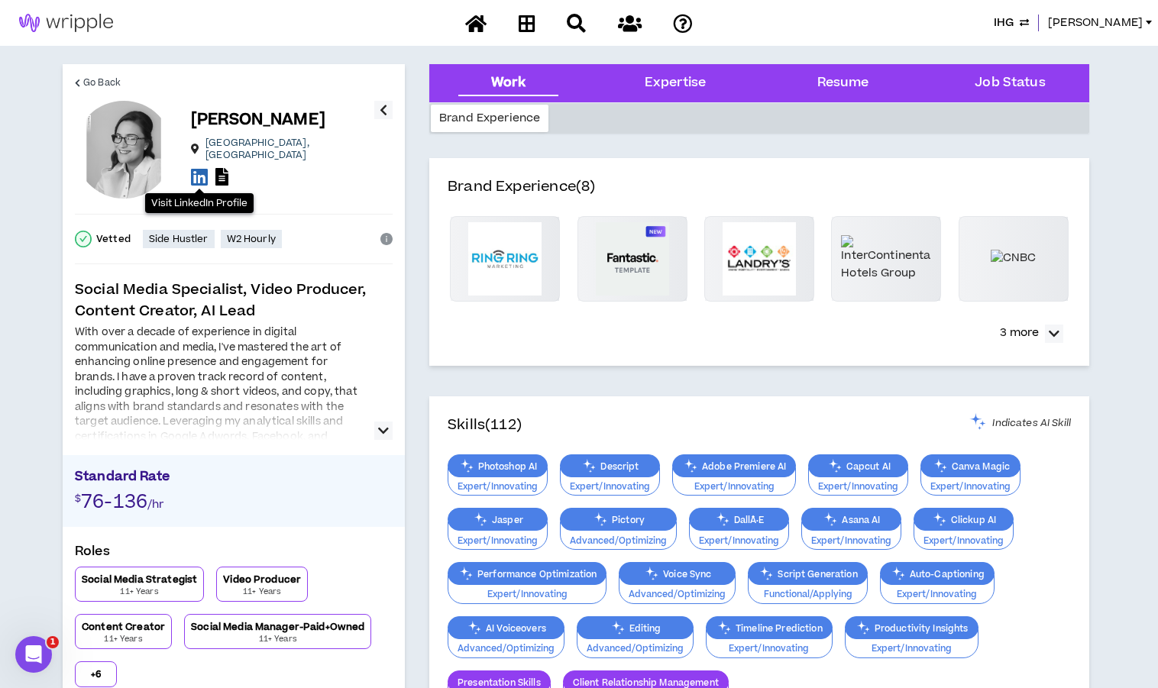
click at [198, 177] on icon at bounding box center [199, 176] width 17 height 19
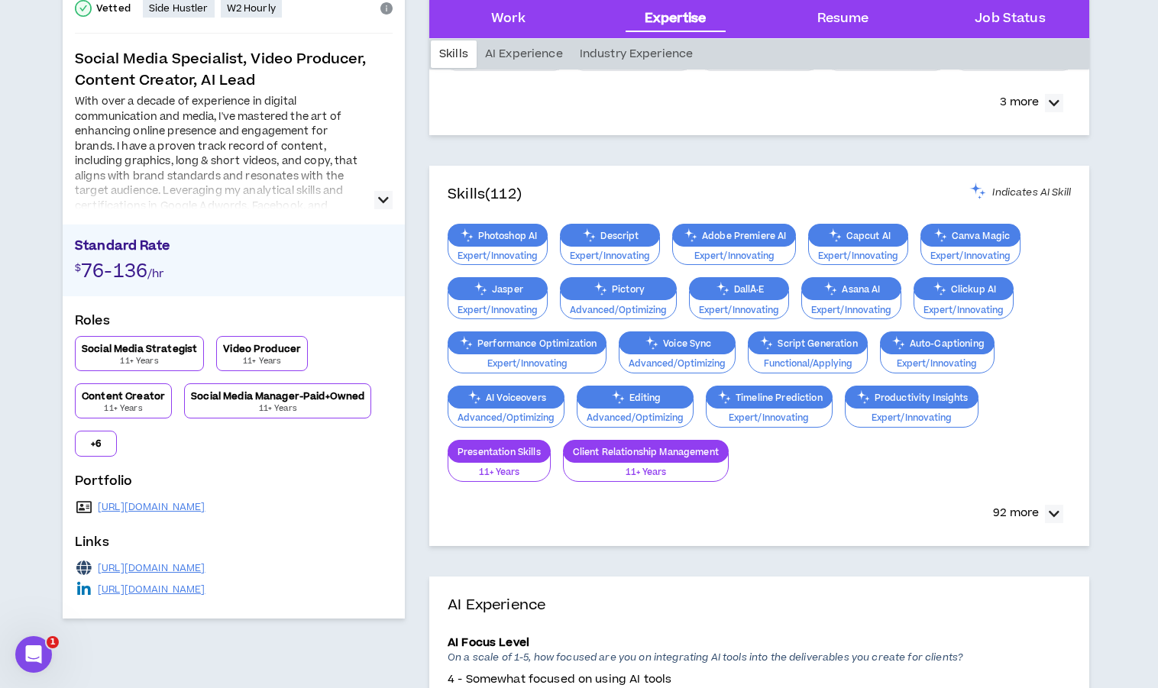
scroll to position [249, 0]
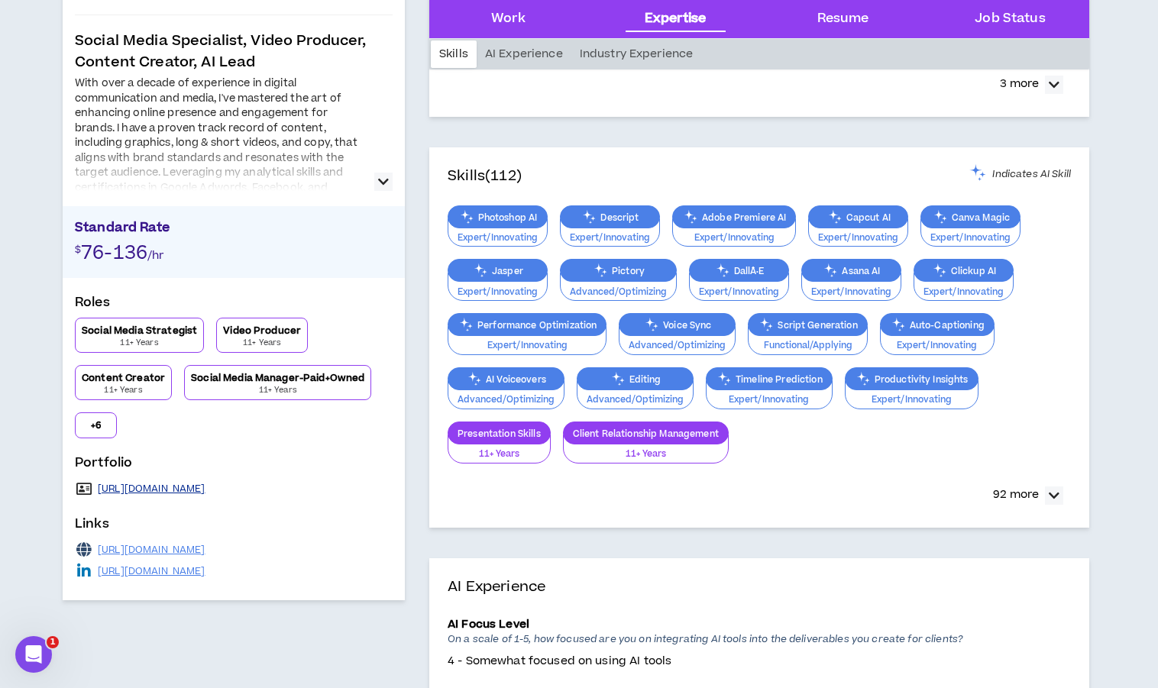
click at [206, 486] on link "https://docs.google.com/presentation/d/1UpZIqDH7Zm_nYiEVcMv6W3kDvSf2NhQF/edit?u…" at bounding box center [152, 489] width 108 height 12
click at [144, 546] on link "https://vibecraftvoice.myportfolio.com/work-samples" at bounding box center [152, 550] width 108 height 12
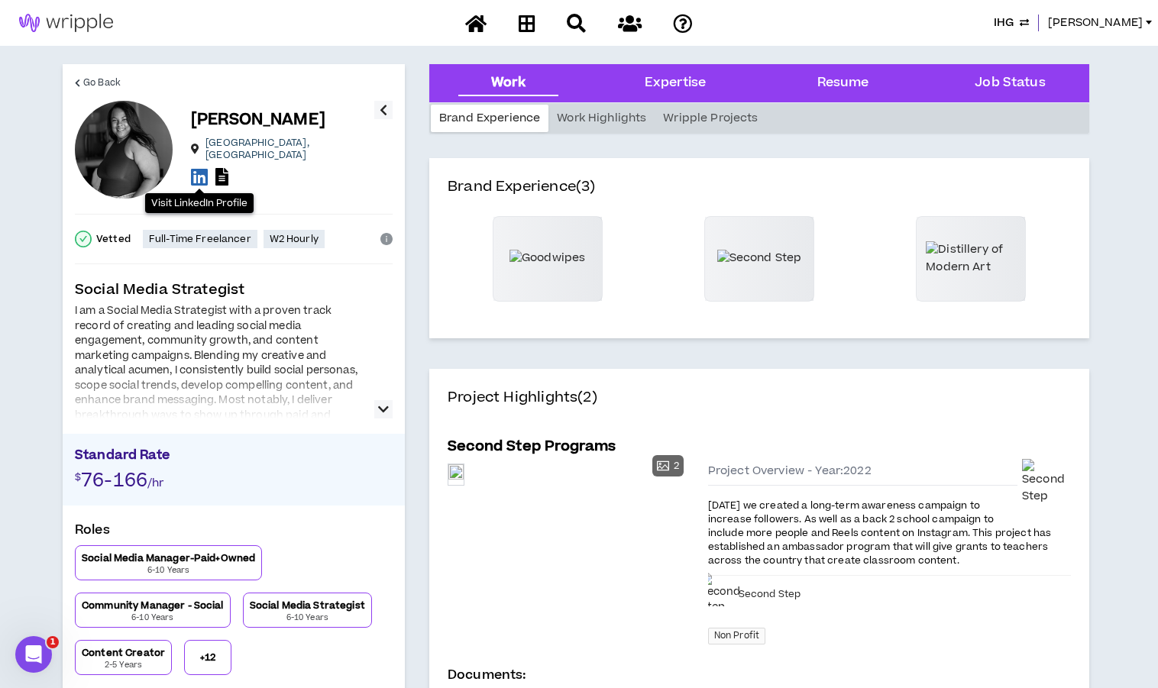
click at [201, 171] on icon at bounding box center [199, 176] width 17 height 19
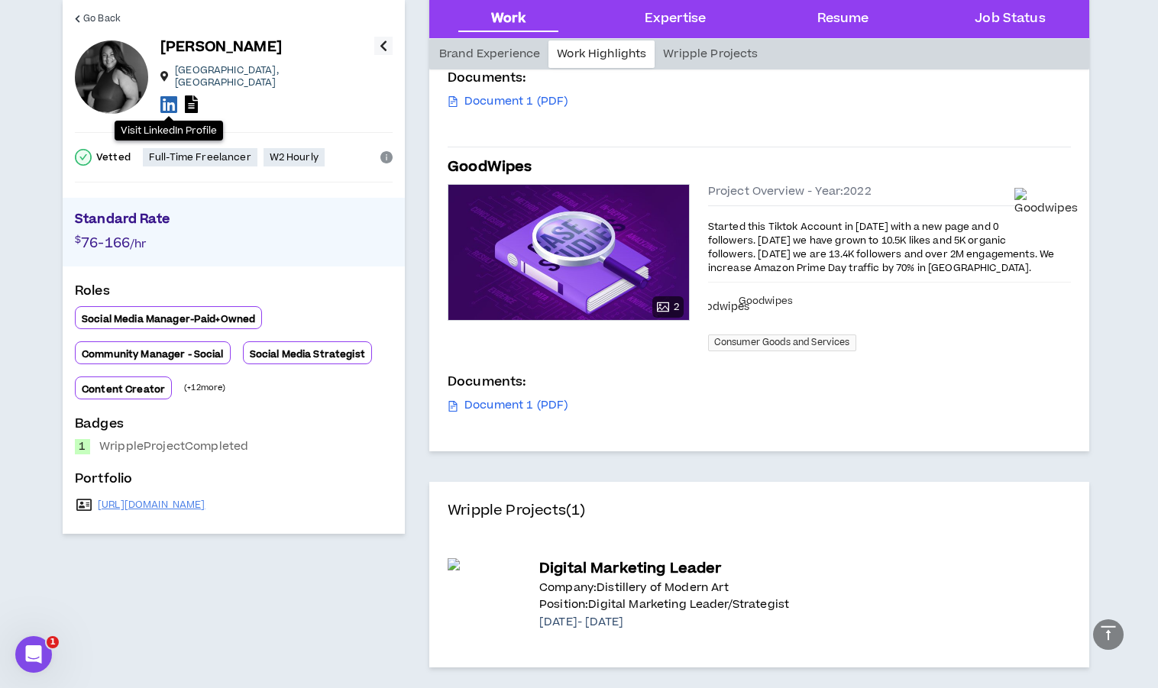
scroll to position [604, 0]
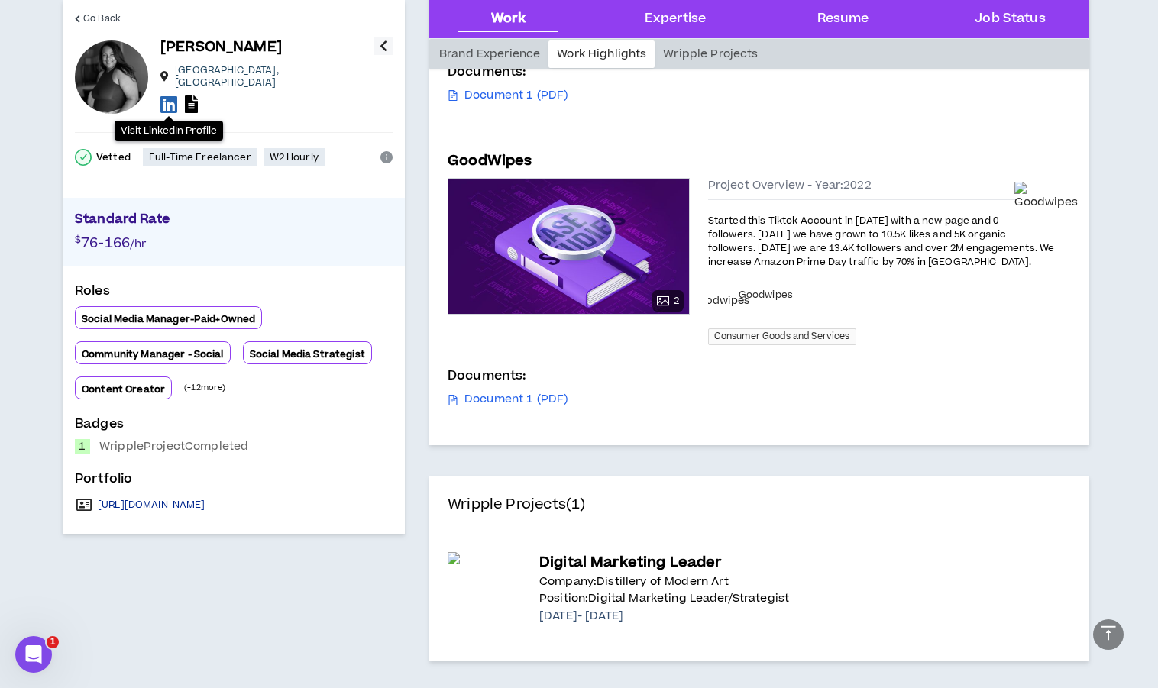
click at [206, 500] on link "https://www.canva.com/design/DAFpguqui3w/DUfnjp4gbvHCdFhTqrf60Q/edit" at bounding box center [152, 505] width 108 height 12
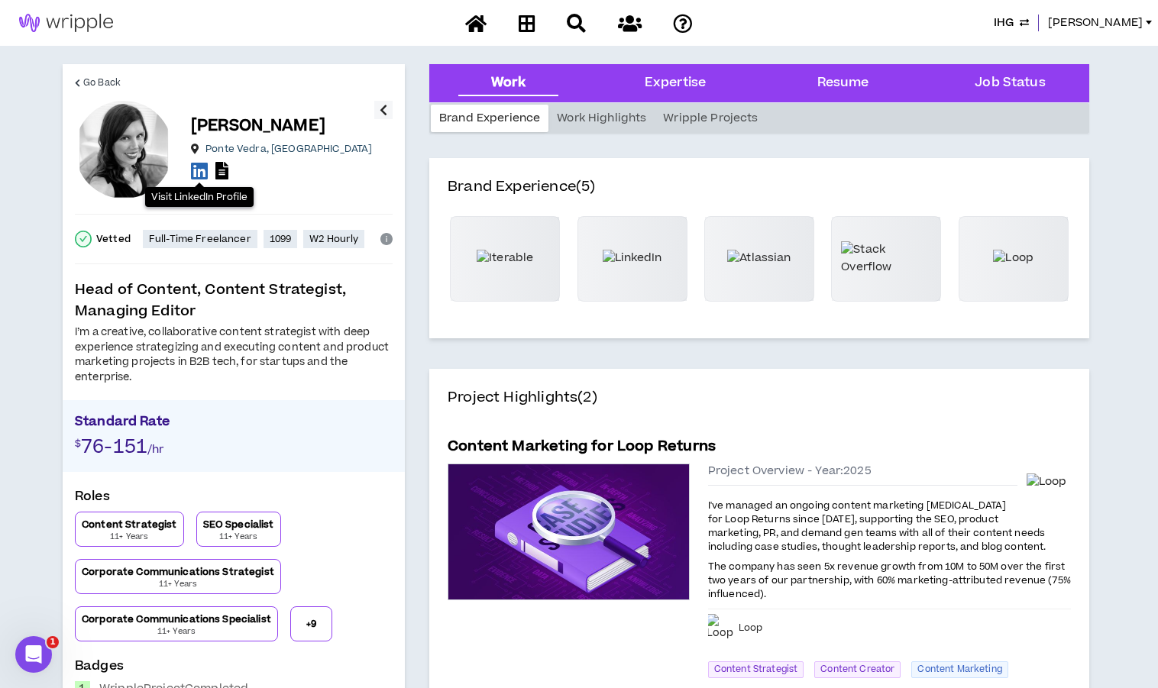
click at [200, 171] on icon at bounding box center [199, 170] width 17 height 19
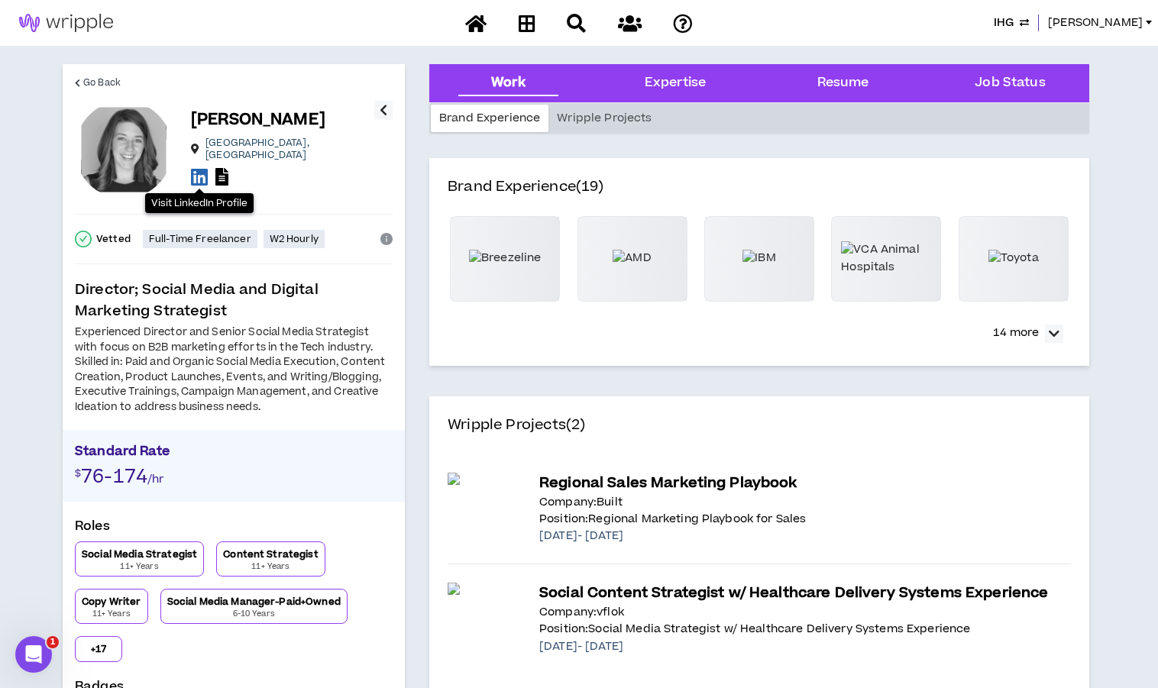
click at [198, 170] on icon at bounding box center [199, 176] width 17 height 19
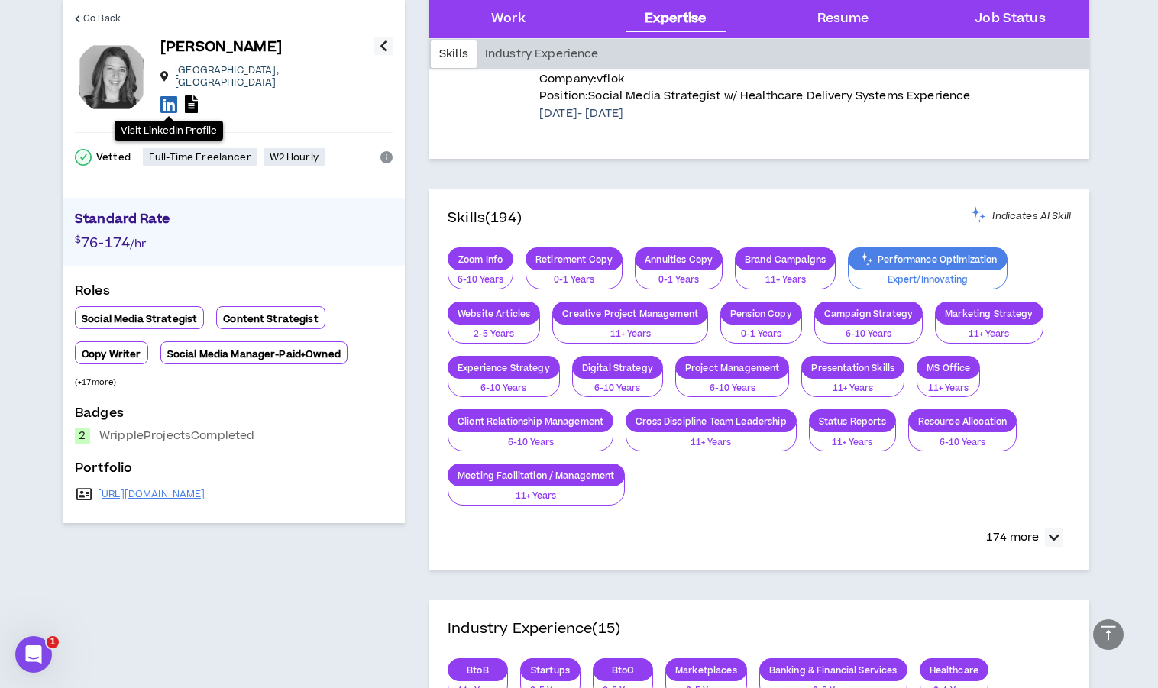
scroll to position [575, 0]
